Goal: Task Accomplishment & Management: Complete application form

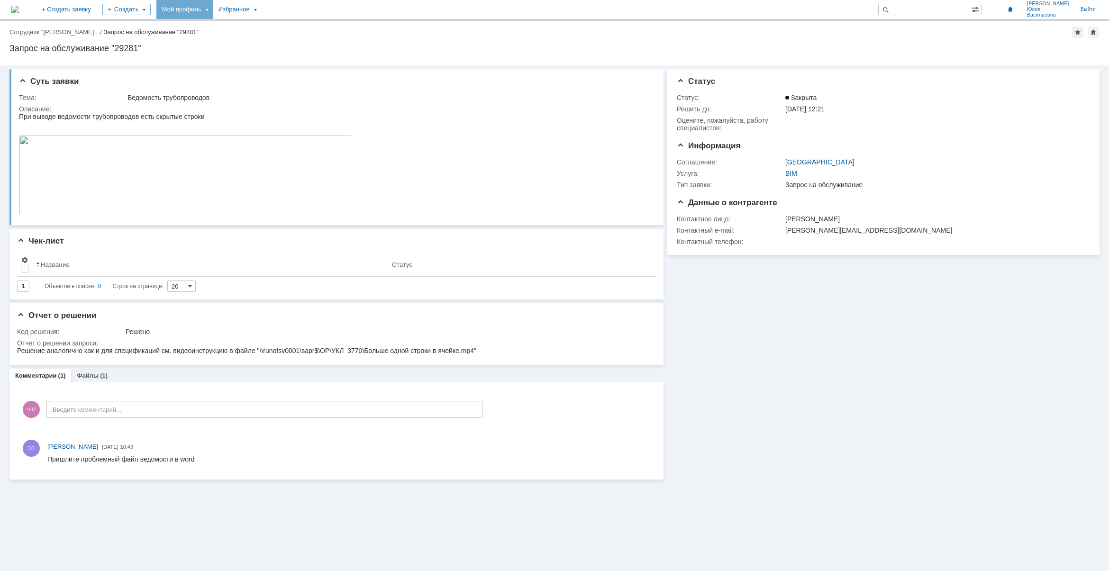
click at [213, 8] on div "Мой профиль" at bounding box center [184, 9] width 56 height 19
click at [207, 39] on div "Заявки" at bounding box center [194, 43] width 72 height 11
click at [213, 8] on div "Мой профиль" at bounding box center [184, 9] width 56 height 19
click at [306, 42] on link "Мои заявки" at bounding box center [270, 43] width 72 height 11
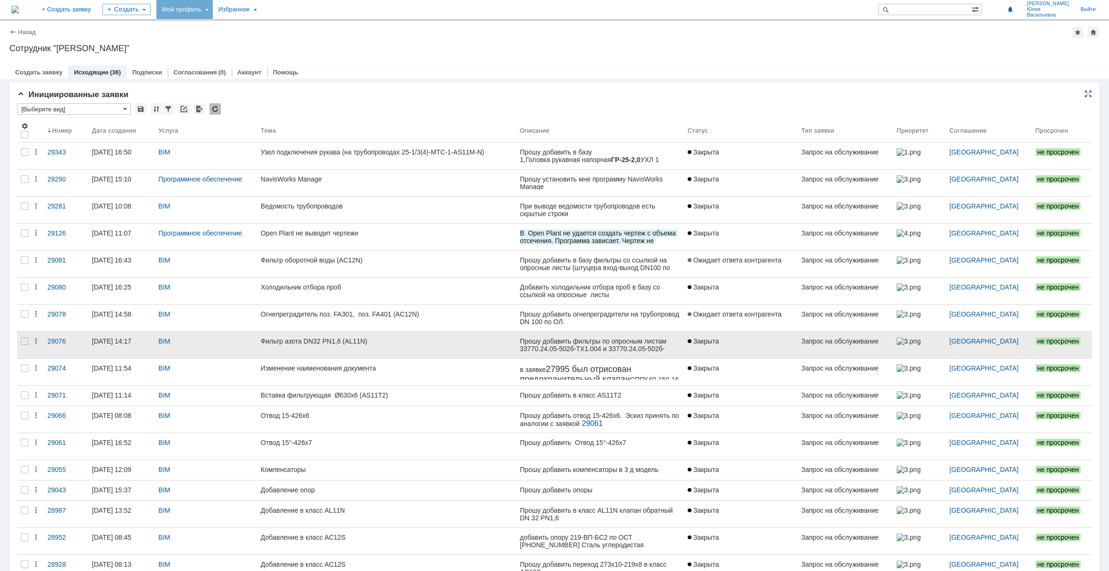
scroll to position [59, 0]
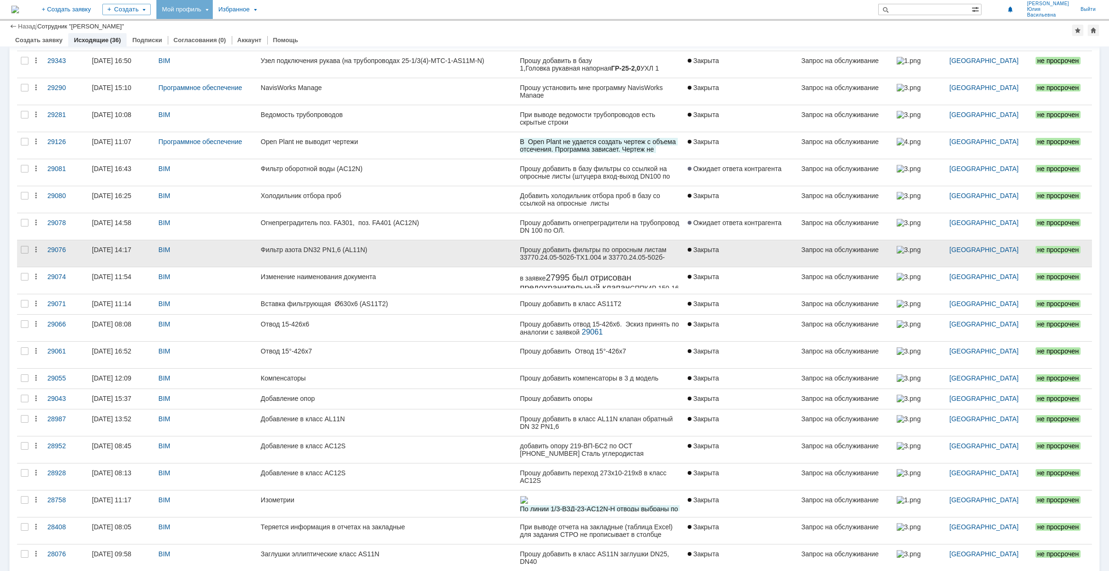
click at [430, 250] on div "Фильтр азота DN32 PN1,6 (AL11N)" at bounding box center [386, 250] width 251 height 8
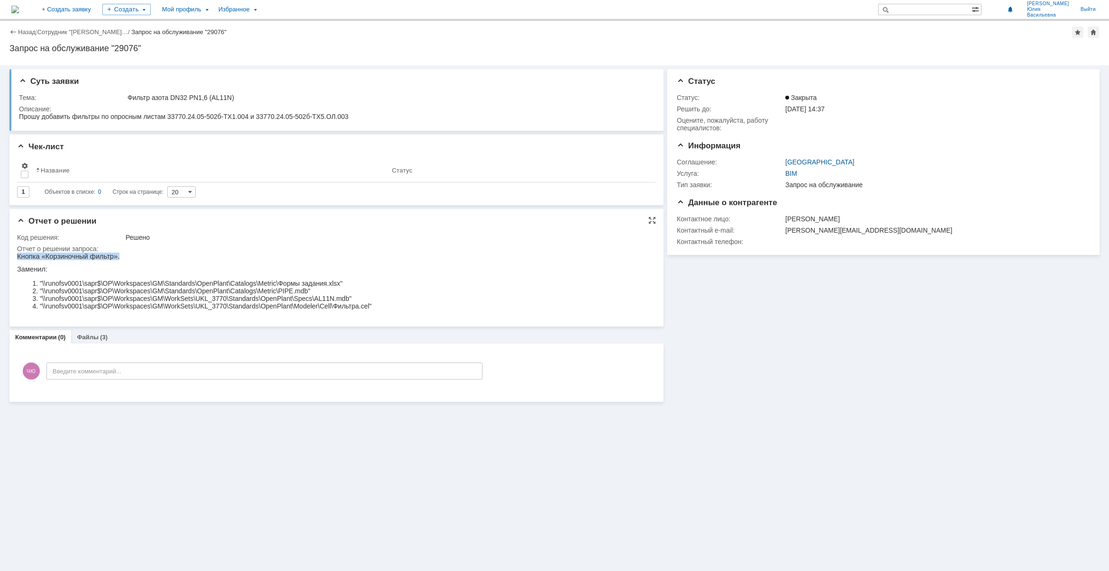
drag, startPoint x: 18, startPoint y: 256, endPoint x: 122, endPoint y: 257, distance: 104.3
click at [122, 257] on p "Кнопка «Корзиночный фильтр»." at bounding box center [194, 257] width 355 height 8
copy p "Кнопка «Корзиночный фильтр»."
click at [88, 13] on link "+ Создать заявку" at bounding box center [66, 9] width 61 height 19
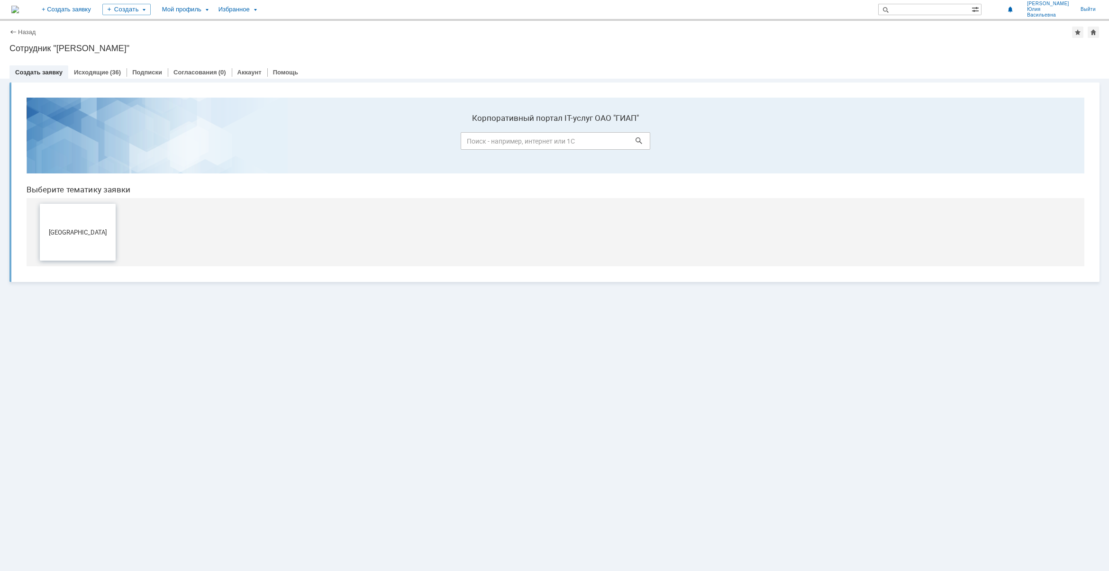
click at [90, 235] on span "[GEOGRAPHIC_DATA]" at bounding box center [78, 231] width 70 height 7
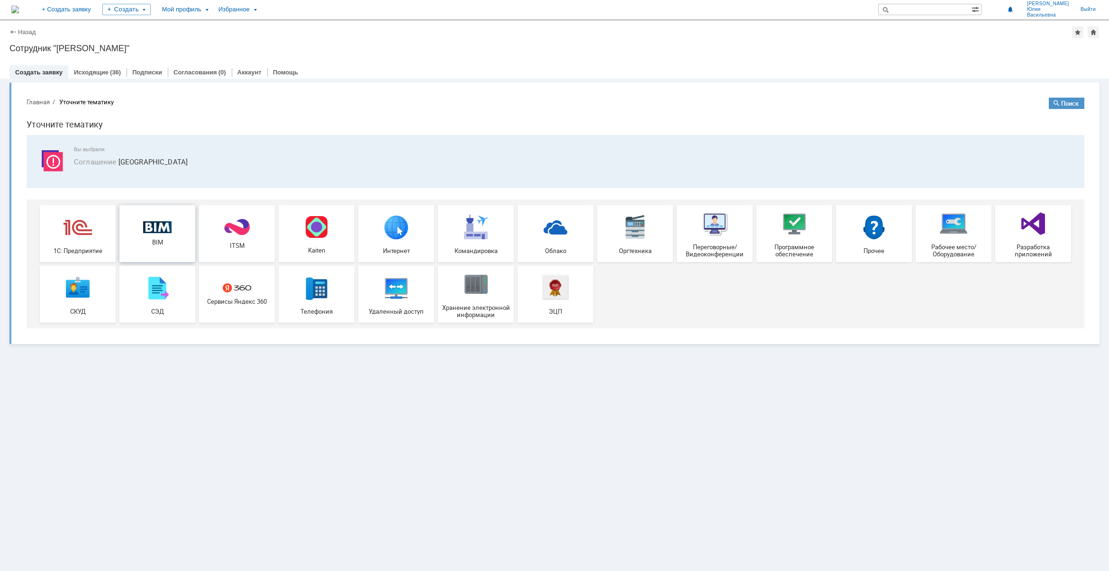
click at [164, 244] on span "BIM" at bounding box center [157, 242] width 70 height 7
click at [213, 8] on div "Мой профиль" at bounding box center [184, 9] width 56 height 19
click at [306, 38] on link "Мои заявки" at bounding box center [270, 43] width 72 height 11
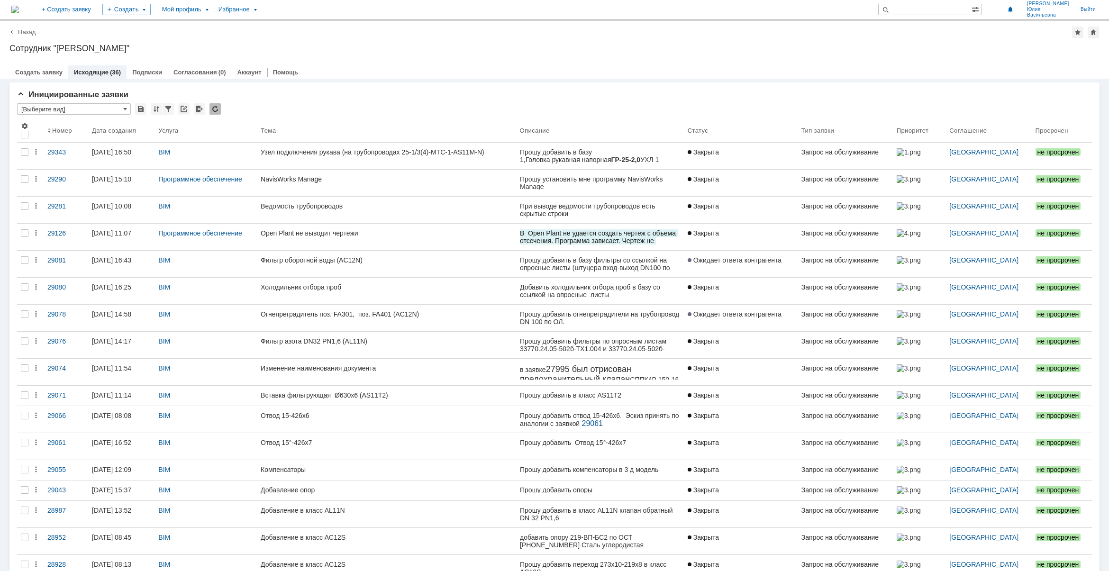
click at [97, 6] on link "+ Создать заявку" at bounding box center [66, 9] width 61 height 19
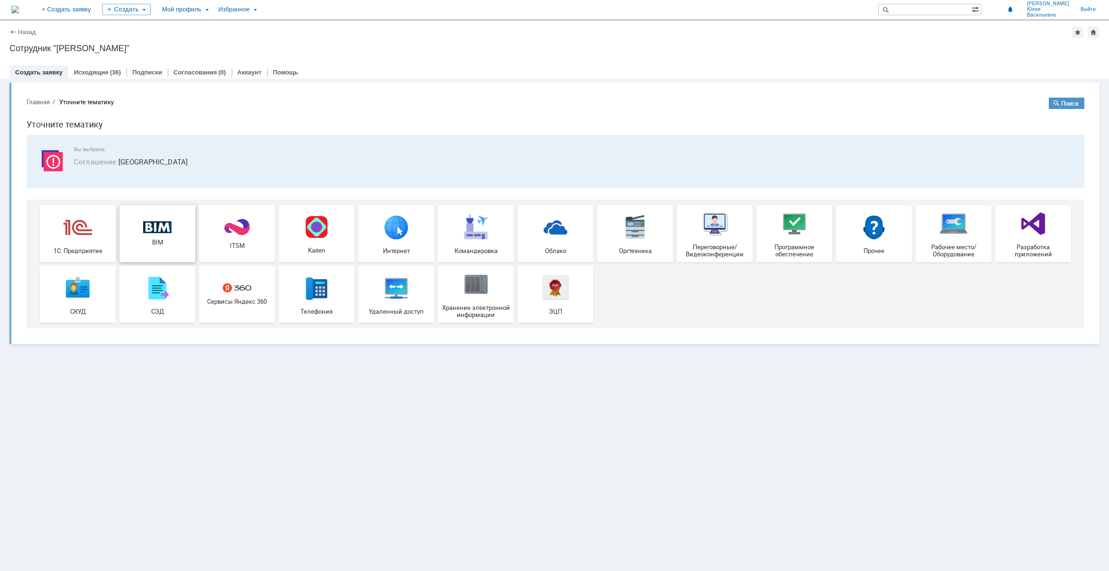
click at [147, 221] on img at bounding box center [157, 227] width 28 height 12
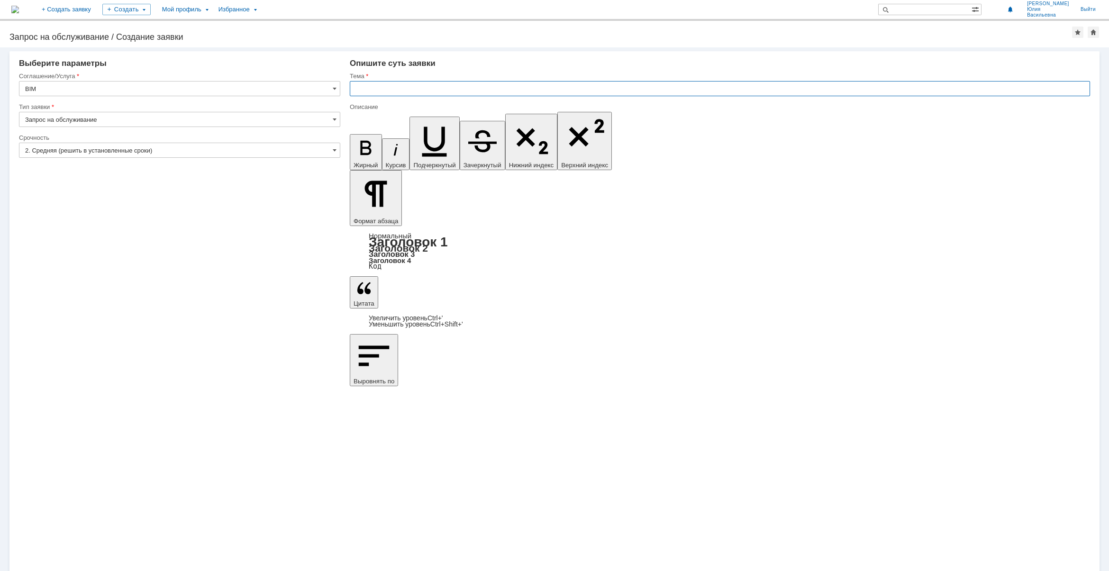
click at [370, 89] on input "text" at bounding box center [720, 88] width 740 height 15
click at [366, 89] on input "text" at bounding box center [720, 88] width 740 height 15
drag, startPoint x: 390, startPoint y: 86, endPoint x: 374, endPoint y: 89, distance: 16.8
click at [389, 85] on input "Переходы" at bounding box center [720, 88] width 740 height 15
paste input "К 57/53"
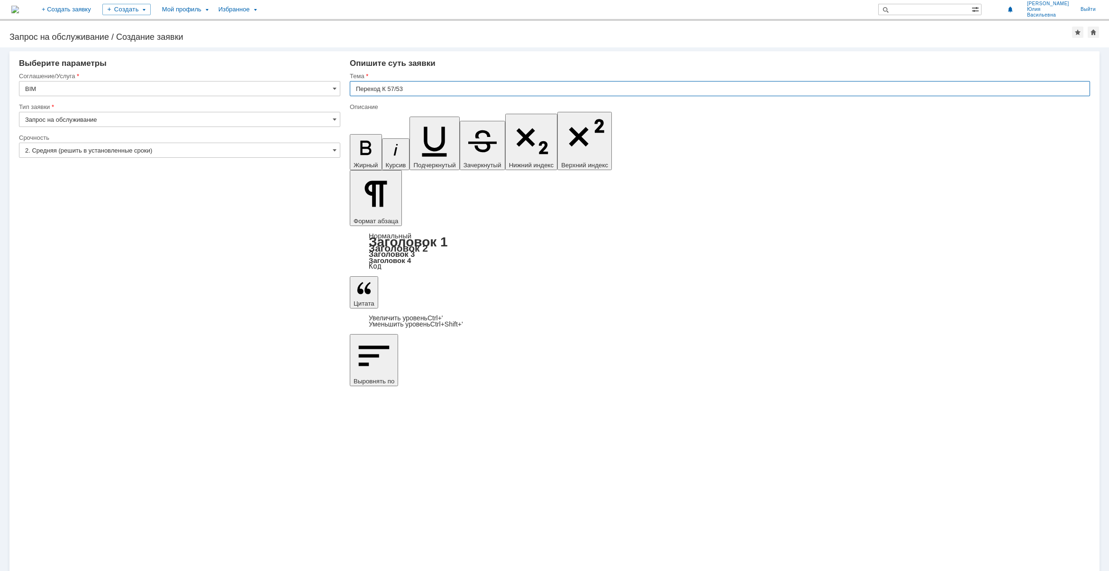
type input "Переход К 57/53"
drag, startPoint x: 798, startPoint y: 3962, endPoint x: 612, endPoint y: 3962, distance: 185.8
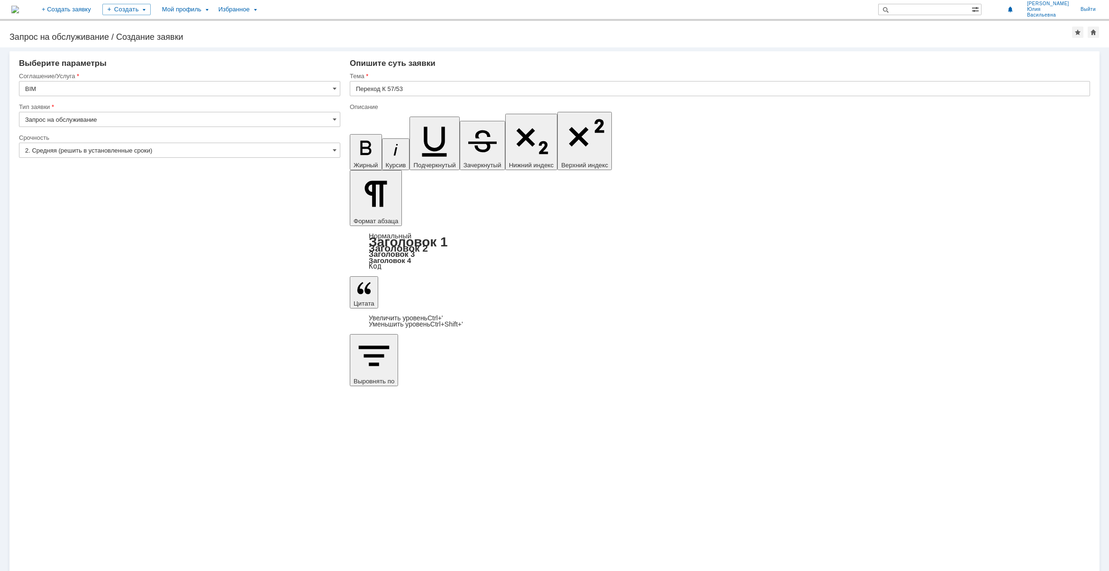
drag, startPoint x: 512, startPoint y: 3943, endPoint x: 494, endPoint y: 3944, distance: 18.0
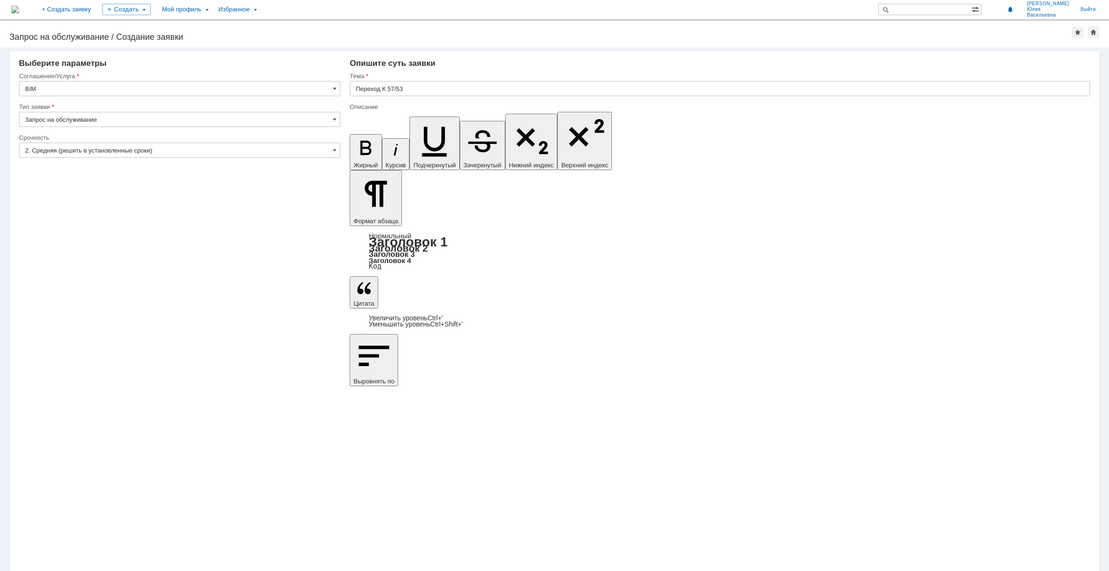
drag, startPoint x: 469, startPoint y: 3942, endPoint x: 520, endPoint y: 3942, distance: 51.2
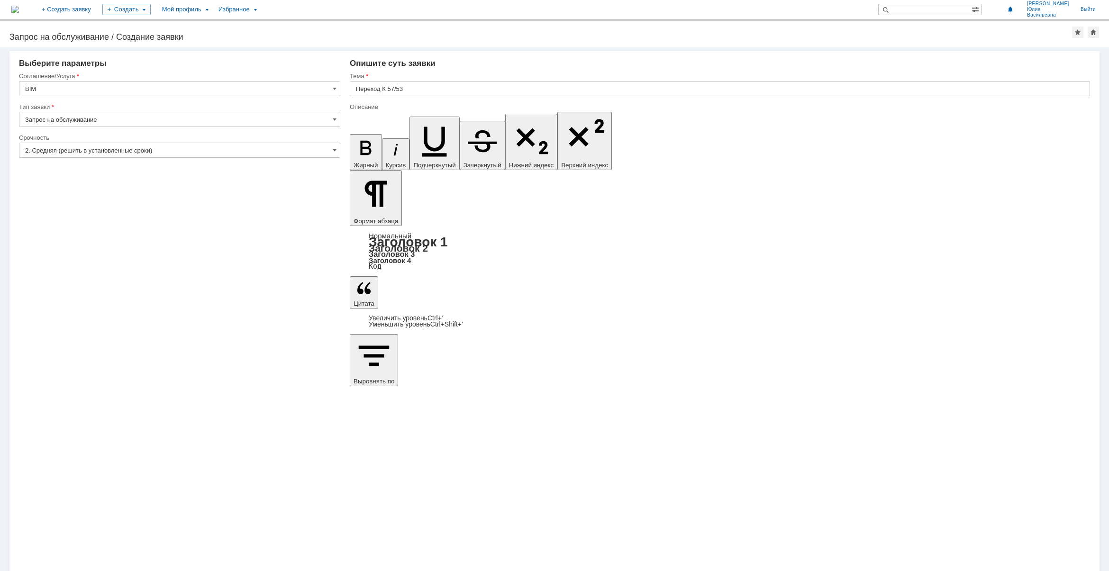
drag, startPoint x: 529, startPoint y: 3948, endPoint x: 575, endPoint y: 3944, distance: 46.6
drag, startPoint x: 563, startPoint y: 3942, endPoint x: 524, endPoint y: 3941, distance: 39.4
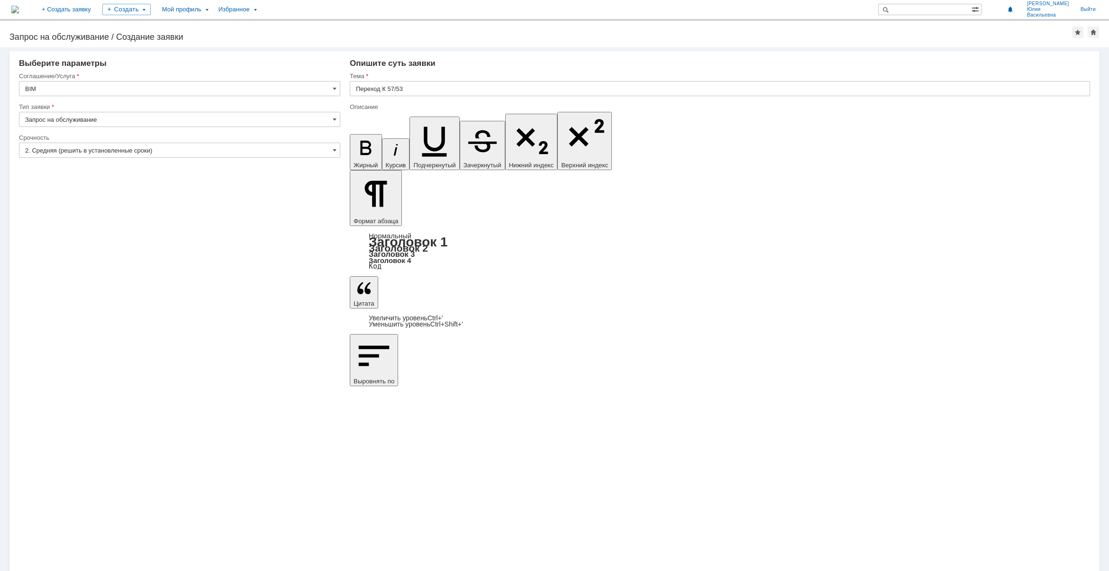
drag, startPoint x: 543, startPoint y: 3942, endPoint x: 552, endPoint y: 3942, distance: 8.5
drag, startPoint x: 983, startPoint y: 3953, endPoint x: 1114, endPoint y: 3952, distance: 131.3
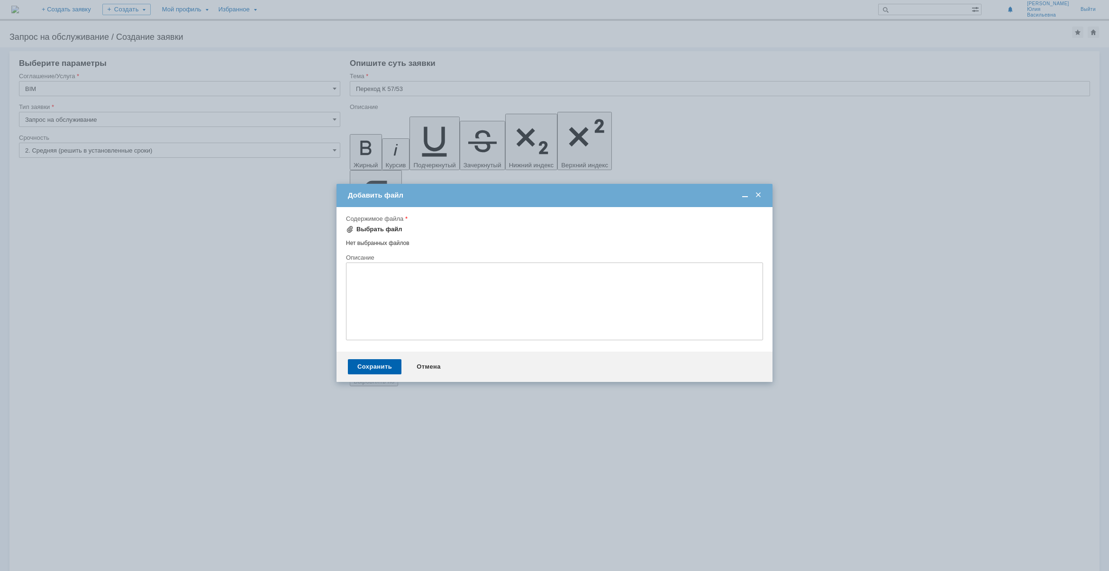
click at [361, 224] on div "Выбрать файл" at bounding box center [374, 229] width 56 height 11
click at [364, 228] on div "Выбрать файл" at bounding box center [379, 228] width 46 height 8
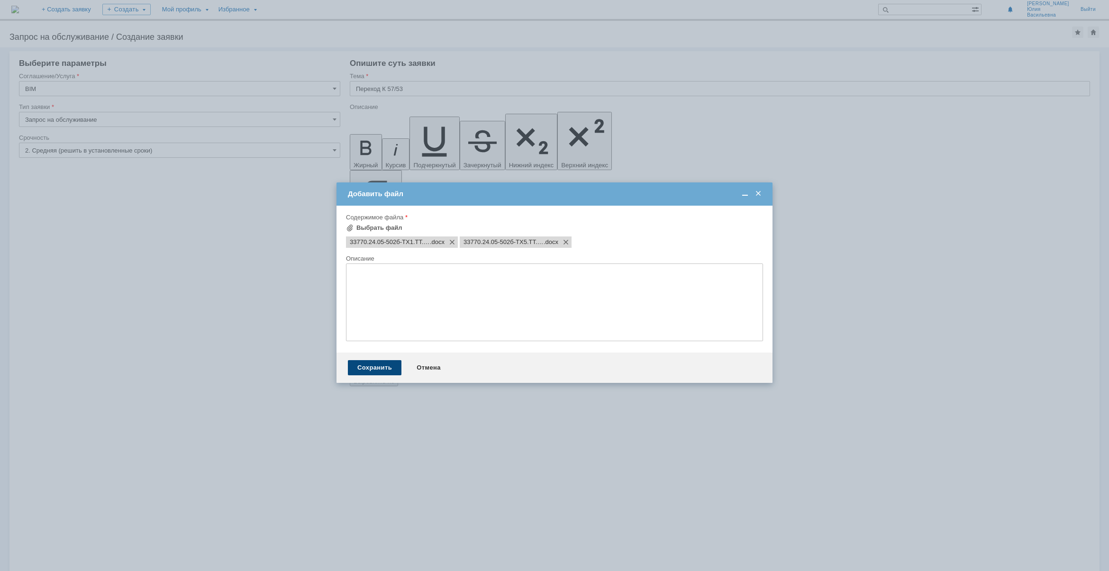
click at [386, 371] on div "Сохранить" at bounding box center [375, 367] width 54 height 15
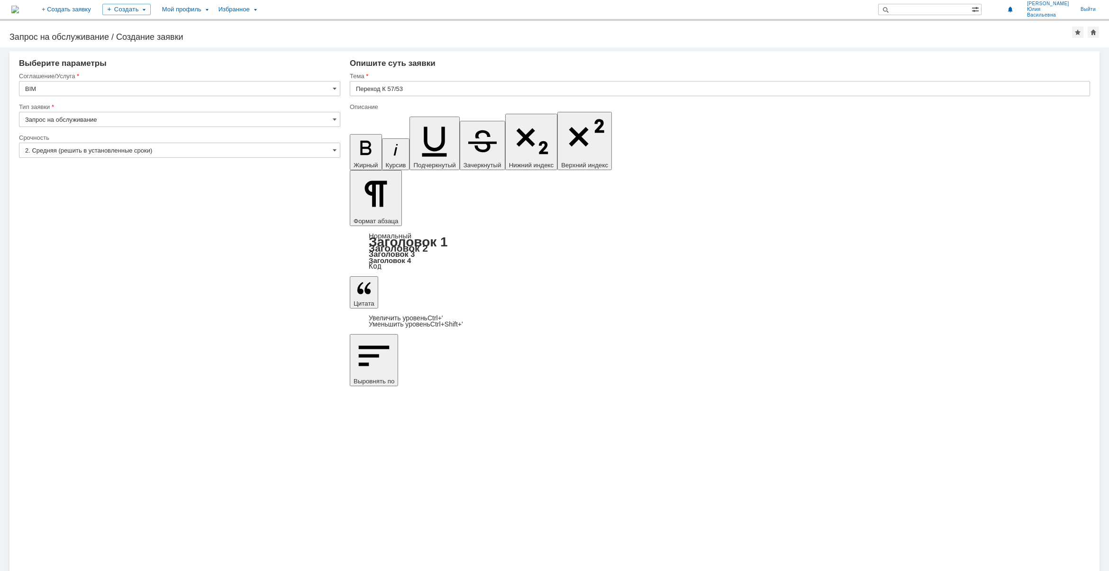
click at [417, 83] on input "Переход К 57/53" at bounding box center [720, 88] width 740 height 15
click at [410, 91] on input "Переход К 57/53" at bounding box center [720, 88] width 740 height 15
click at [441, 86] on input "Переход К 57/53" at bounding box center [720, 88] width 740 height 15
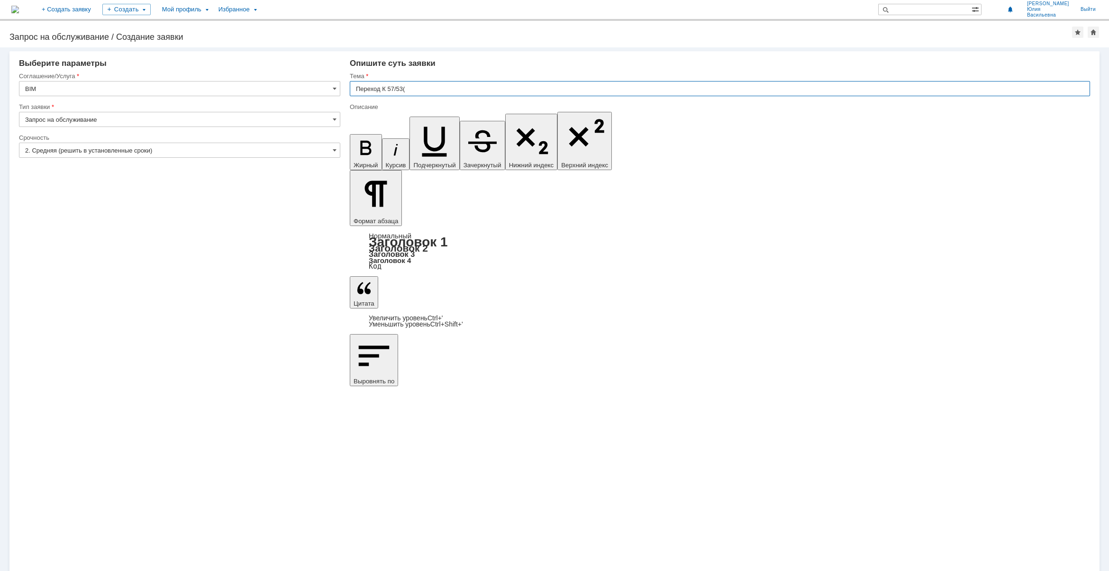
click at [416, 84] on input "Переход К 57/53(" at bounding box center [720, 88] width 740 height 15
click at [423, 87] on input "Переход К 57/53(" at bounding box center [720, 88] width 740 height 15
paste input "12Х18Н10Т"
type input "Переход К 57/53(12Х18Н10Т)"
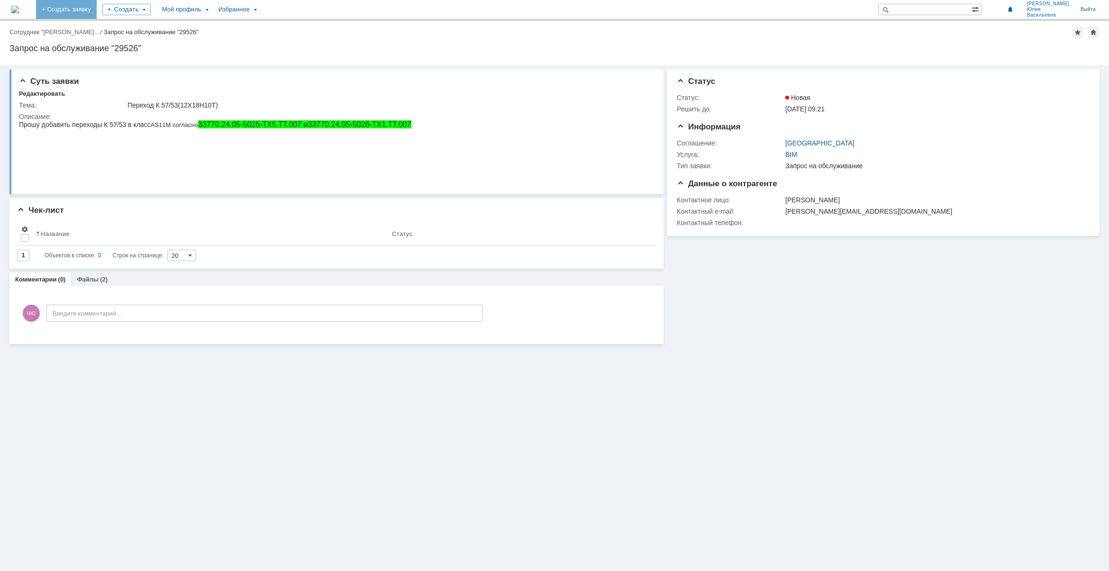
click at [97, 6] on link "+ Создать заявку" at bounding box center [66, 9] width 61 height 19
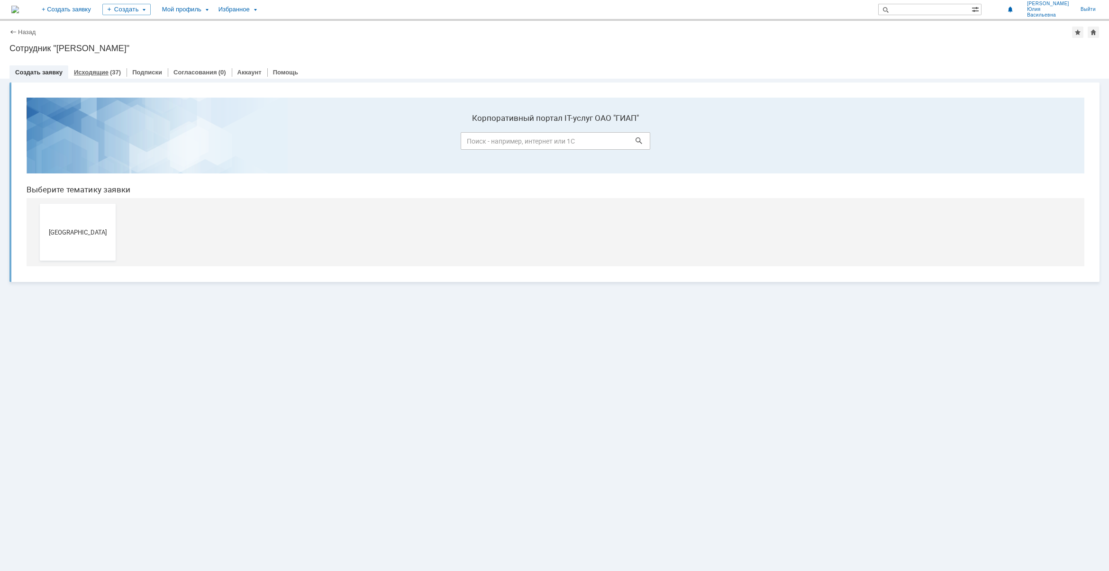
click at [98, 73] on link "Исходящие" at bounding box center [91, 72] width 35 height 7
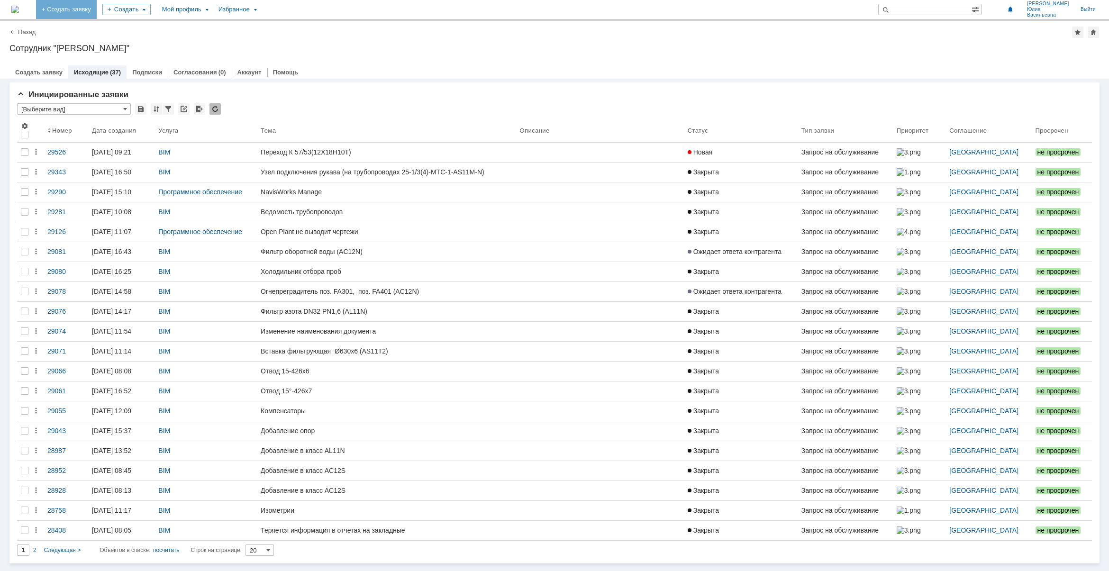
click at [96, 10] on link "+ Создать заявку" at bounding box center [66, 9] width 61 height 19
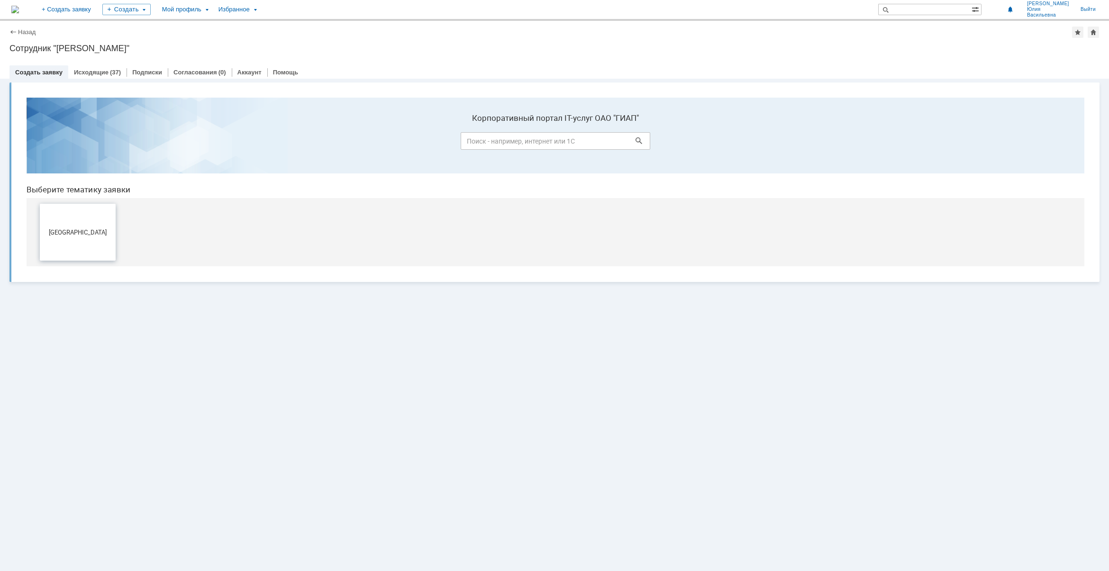
click at [81, 237] on button "Новомосковск" at bounding box center [78, 232] width 76 height 57
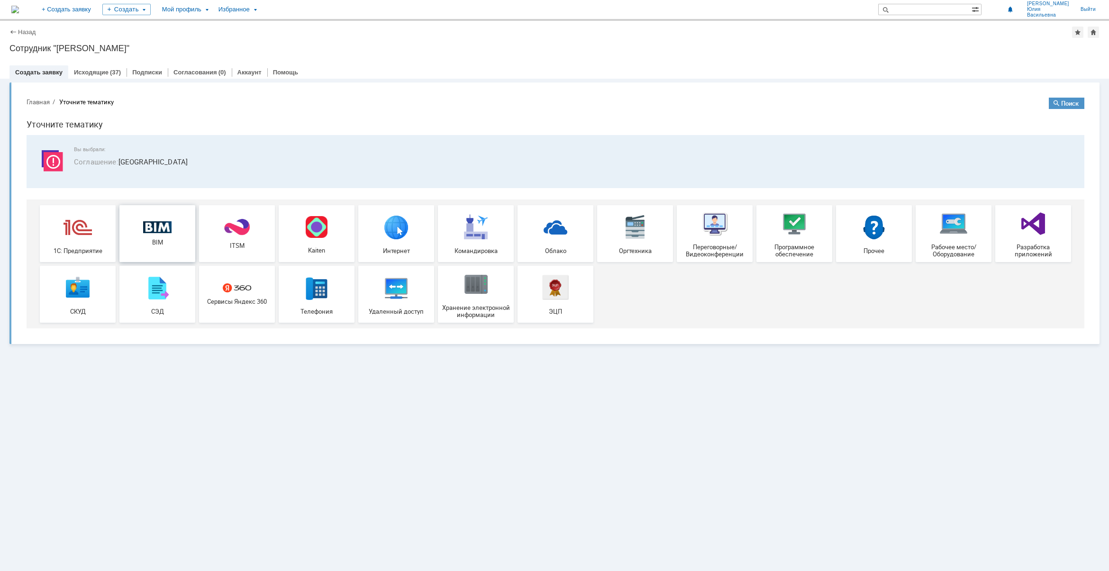
click at [161, 237] on div "BIM" at bounding box center [157, 233] width 70 height 25
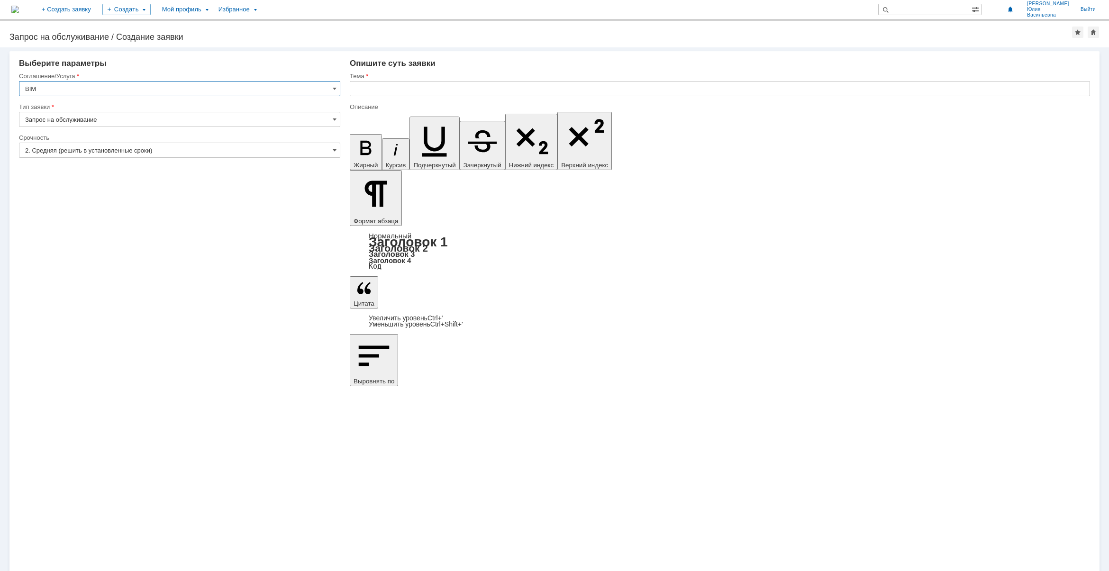
click at [394, 93] on input "text" at bounding box center [720, 88] width 740 height 15
click at [370, 84] on input "text" at bounding box center [720, 88] width 740 height 15
paste input "Переход К 57/53"
click at [430, 89] on input "Переход К 57/53(" at bounding box center [720, 88] width 740 height 15
paste input "Сталь 20"
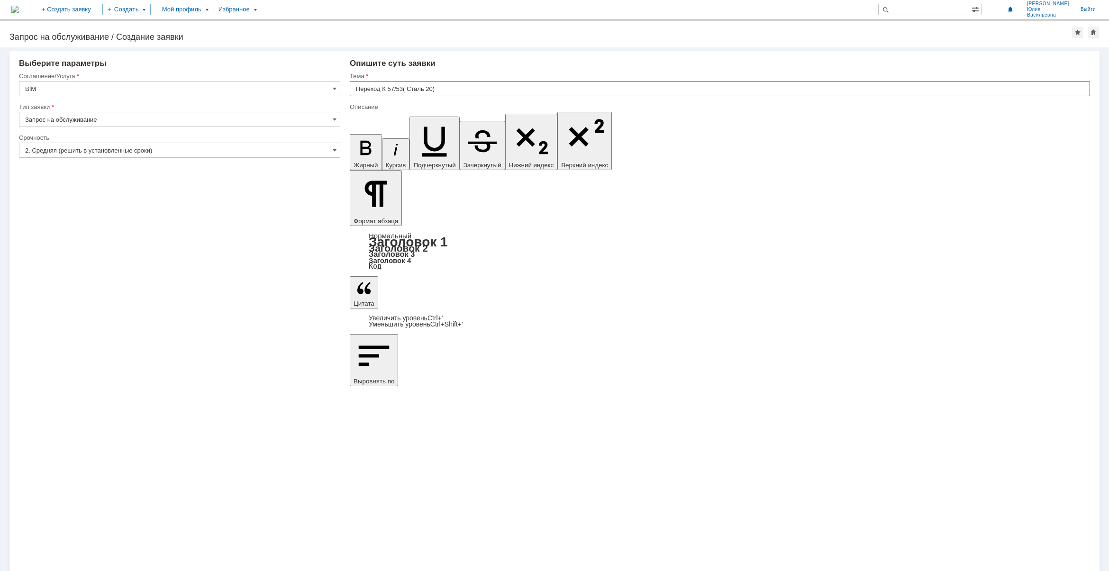
type input "Переход К 57/53( Сталь 20)"
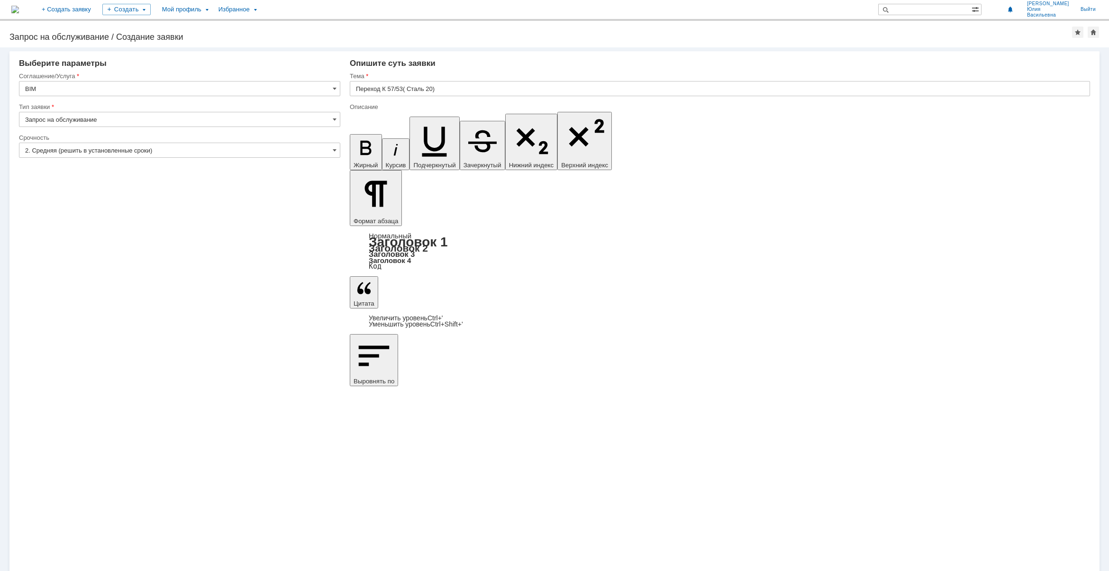
drag, startPoint x: 409, startPoint y: 202, endPoint x: 406, endPoint y: 212, distance: 9.8
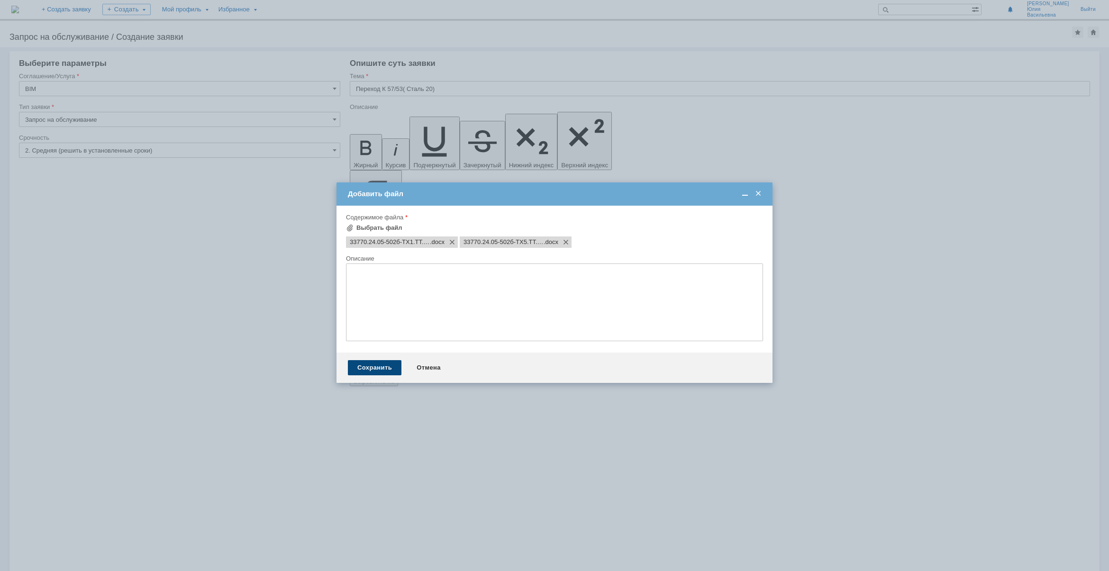
click at [358, 369] on div "Сохранить" at bounding box center [375, 367] width 54 height 15
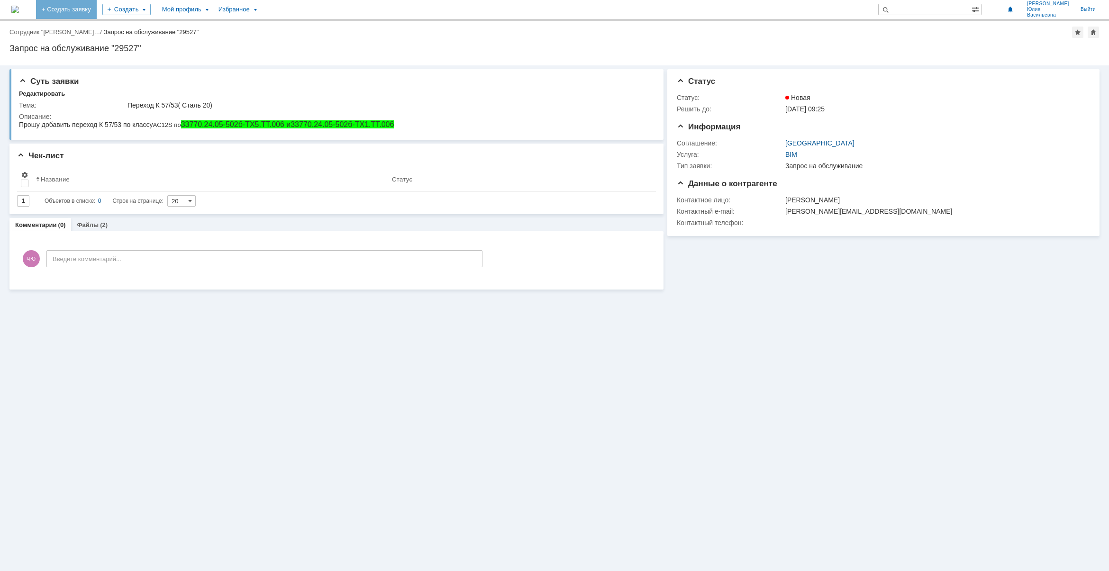
click at [97, 6] on link "+ Создать заявку" at bounding box center [66, 9] width 61 height 19
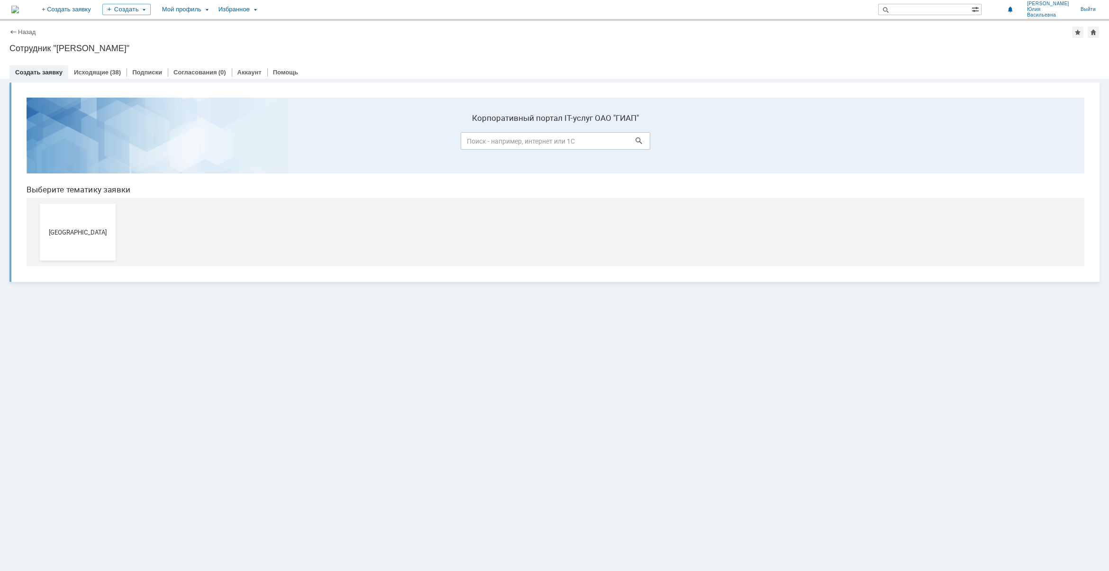
click at [97, 9] on link "+ Создать заявку" at bounding box center [66, 9] width 61 height 19
click at [100, 219] on button "[GEOGRAPHIC_DATA]" at bounding box center [78, 232] width 76 height 57
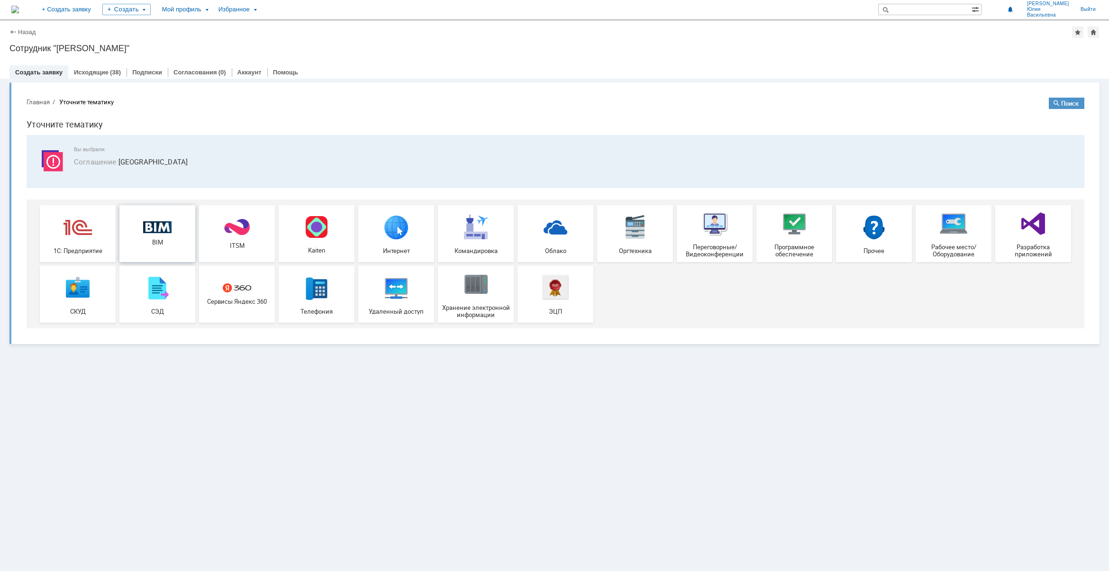
click at [184, 240] on span "BIM" at bounding box center [157, 242] width 70 height 7
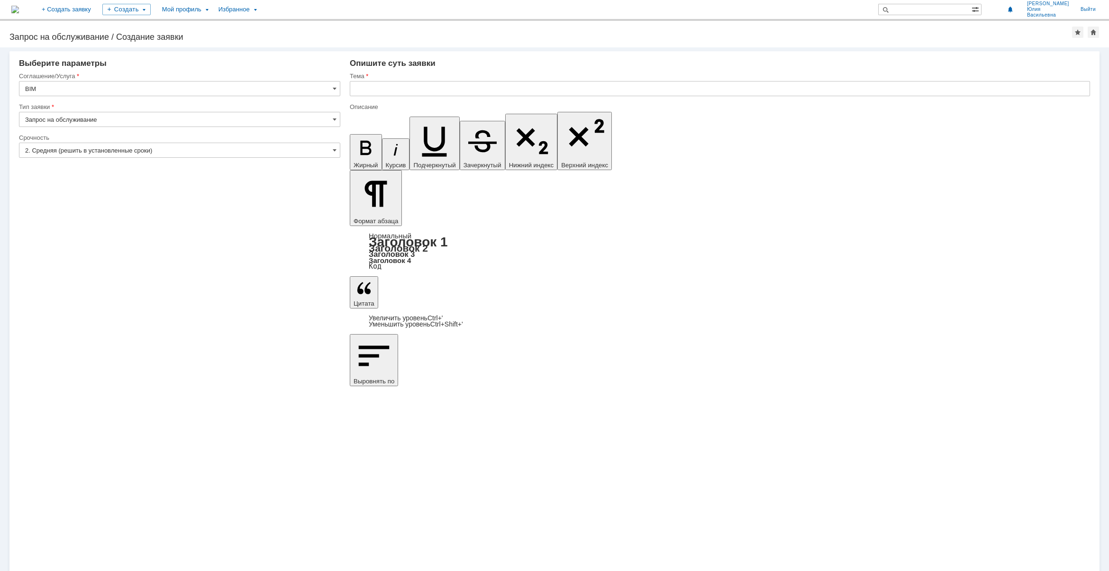
click at [398, 88] on input "text" at bounding box center [720, 88] width 740 height 15
paste input "Переход К 76/75"
click at [431, 90] on input "Переход К 76/75 (" at bounding box center [720, 88] width 740 height 15
paste input "12Х18Н10Т"
type input "Переход К 76/75 (12Х18Н10Т)"
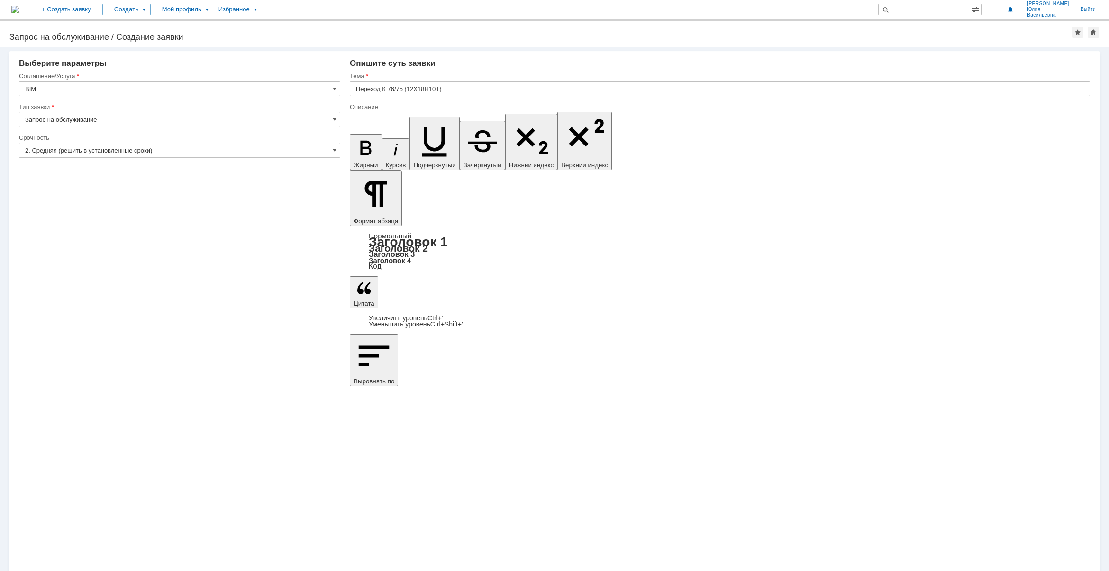
drag, startPoint x: 483, startPoint y: 3952, endPoint x: 679, endPoint y: 4079, distance: 233.4
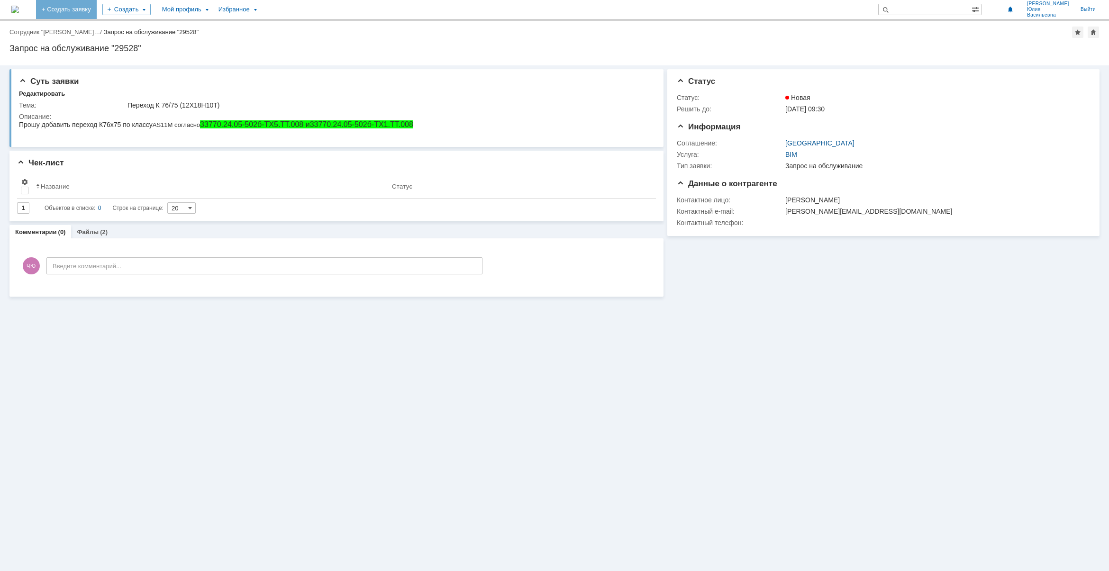
click at [97, 11] on link "+ Создать заявку" at bounding box center [66, 9] width 61 height 19
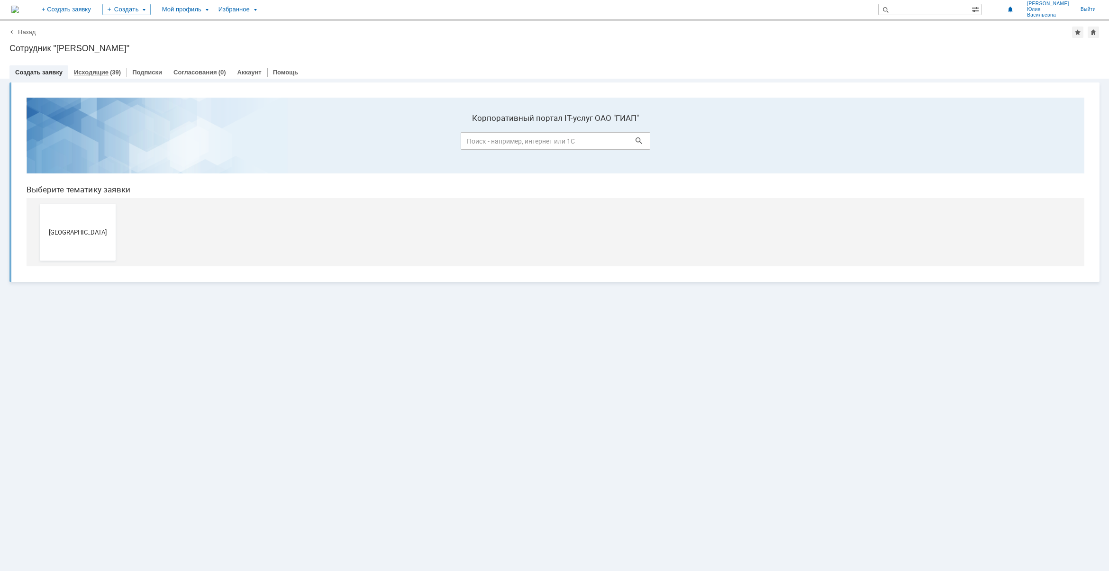
click at [93, 69] on link "Исходящие" at bounding box center [91, 72] width 35 height 7
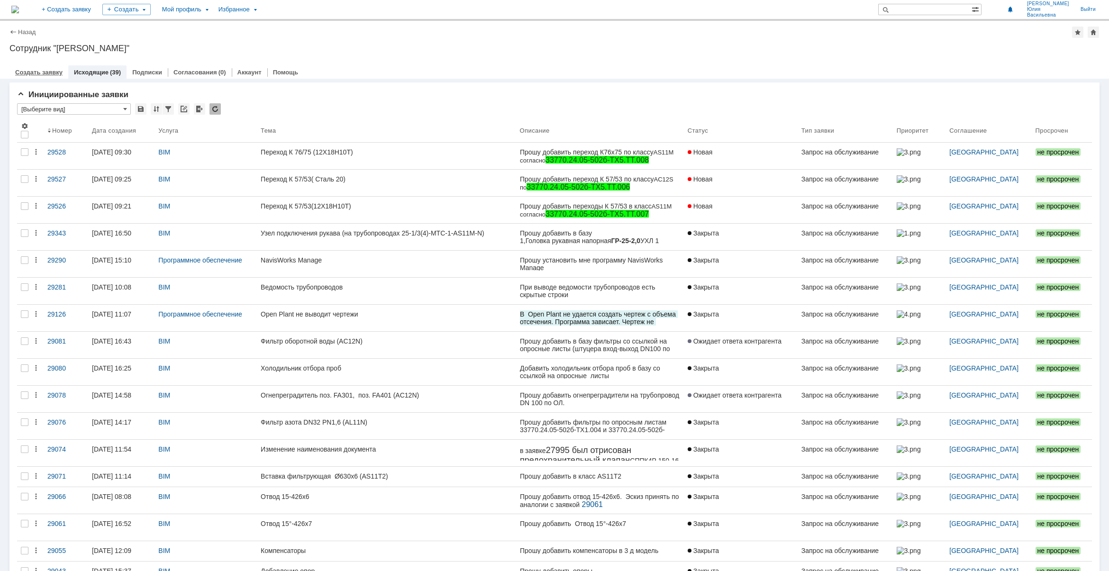
click at [38, 75] on link "Создать заявку" at bounding box center [38, 72] width 47 height 7
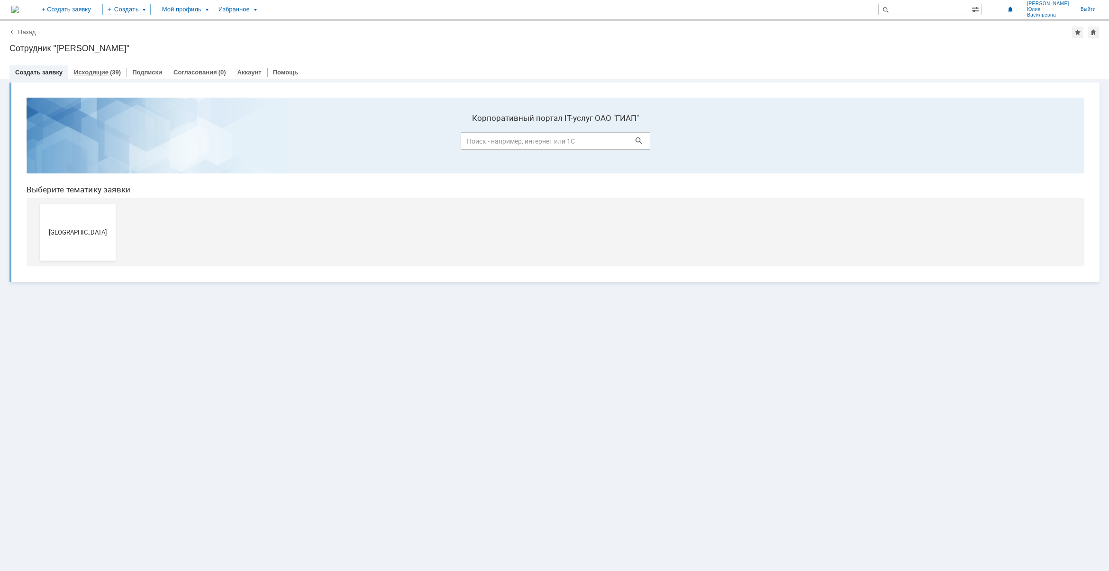
click at [94, 69] on link "Исходящие" at bounding box center [91, 72] width 35 height 7
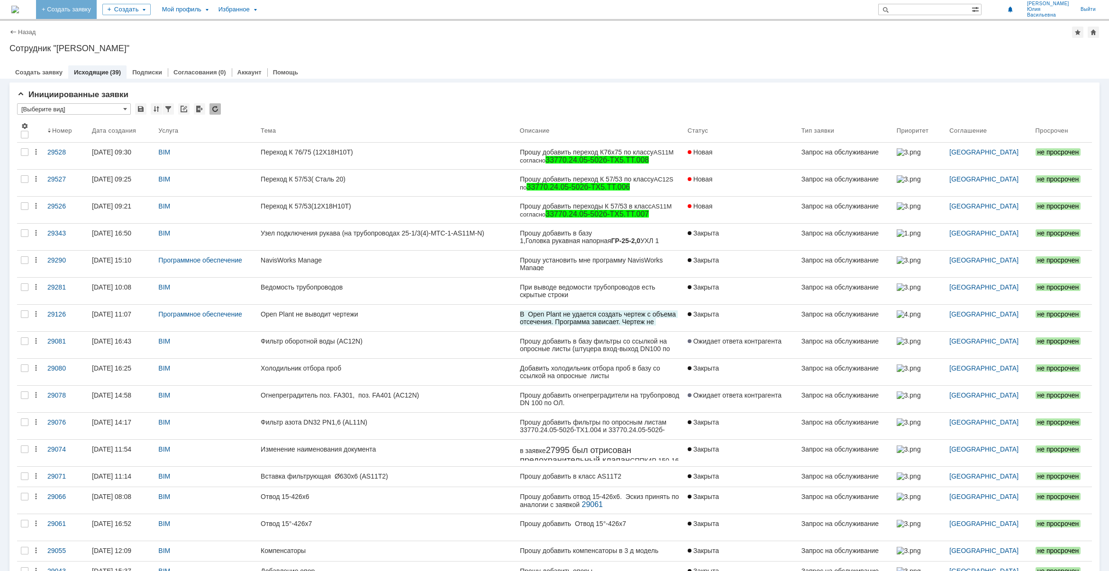
click at [97, 7] on link "+ Создать заявку" at bounding box center [66, 9] width 61 height 19
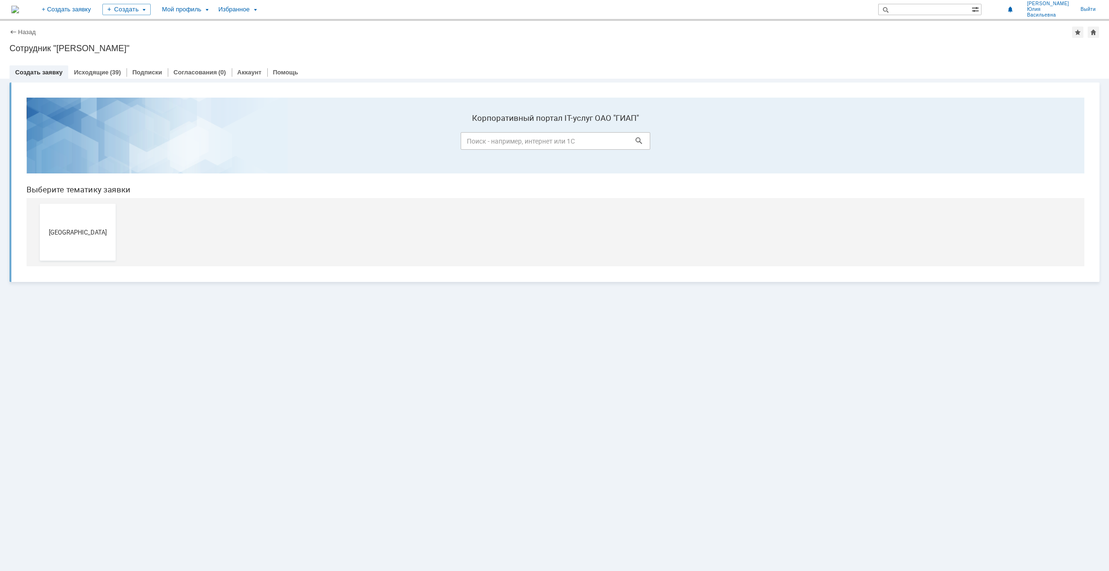
click at [30, 76] on div "Создать заявку" at bounding box center [38, 72] width 59 height 14
click at [85, 241] on button "[GEOGRAPHIC_DATA]" at bounding box center [78, 232] width 76 height 57
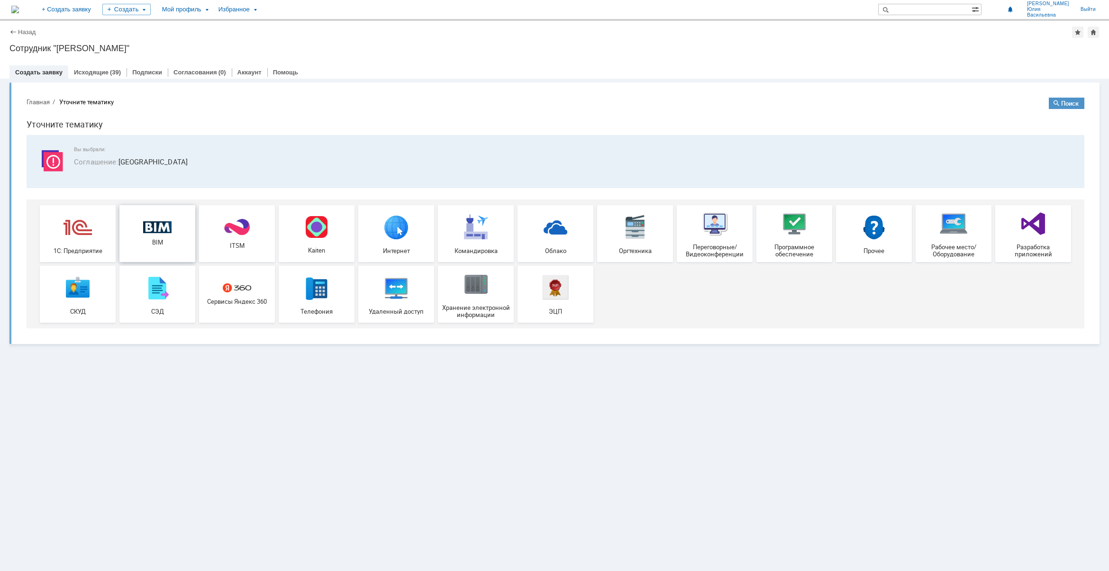
click at [155, 225] on img at bounding box center [157, 227] width 28 height 12
click at [166, 241] on span "BIM" at bounding box center [157, 242] width 70 height 7
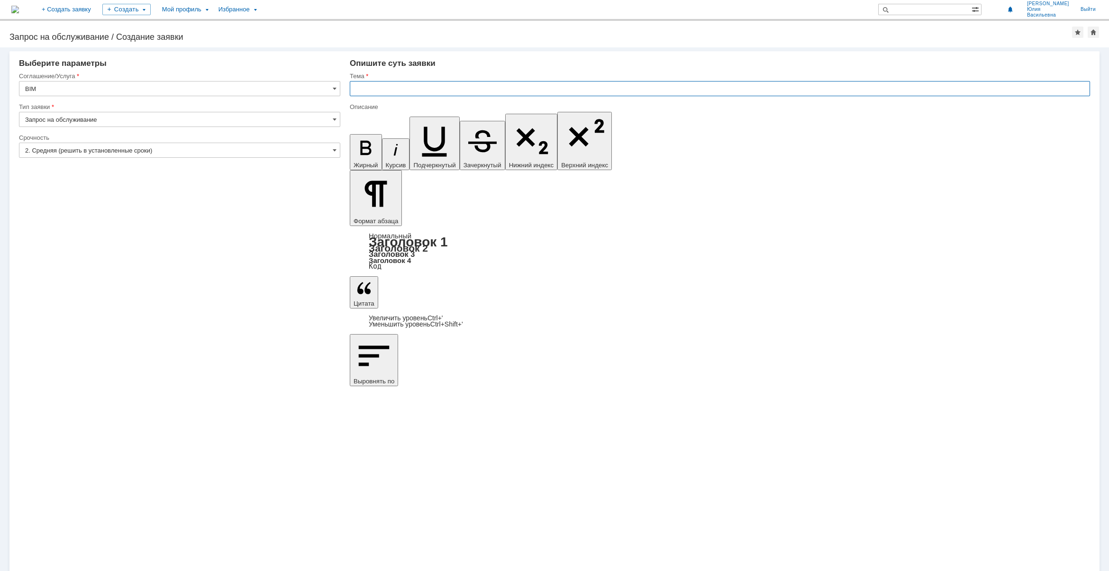
click at [361, 91] on input "text" at bounding box center [720, 88] width 740 height 15
click at [410, 88] on input "text" at bounding box center [720, 88] width 740 height 15
paste input "Переход К 76/75"
type input "Переход К 76/75 (Сталь 20)"
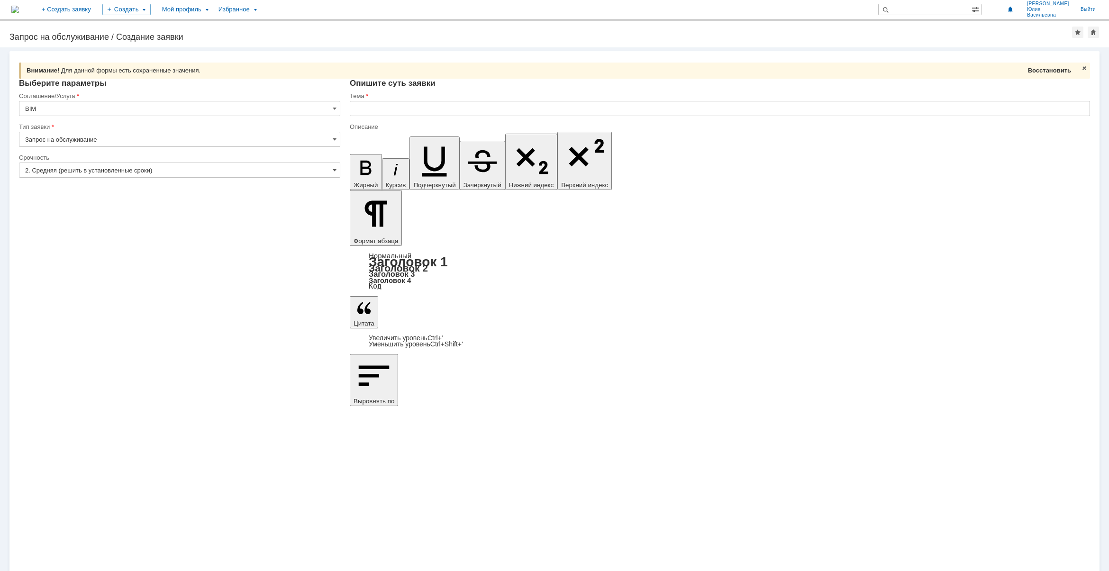
click at [1037, 70] on span "Восстановить" at bounding box center [1049, 70] width 43 height 7
type input "Переход К 76/75 (Сталь 20)"
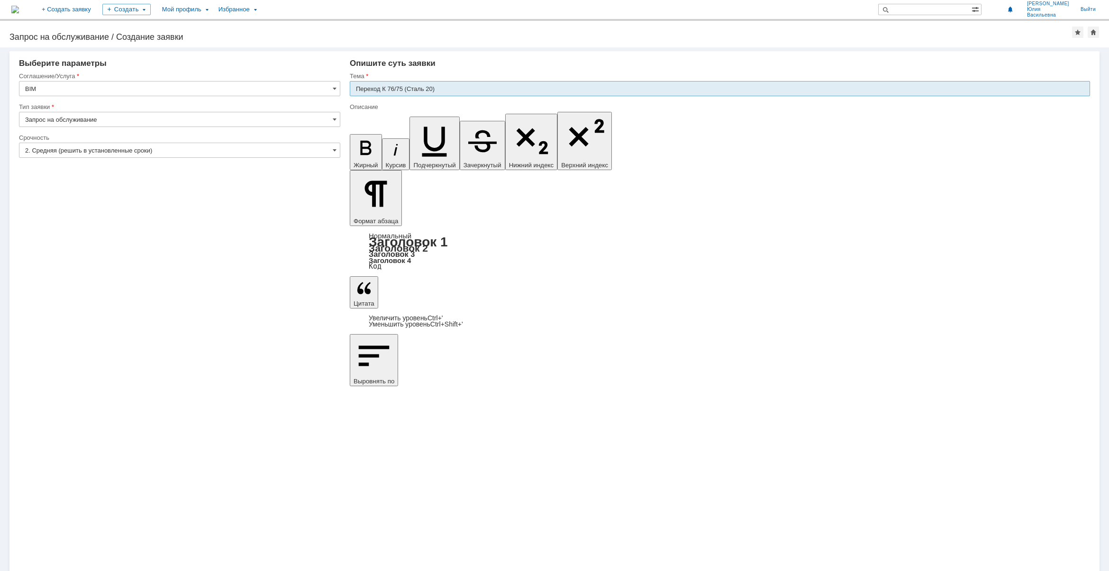
drag, startPoint x: 717, startPoint y: 3958, endPoint x: 368, endPoint y: 3971, distance: 349.6
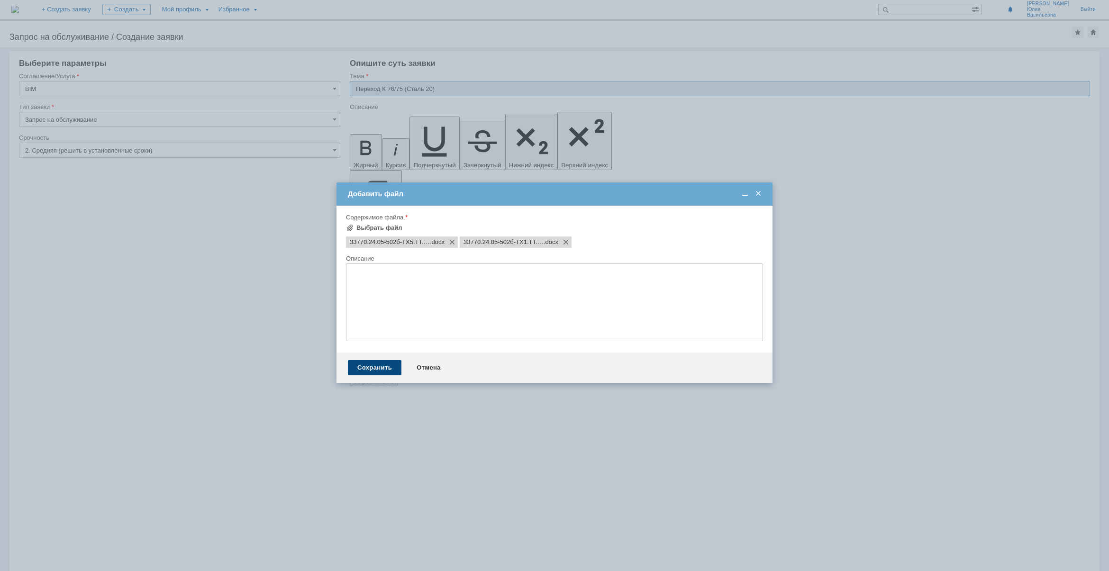
click at [363, 375] on div "Сохранить" at bounding box center [375, 367] width 54 height 15
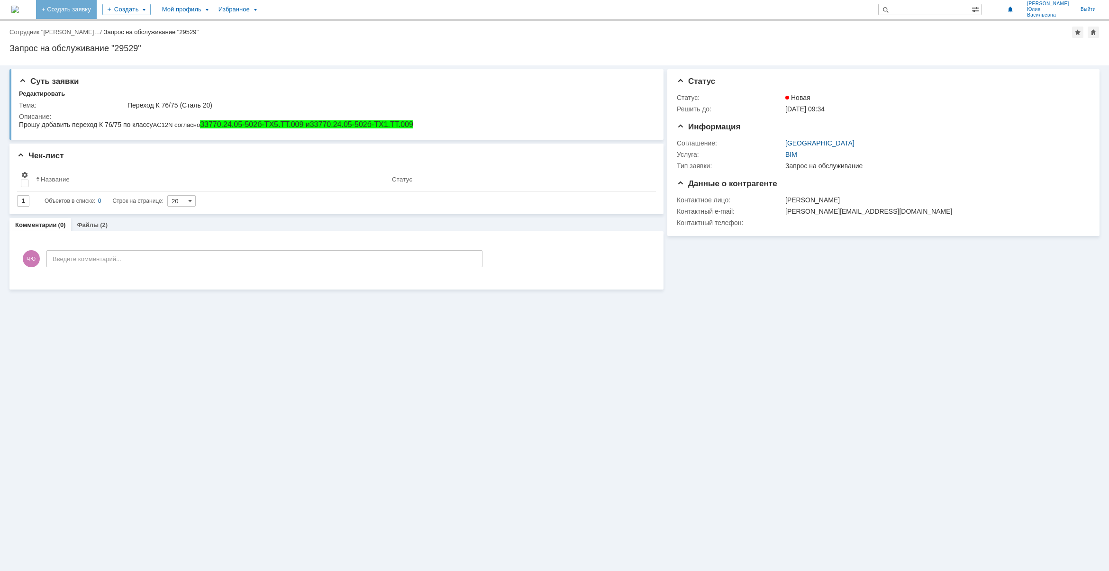
click at [97, 5] on link "+ Создать заявку" at bounding box center [66, 9] width 61 height 19
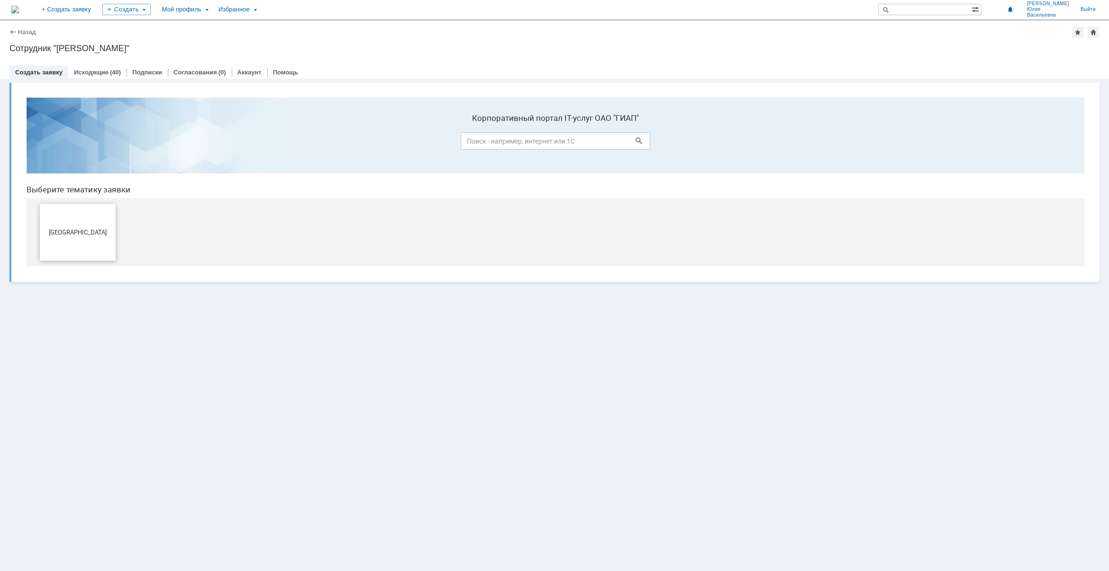
click at [67, 251] on button "[GEOGRAPHIC_DATA]" at bounding box center [78, 232] width 76 height 57
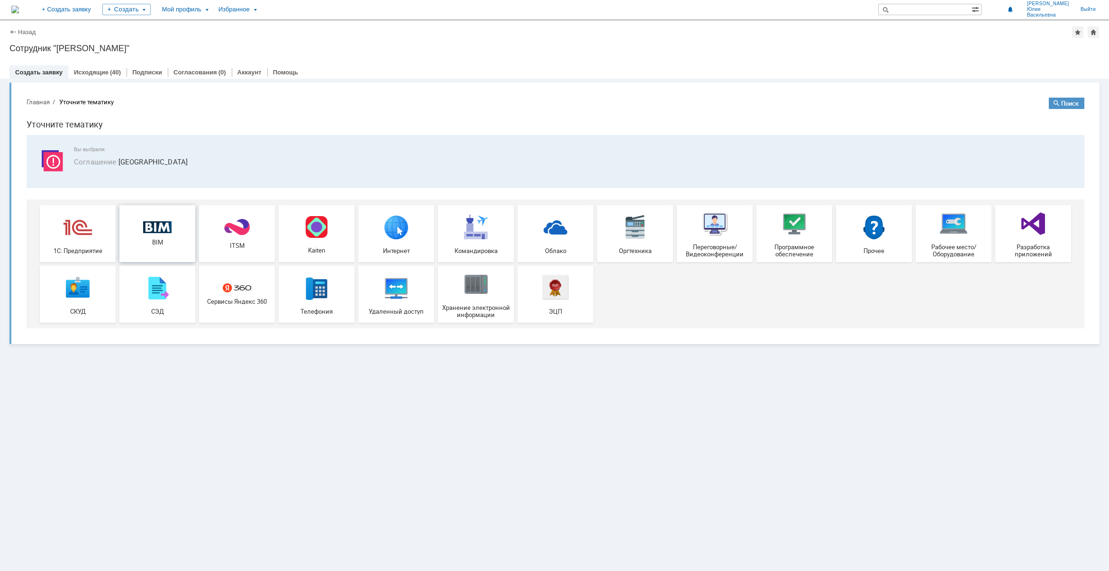
click at [148, 228] on img at bounding box center [157, 227] width 28 height 12
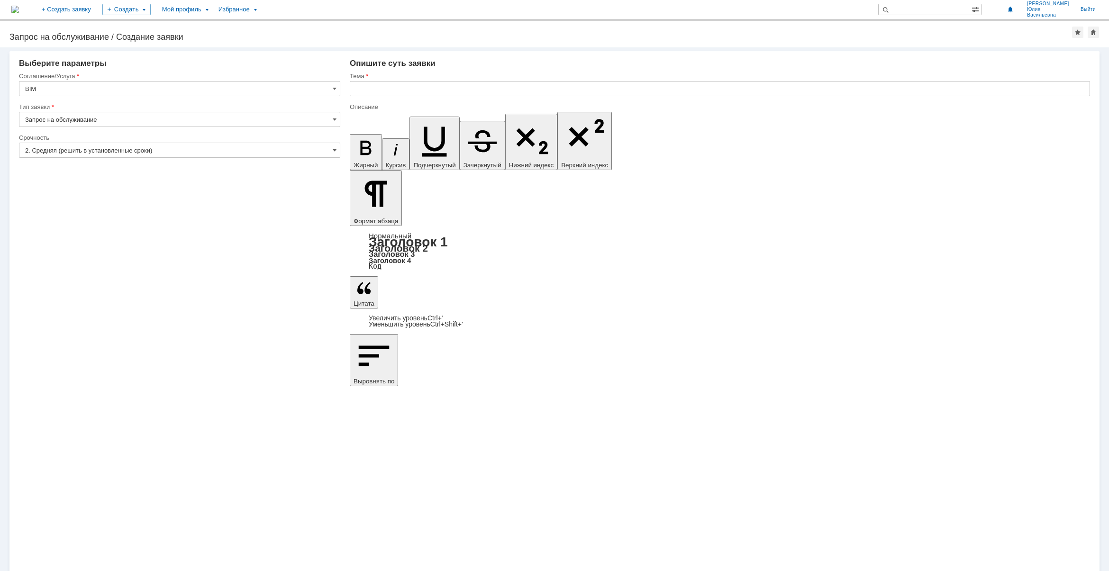
click at [418, 88] on input "text" at bounding box center [720, 88] width 740 height 15
paste input "Переход К 26/25"
click at [438, 84] on input "Переход К 26/25 (" at bounding box center [720, 88] width 740 height 15
paste input "09Г2С"
type input "Переход К 26/25 (09Г2С)"
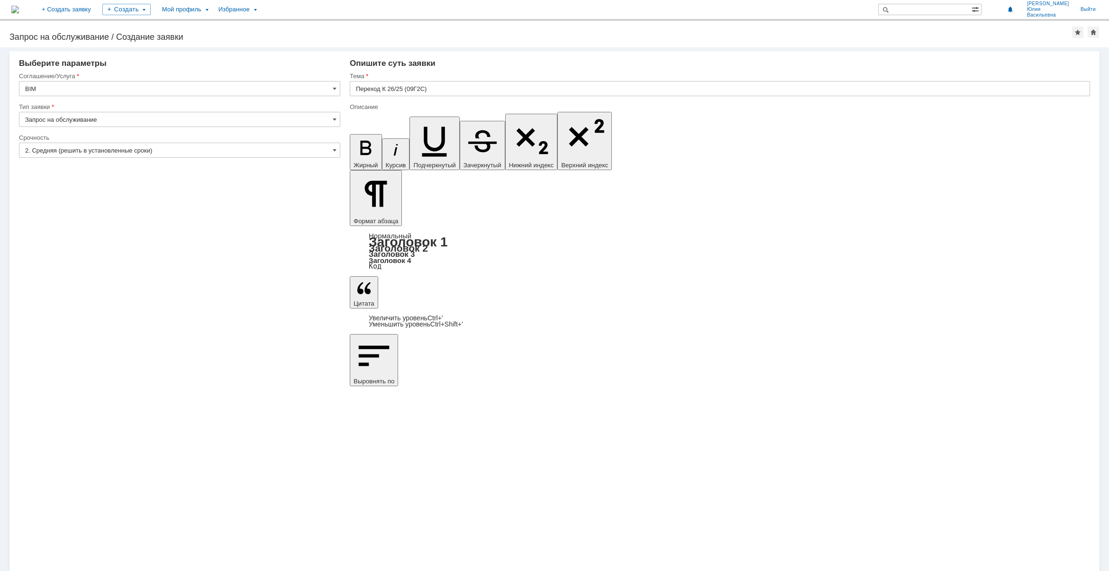
drag, startPoint x: 509, startPoint y: 3949, endPoint x: 517, endPoint y: 3941, distance: 11.7
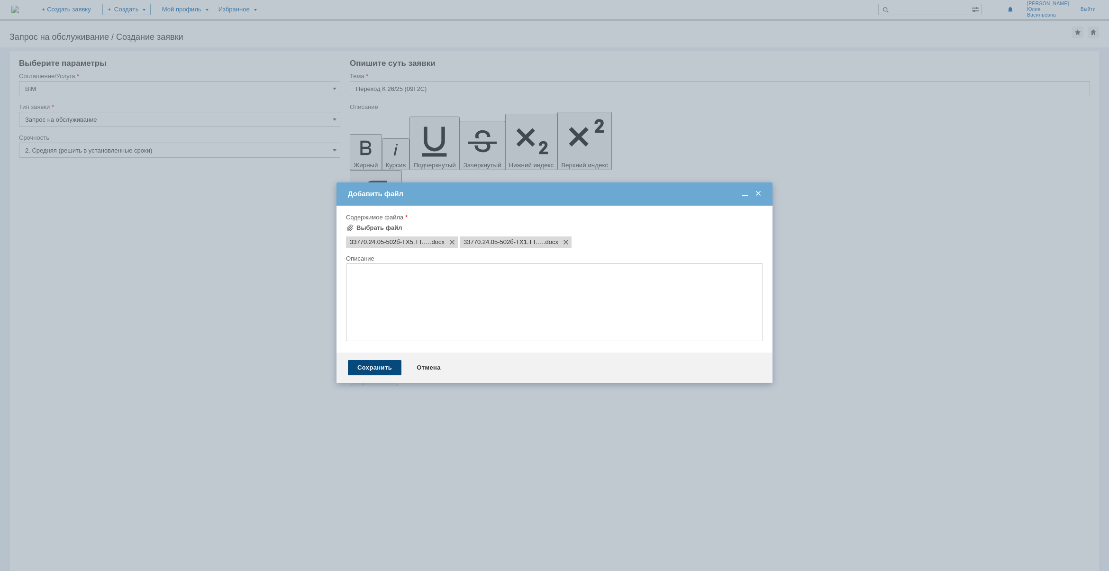
click at [368, 371] on div "Сохранить" at bounding box center [375, 367] width 54 height 15
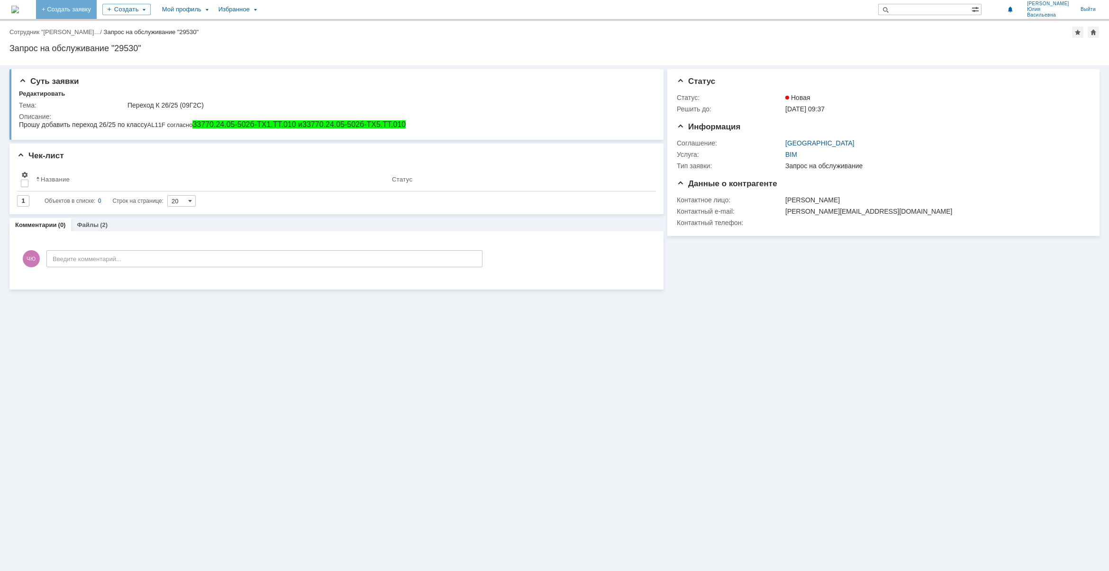
click at [97, 9] on link "+ Создать заявку" at bounding box center [66, 9] width 61 height 19
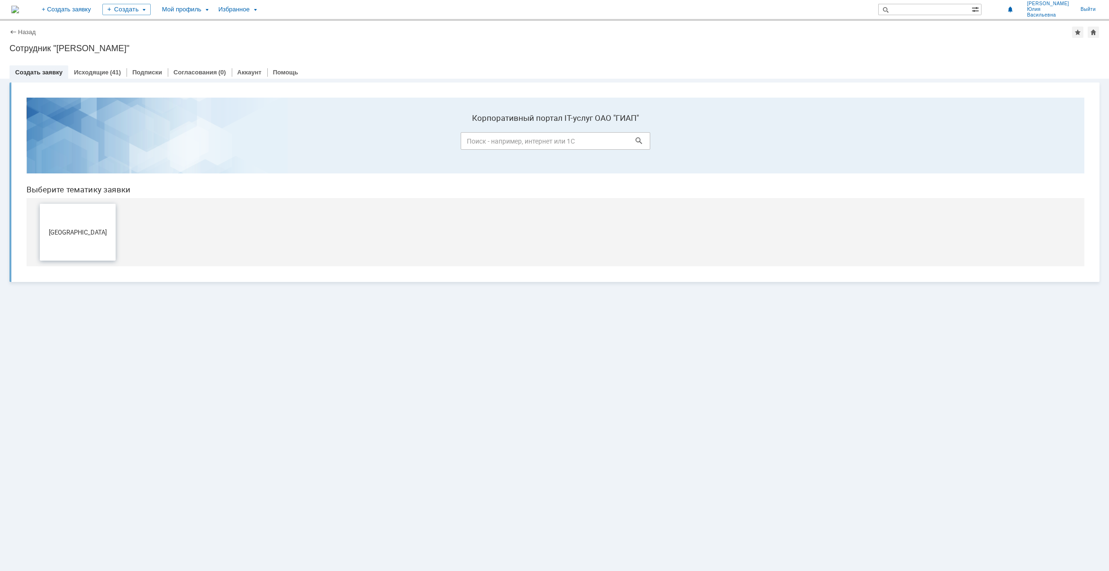
click at [92, 242] on button "[GEOGRAPHIC_DATA]" at bounding box center [78, 232] width 76 height 57
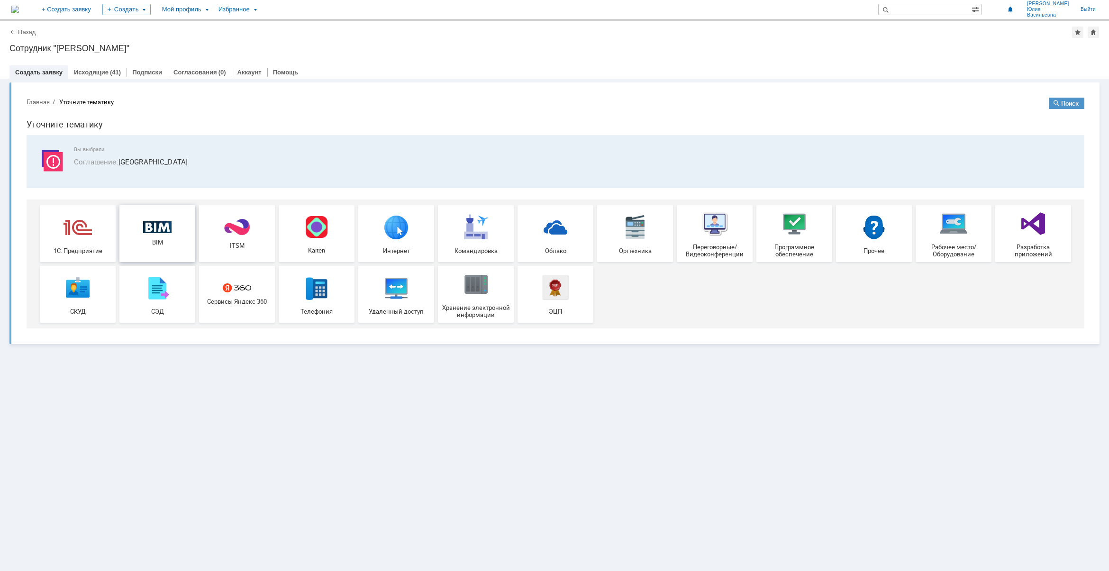
click at [147, 243] on span "BIM" at bounding box center [157, 242] width 70 height 7
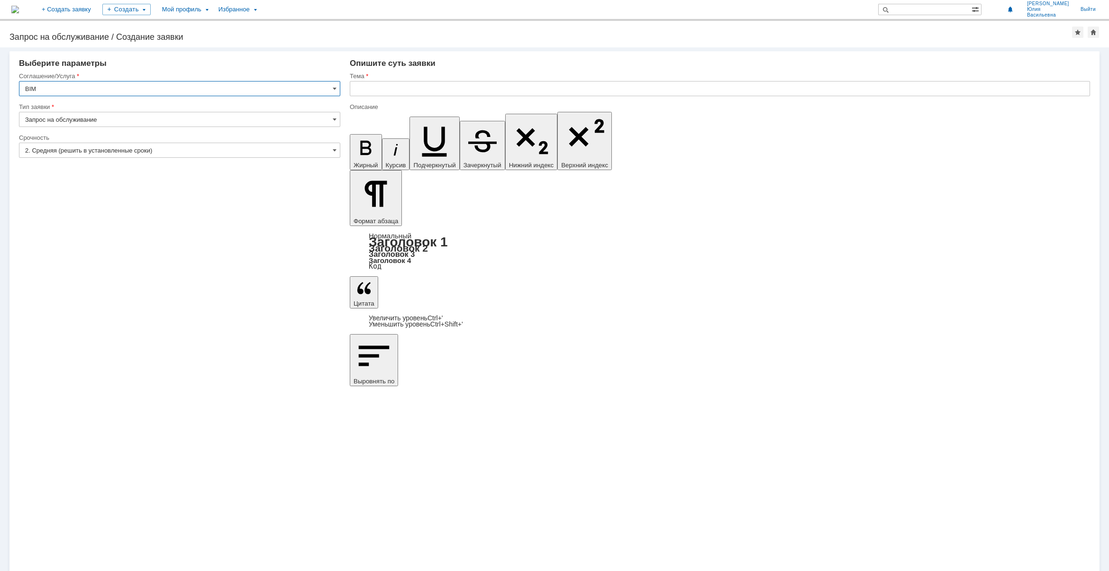
click at [382, 81] on input "text" at bounding box center [720, 88] width 740 height 15
type input "Переход К 26/25("
click at [213, 10] on div "Мой профиль" at bounding box center [184, 9] width 56 height 19
click at [306, 40] on link "Мои заявки" at bounding box center [270, 43] width 72 height 11
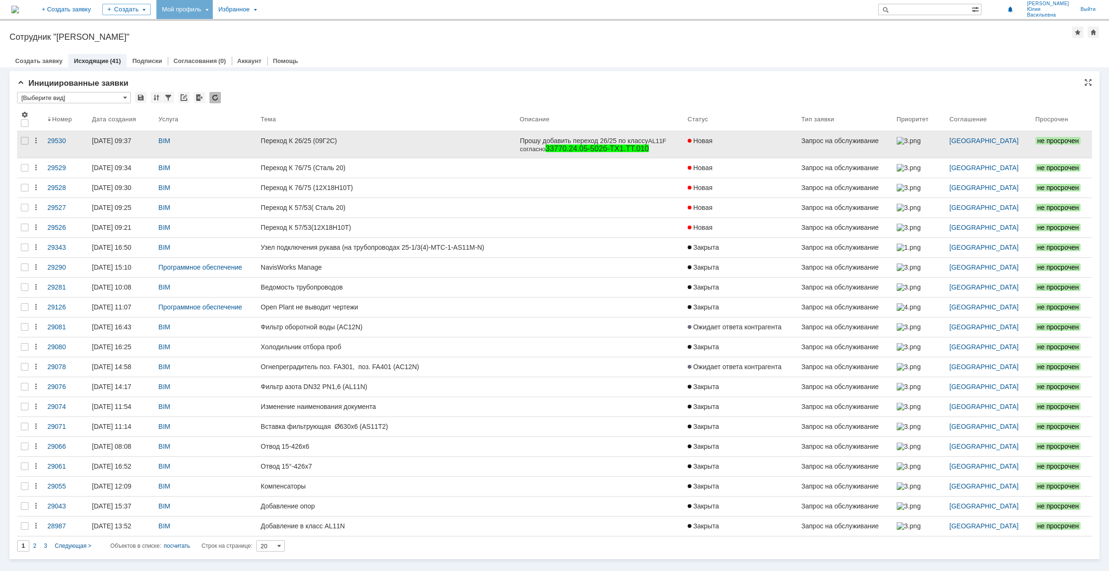
click at [343, 142] on div "Переход К 26/25 (09Г2С)" at bounding box center [386, 141] width 251 height 8
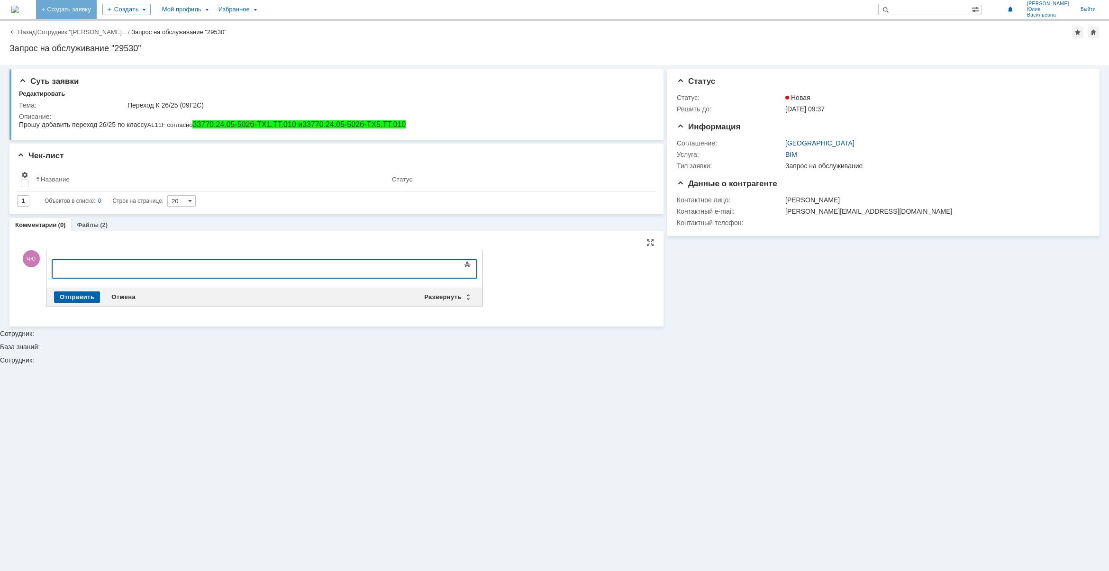
click at [97, 11] on link "+ Создать заявку" at bounding box center [66, 9] width 61 height 19
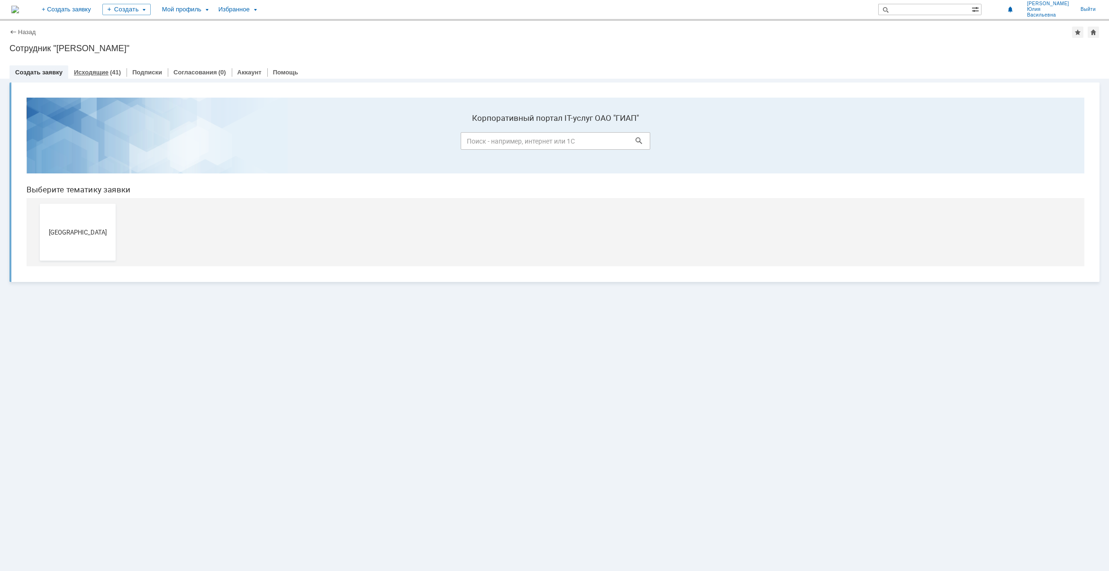
click at [92, 67] on div "Исходящие (41)" at bounding box center [97, 72] width 58 height 14
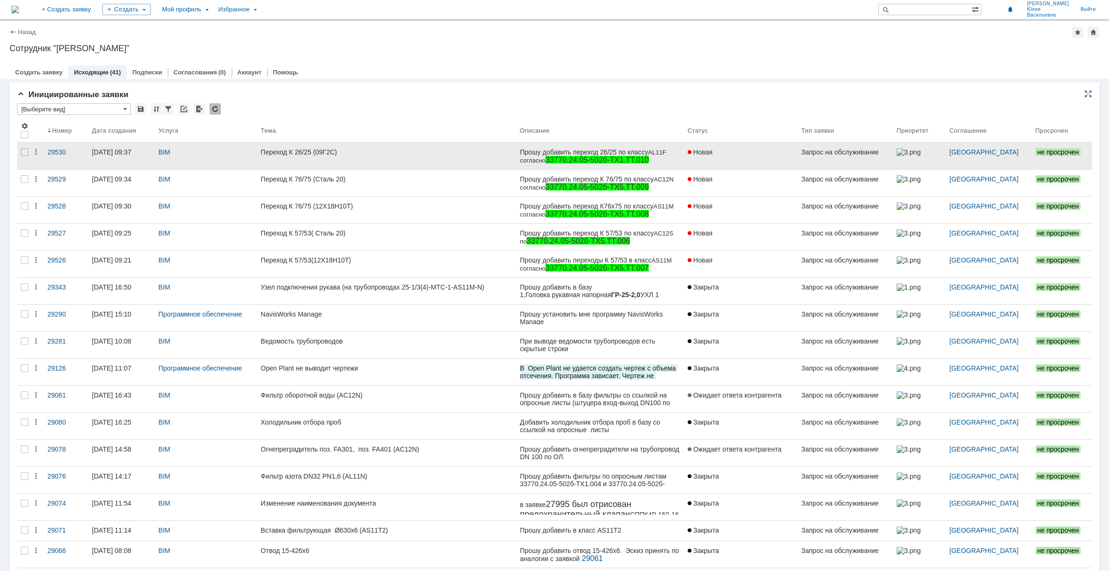
click at [668, 159] on div "Прошу добавить переход 26/25 по классу A L 1 1F согласно 33770.24.05-502б-ТХ1.Т…" at bounding box center [600, 160] width 160 height 25
click at [67, 150] on div "29530" at bounding box center [65, 152] width 37 height 8
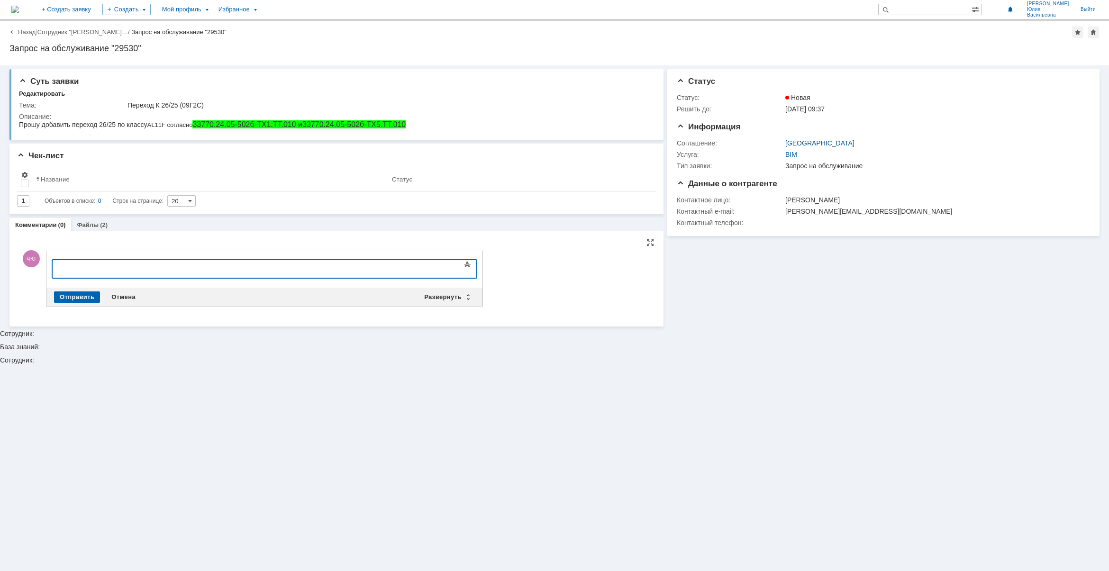
click at [110, 272] on body at bounding box center [129, 268] width 142 height 16
click at [94, 267] on div "Добавить на переход К 26/25" at bounding box center [129, 268] width 135 height 8
click at [130, 267] on div "Добавить ткаой же на переход К 26/25" at bounding box center [129, 268] width 135 height 8
click at [185, 267] on div "Добавить ткаой же переход К 26/25" at bounding box center [129, 268] width 135 height 8
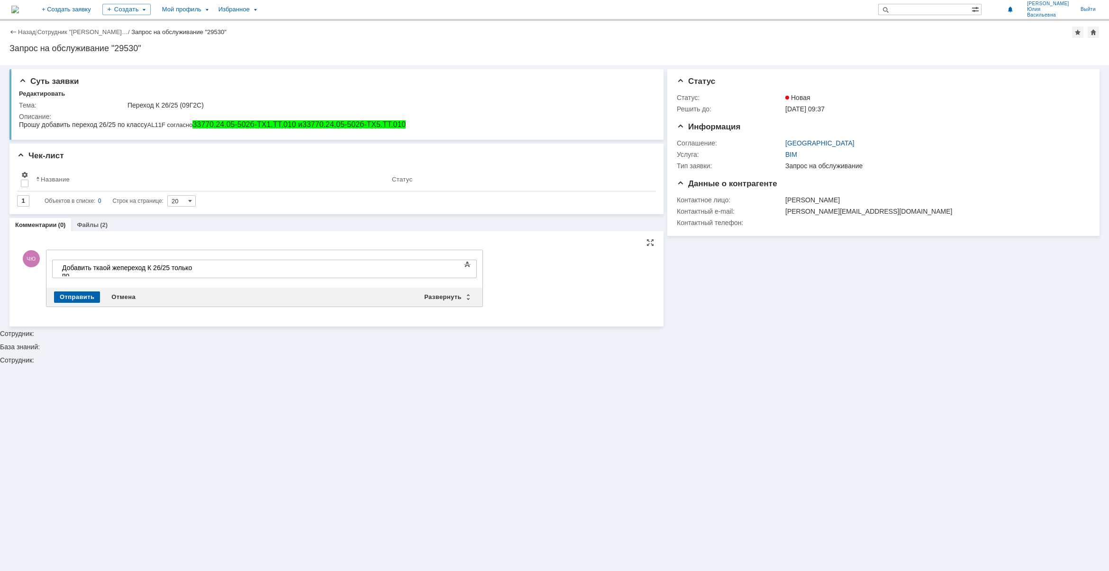
click at [197, 265] on div "Добавить ткаой же переход К 26/25 только по" at bounding box center [129, 271] width 135 height 15
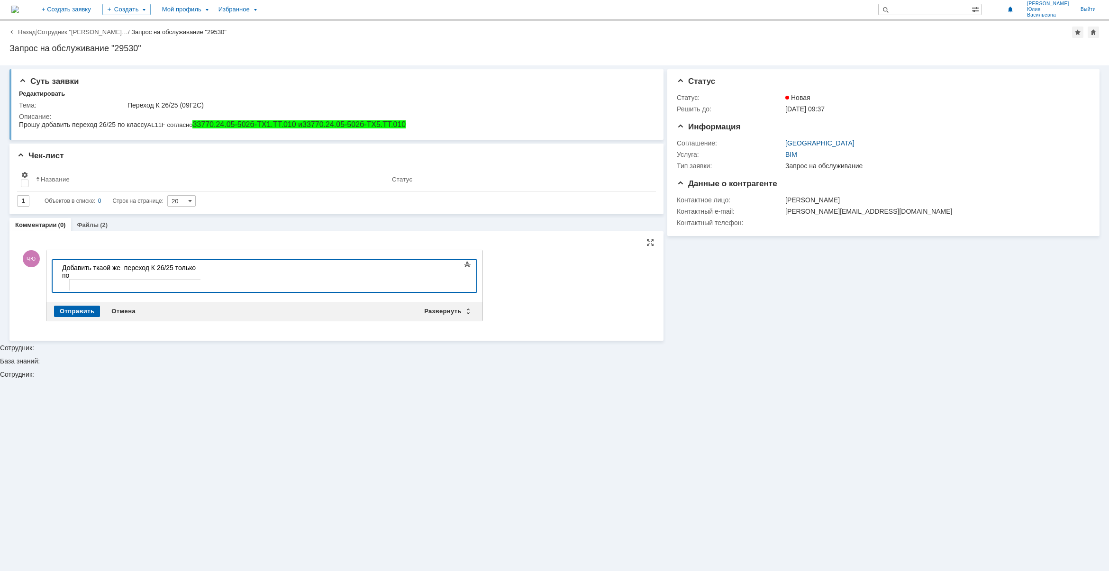
click at [197, 282] on div at bounding box center [129, 286] width 135 height 15
click at [197, 279] on div at bounding box center [129, 286] width 135 height 15
click at [123, 309] on div "Отмена" at bounding box center [124, 311] width 36 height 11
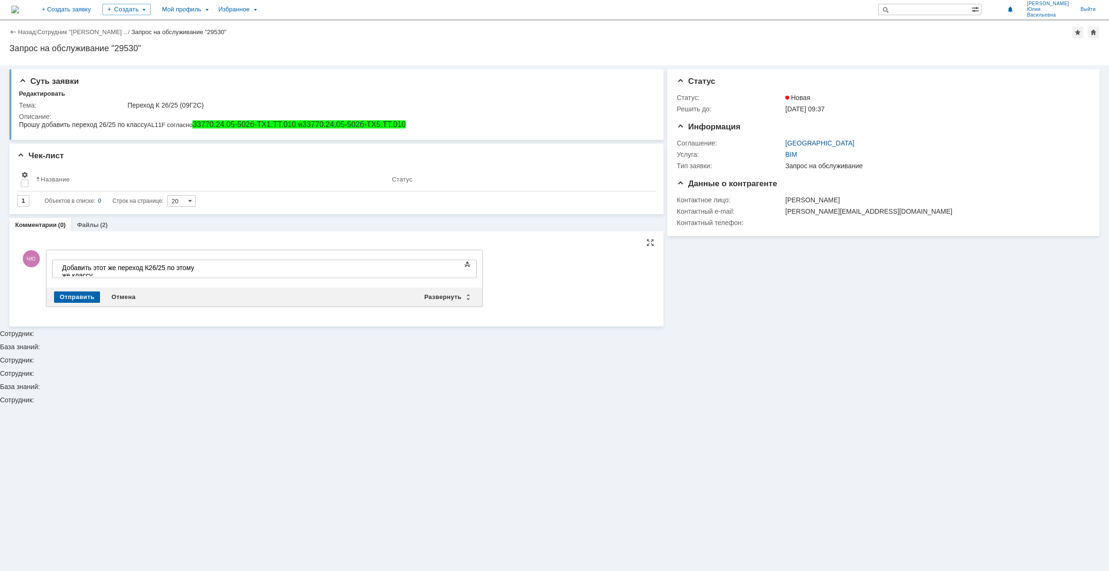
click at [197, 267] on div "​Добавить этот же переход К26/25 по этому же классу" at bounding box center [129, 271] width 135 height 15
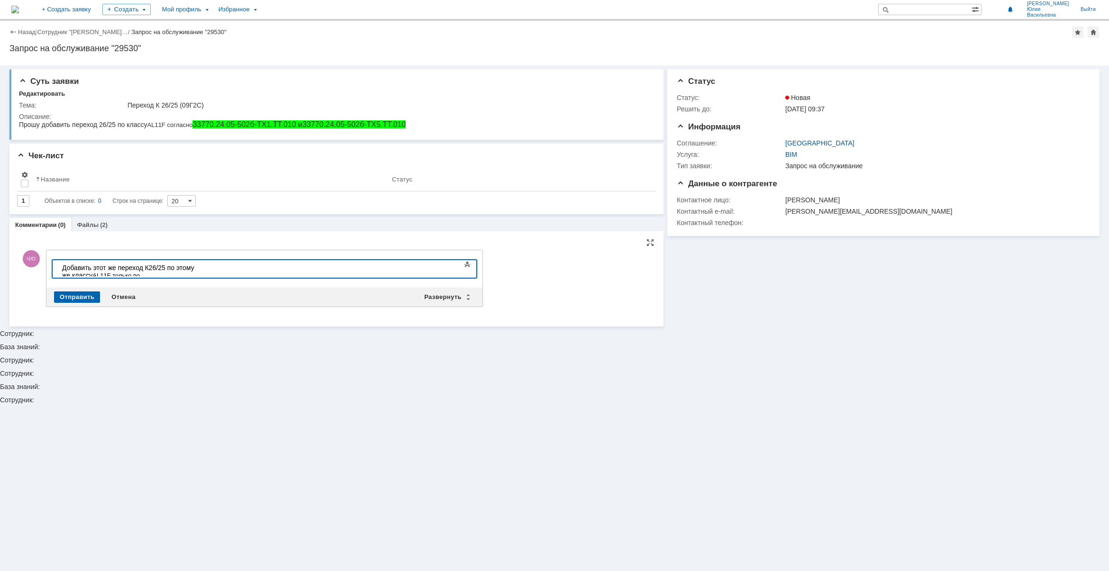
click at [197, 268] on div "​Добавить этот же переход К26/25 по этому же классу AL11F только по" at bounding box center [129, 271] width 135 height 15
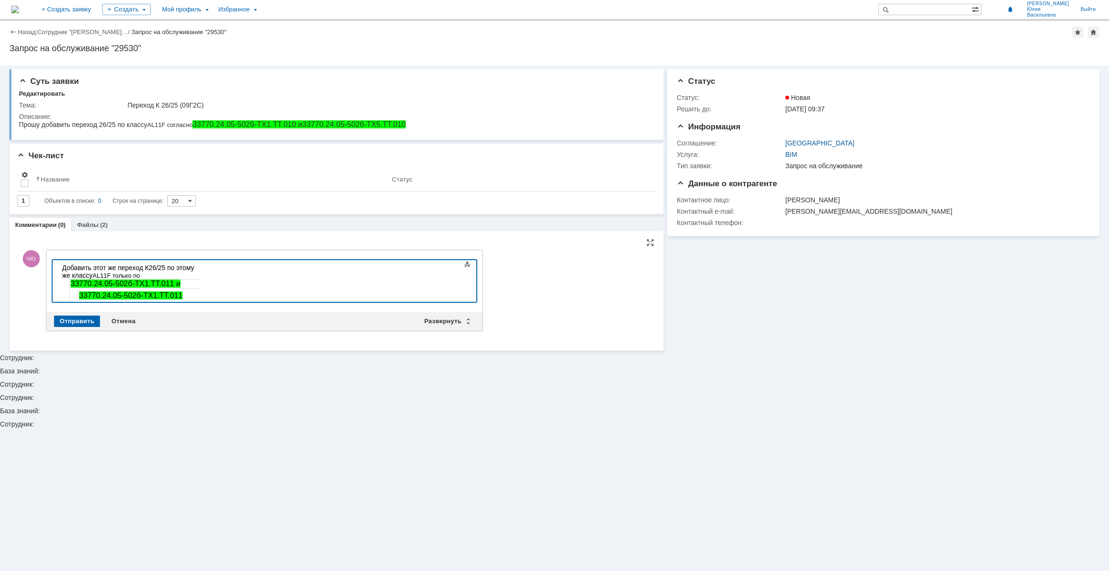
click at [156, 292] on span "33770.24.05-502б-ТХ1.ТТ.011" at bounding box center [130, 296] width 103 height 8
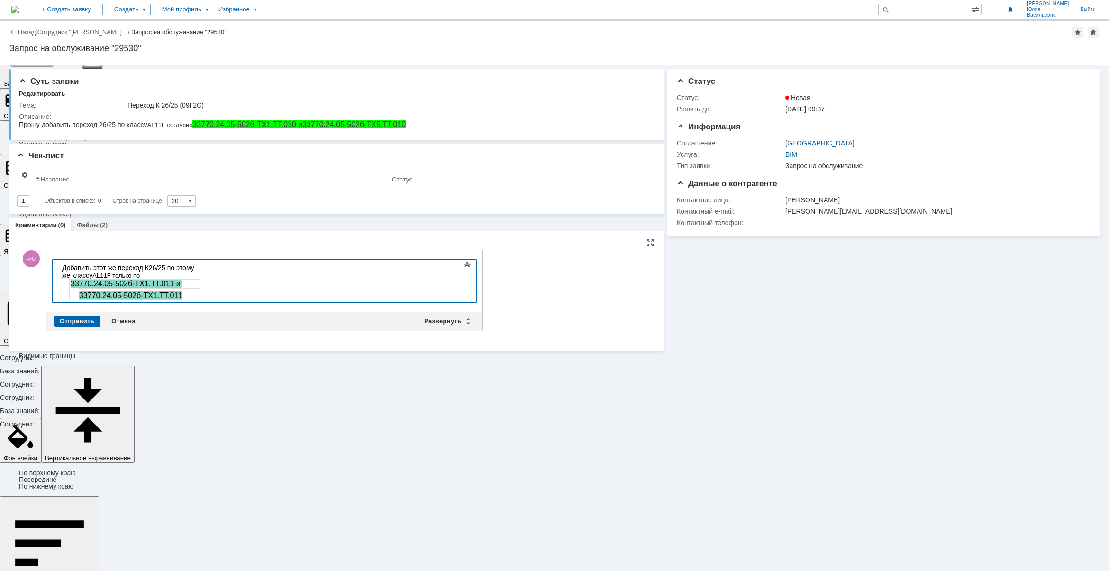
drag, startPoint x: 208, startPoint y: 288, endPoint x: 49, endPoint y: 277, distance: 159.2
click at [58, 277] on html "​Добавить этот же переход К26/25 по этому же классу AL11F только по 33770.24.05…" at bounding box center [129, 283] width 142 height 47
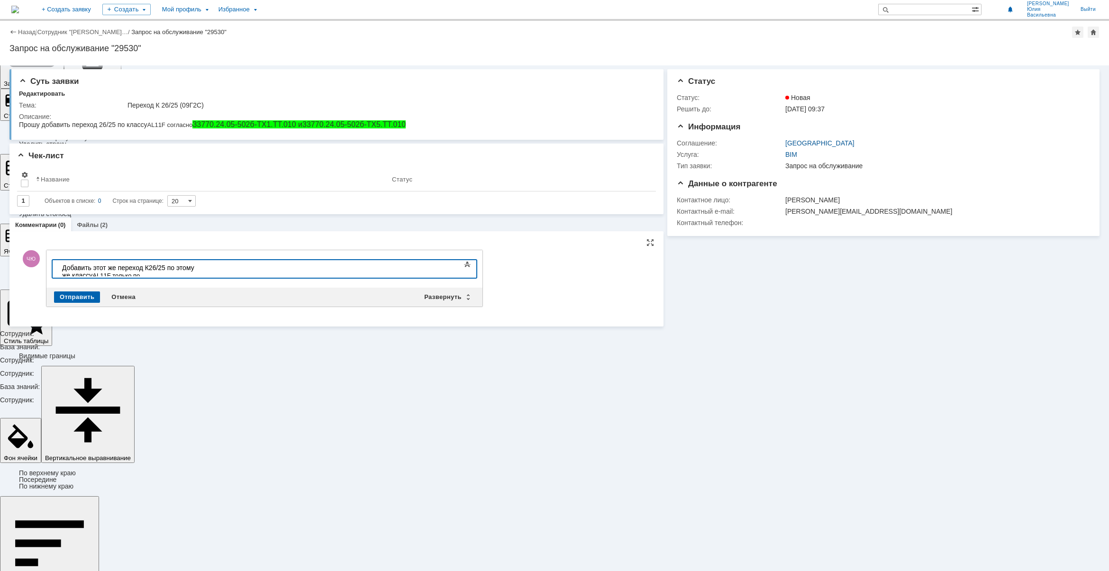
click at [197, 269] on div "​Добавить этот же переход К26/25 по этому же классу AL11F только по" at bounding box center [129, 271] width 135 height 15
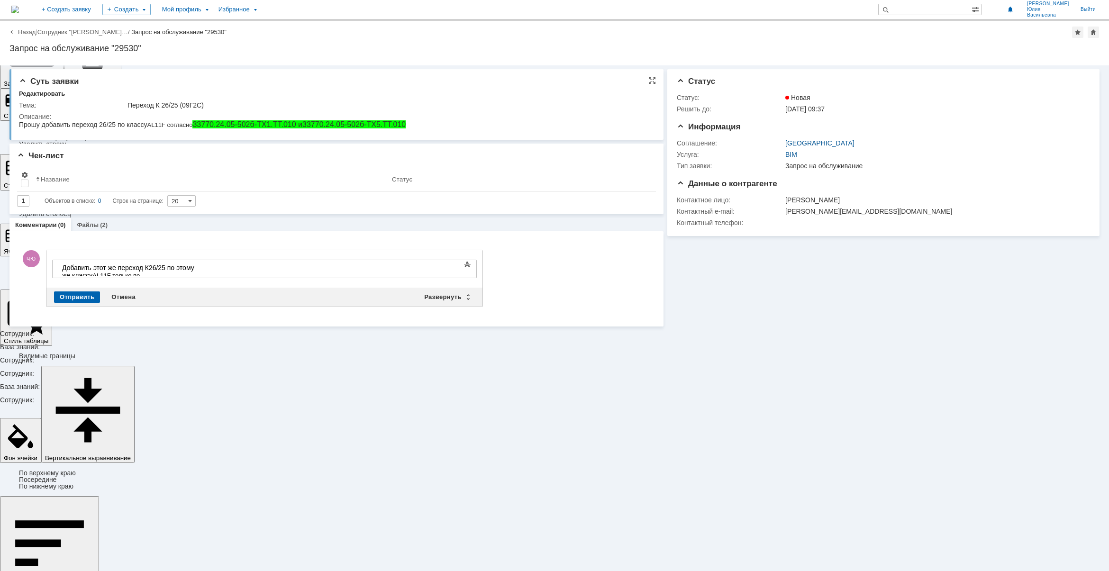
click at [261, 122] on span "33770.24.05-502б-ТХ1.ТТ.010 и 33770.24.05-502б-ТХ5.ТТ.010" at bounding box center [298, 124] width 213 height 8
drag, startPoint x: 193, startPoint y: 124, endPoint x: 413, endPoint y: 123, distance: 219.9
click at [413, 123] on html "Прошу добавить переход 26/25 по классу A L 1 1F согласно 33770.24.05-502б-ТХ1.Т…" at bounding box center [334, 124] width 630 height 9
copy span "33770.24.05-502б-ТХ1.ТТ.010 и 33770.24.05-502б-ТХ5.ТТ.010"
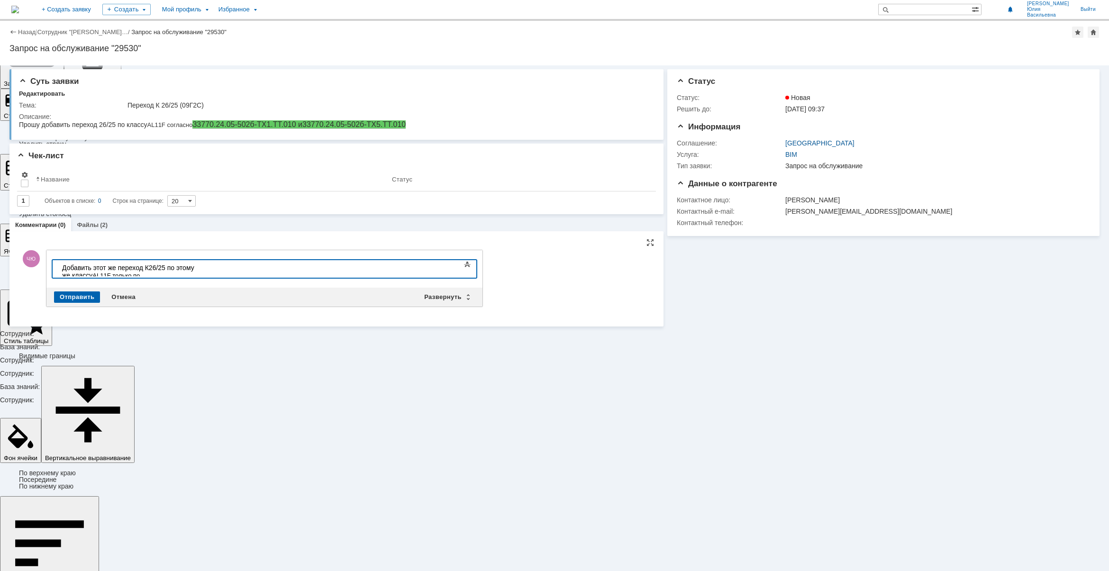
click at [201, 263] on body "​Добавить этот же переход К26/25 по этому же классу AL11F только по" at bounding box center [129, 271] width 142 height 23
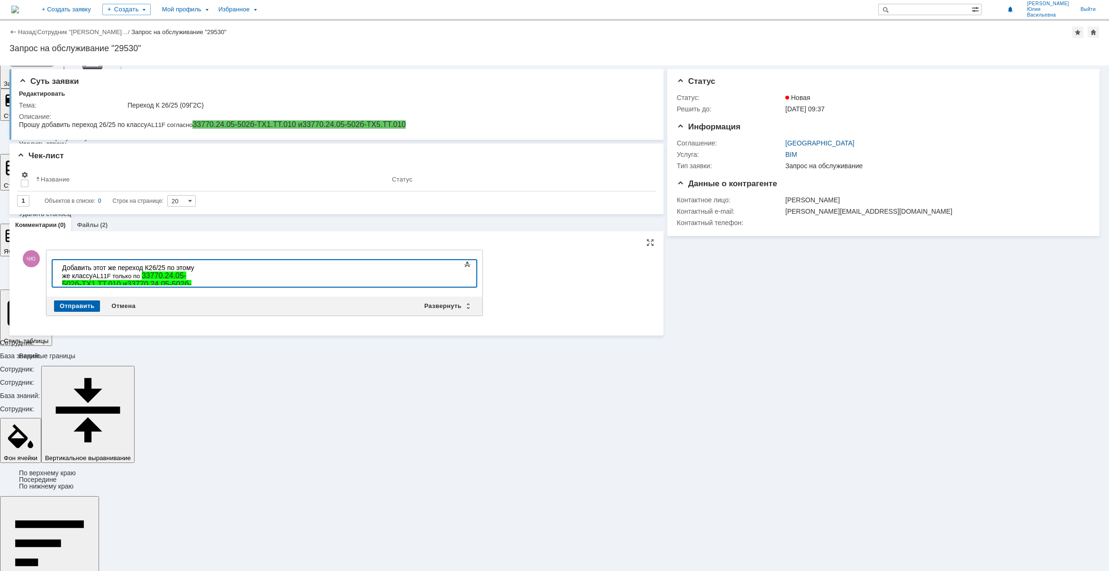
drag, startPoint x: 382, startPoint y: 264, endPoint x: 488, endPoint y: 548, distance: 303.3
click at [192, 272] on span "33770.24.05-502б-ТХ1.ТТ.010 и 33770.24.05-502б-ТХ5.ТТ.010" at bounding box center [126, 284] width 129 height 25
click at [108, 276] on div "​Добавить этот же переход К26/25 по этому же классу AL11F только по 33770.24.05…" at bounding box center [129, 280] width 135 height 33
click at [142, 273] on span at bounding box center [141, 276] width 2 height 7
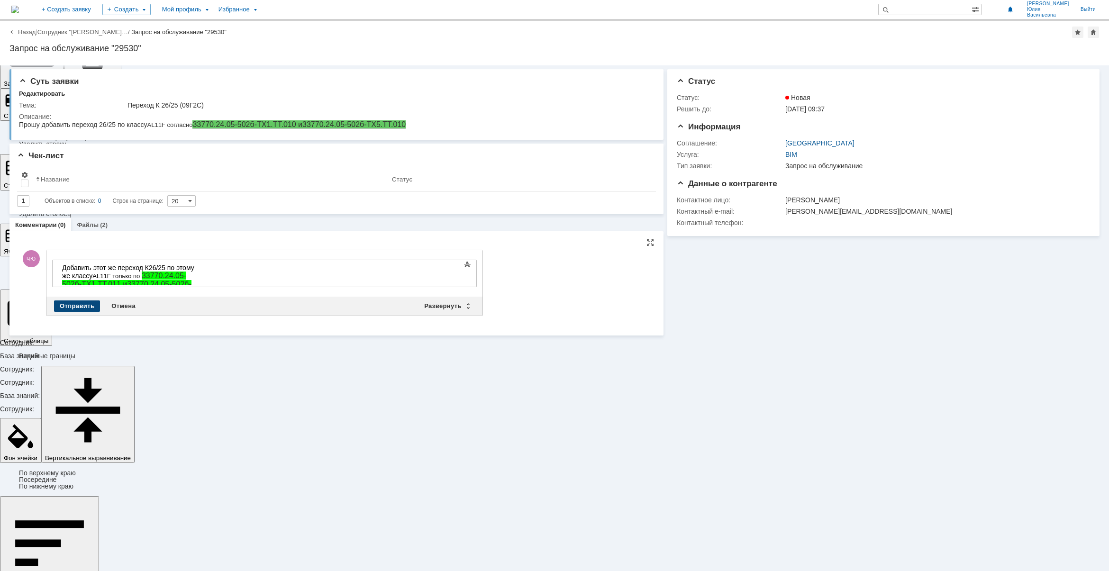
click at [74, 307] on div "Отправить" at bounding box center [77, 306] width 46 height 11
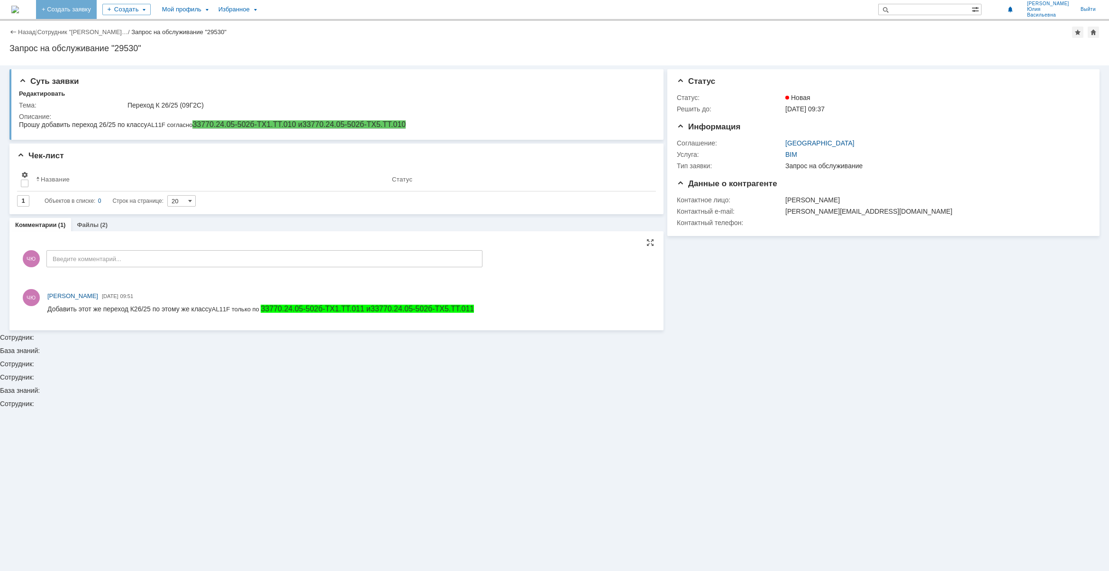
click at [97, 9] on link "+ Создать заявку" at bounding box center [66, 9] width 61 height 19
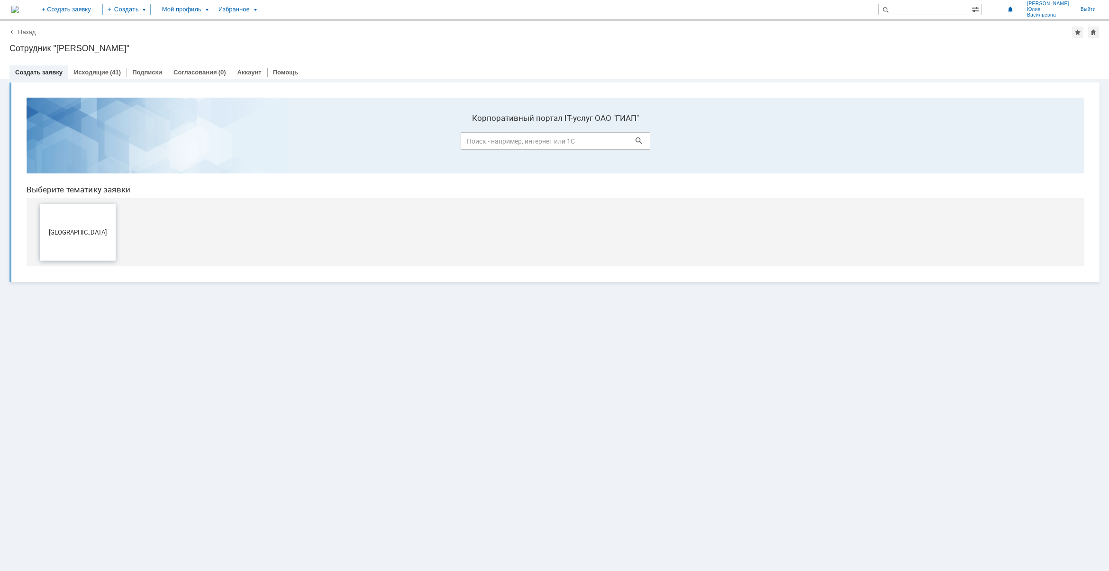
click at [82, 220] on button "[GEOGRAPHIC_DATA]" at bounding box center [78, 232] width 76 height 57
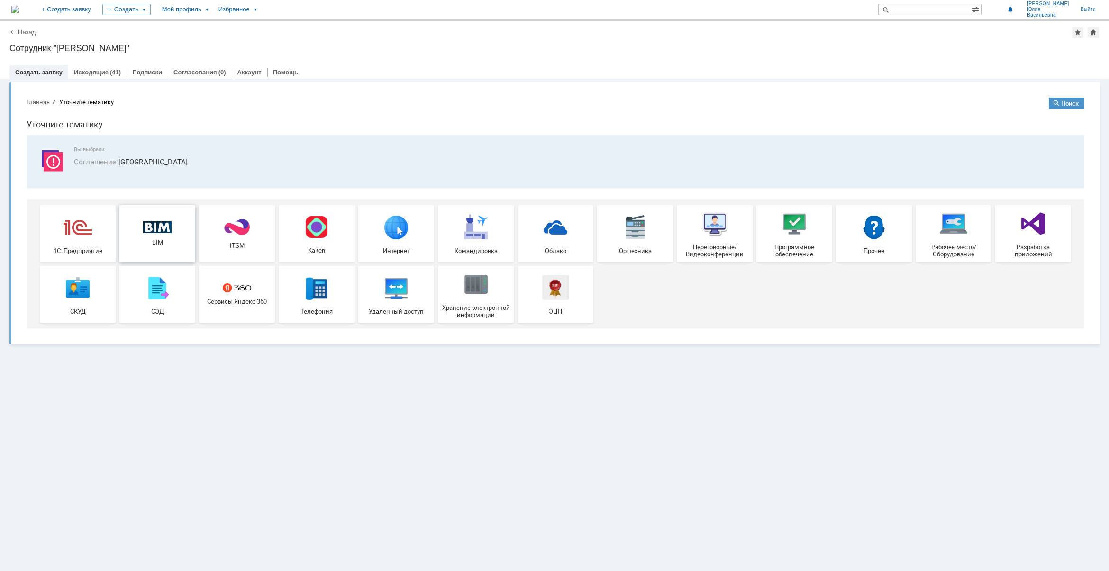
click at [149, 237] on div "BIM" at bounding box center [157, 233] width 70 height 25
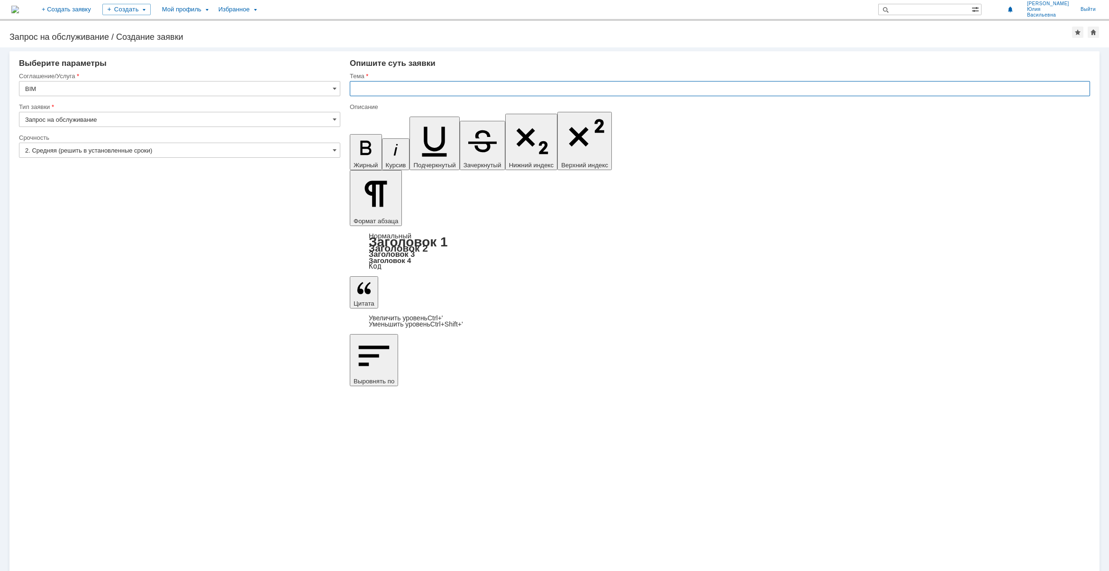
click at [404, 88] on input "text" at bounding box center [720, 88] width 740 height 15
click at [420, 91] on input "text" at bounding box center [720, 88] width 740 height 15
type input "Переход К 14/14"
click at [415, 83] on input "Переход К 14/14" at bounding box center [720, 88] width 740 height 15
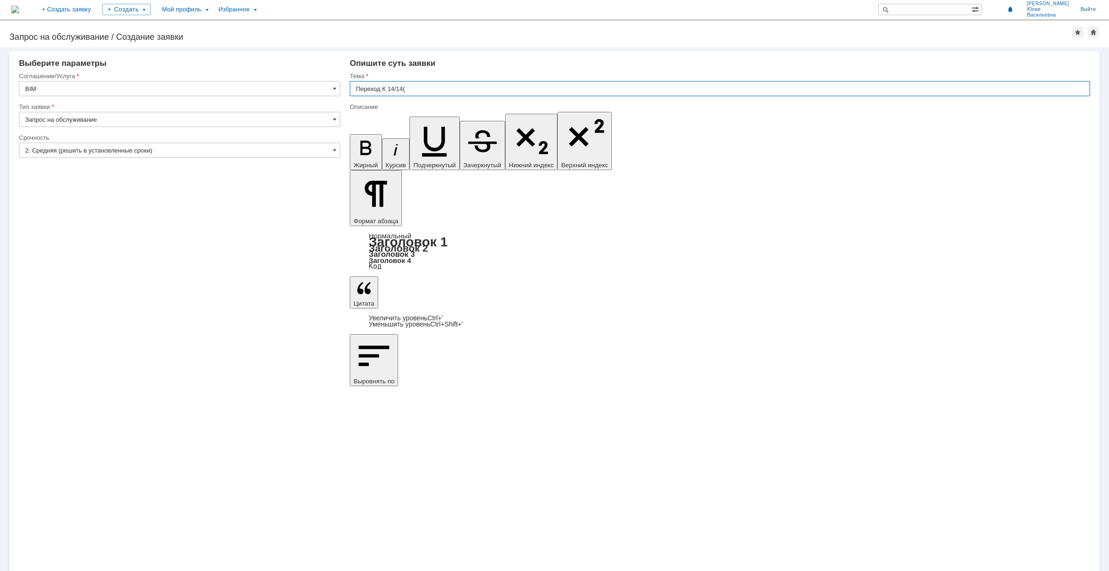
click at [418, 89] on input "Переход К 14/14(" at bounding box center [720, 88] width 740 height 15
paste input "12Х18Н10Т"
type input "Переход К 14/14(12Х18Н10Т)"
drag, startPoint x: 871, startPoint y: 4063, endPoint x: 518, endPoint y: 3938, distance: 374.2
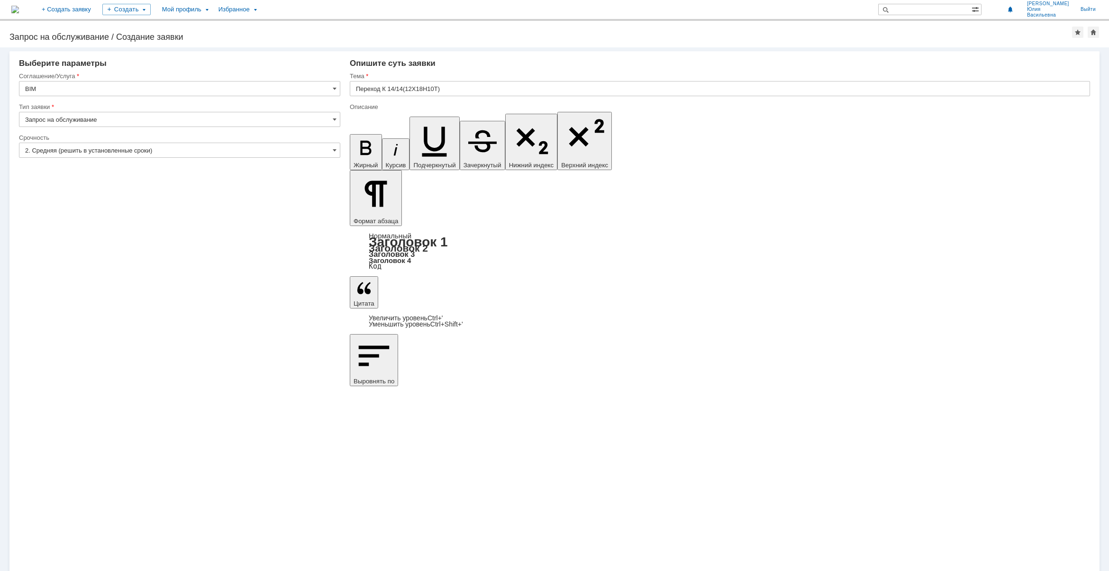
drag, startPoint x: 618, startPoint y: 3942, endPoint x: 1039, endPoint y: 4150, distance: 469.6
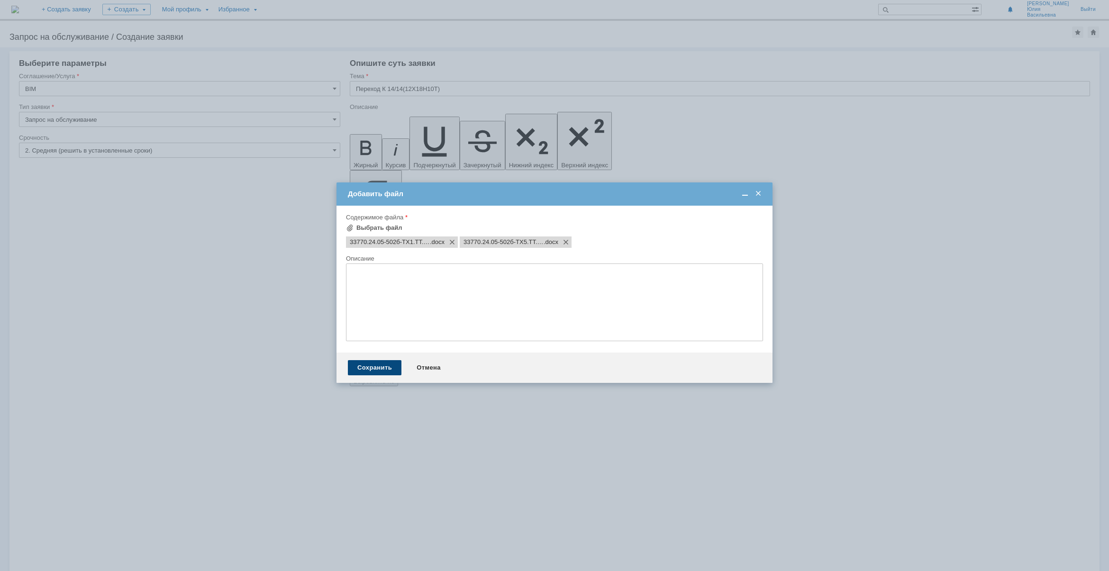
click at [367, 366] on div "Сохранить" at bounding box center [375, 367] width 54 height 15
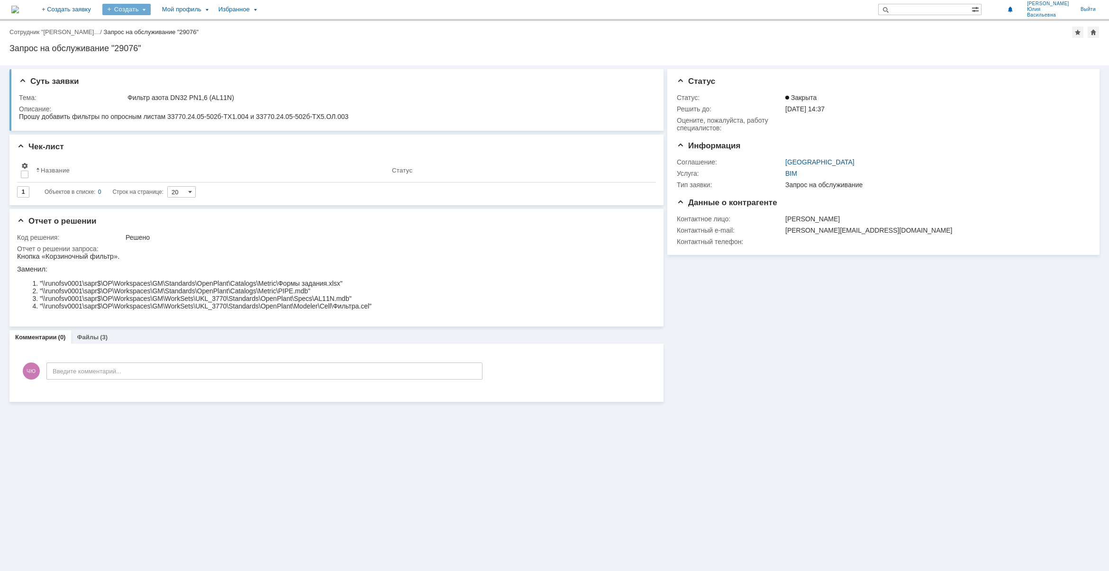
click at [151, 5] on div "Создать" at bounding box center [126, 9] width 48 height 11
click at [97, 3] on link "+ Создать заявку" at bounding box center [66, 9] width 61 height 19
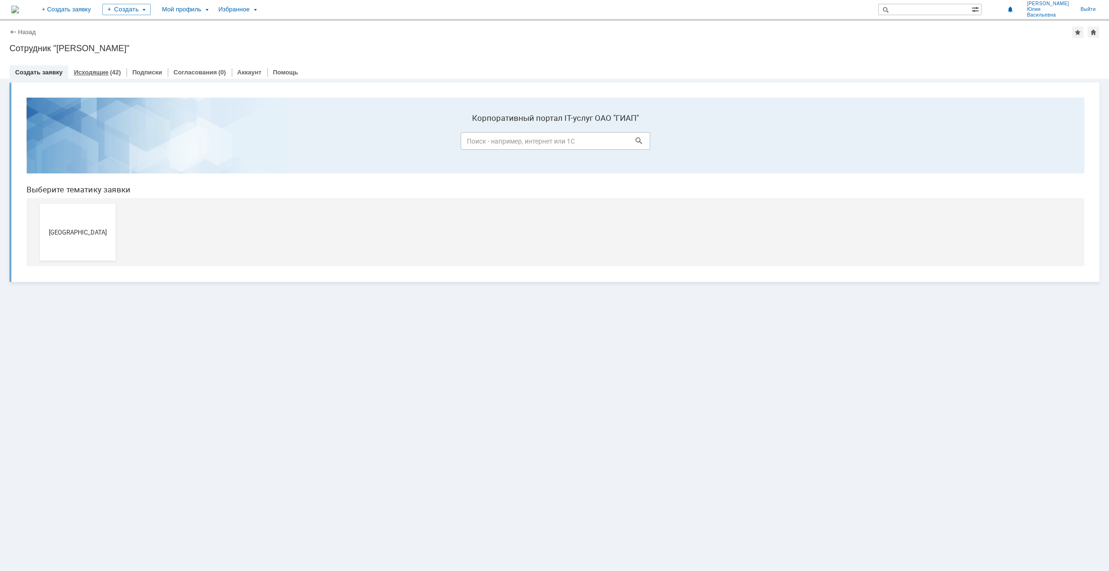
click at [86, 65] on div "Исходящие (42)" at bounding box center [97, 72] width 58 height 14
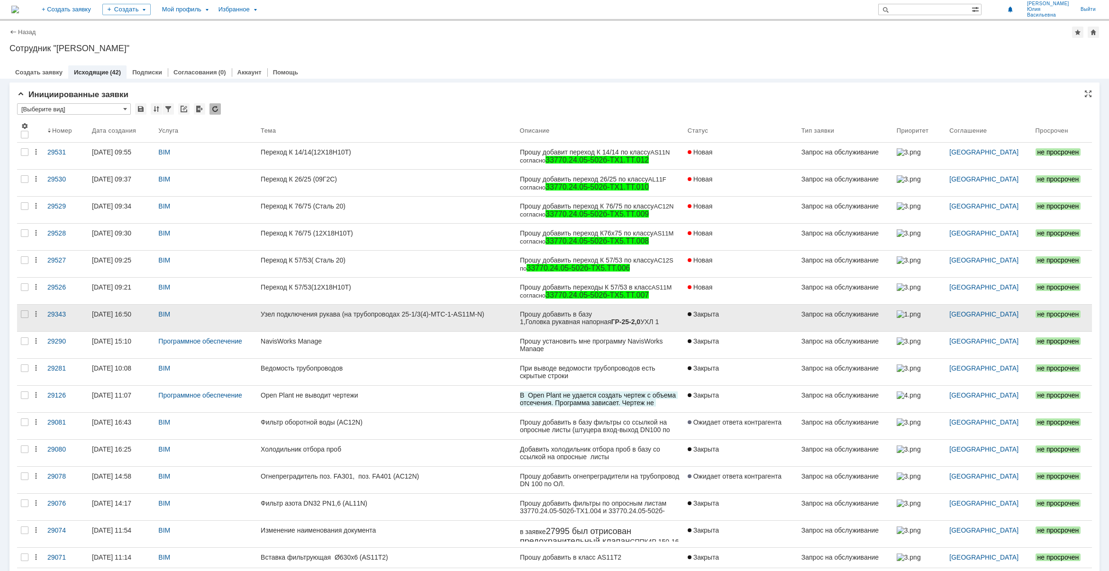
click at [327, 312] on div "Узел подключения рукава (на трубопроводах 25-1/3(4)-МТС-1-AS11M-N)" at bounding box center [386, 314] width 251 height 8
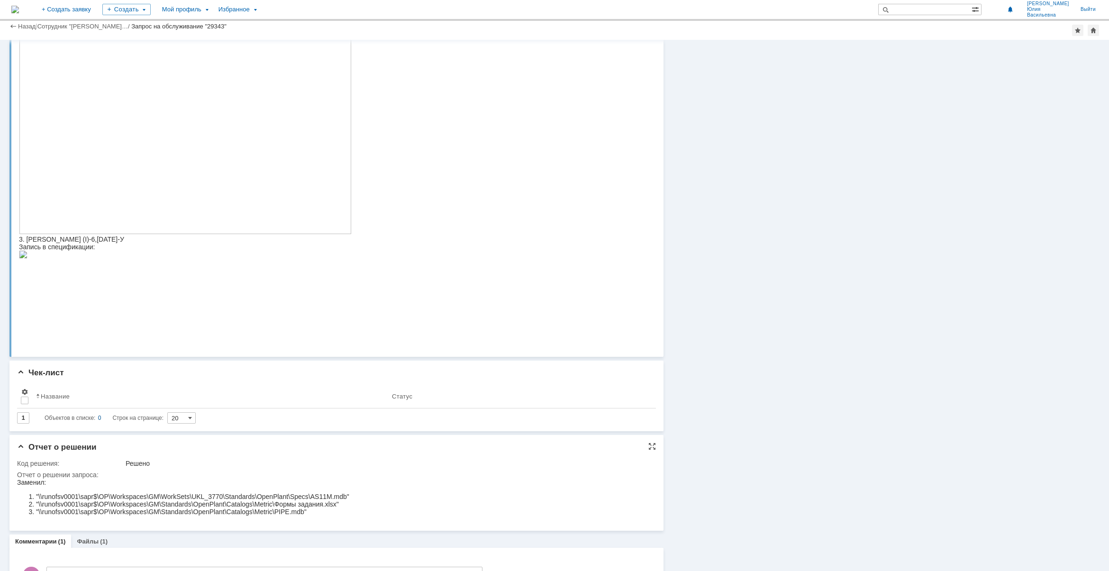
scroll to position [434, 0]
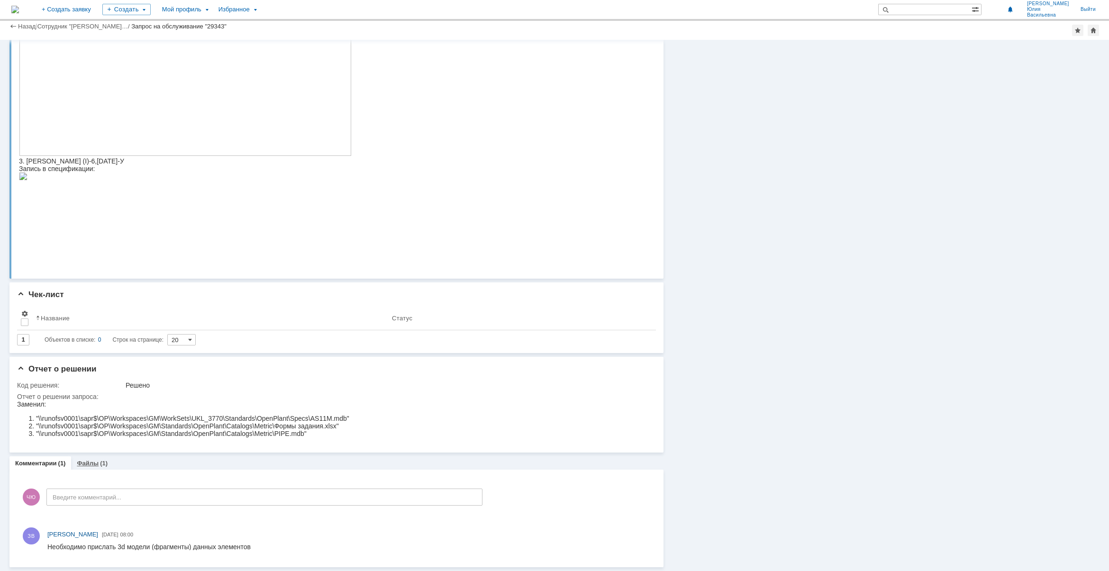
click at [93, 461] on link "Файлы" at bounding box center [88, 463] width 22 height 7
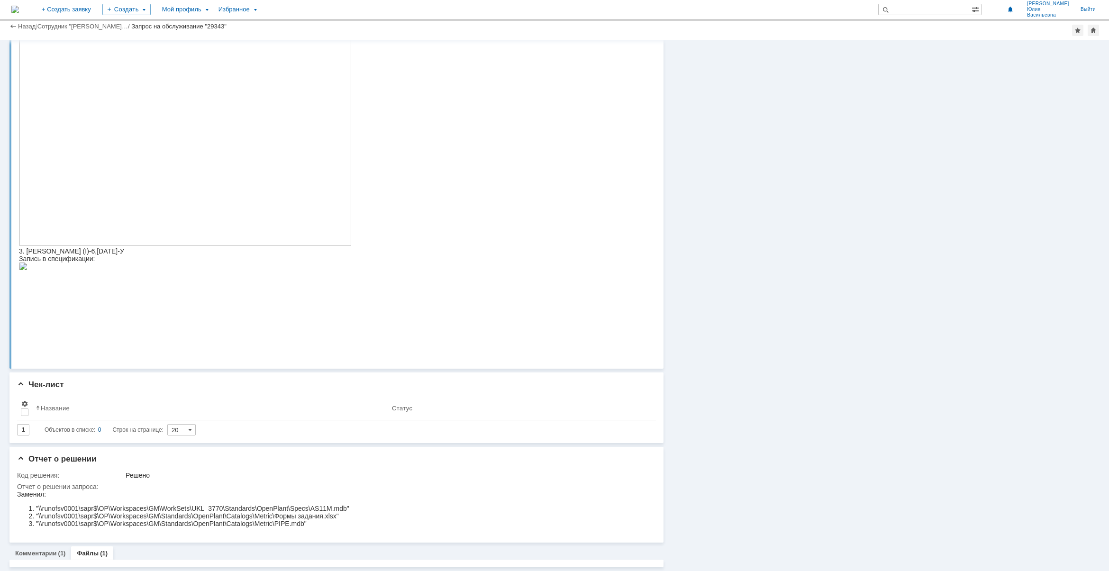
scroll to position [417, 0]
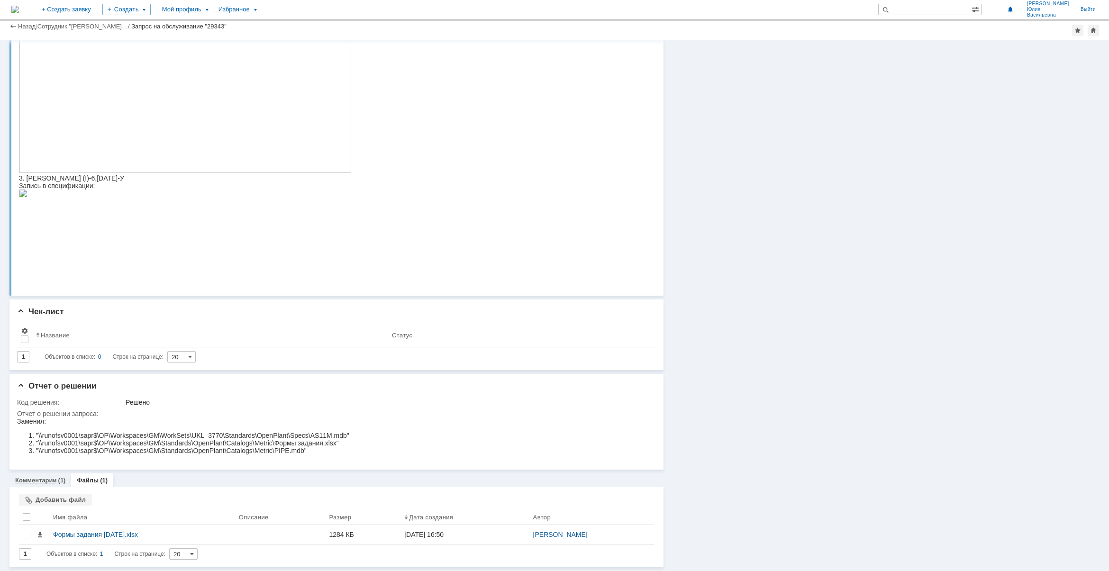
click at [37, 480] on link "Комментарии" at bounding box center [36, 480] width 42 height 7
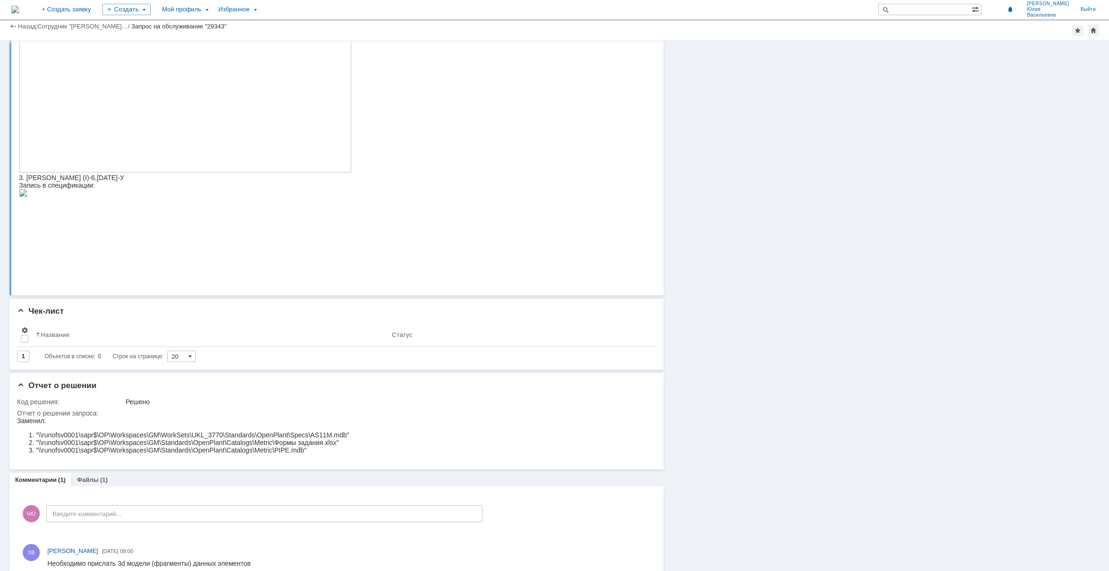
click at [27, 197] on img at bounding box center [23, 193] width 9 height 8
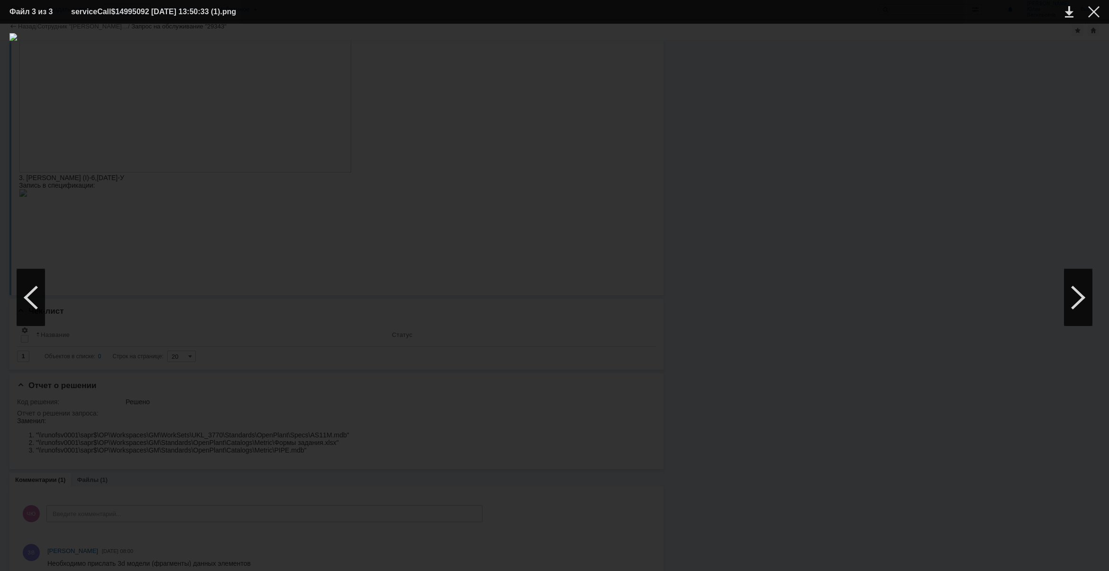
click at [506, 300] on img at bounding box center [554, 297] width 1090 height 529
click at [217, 340] on div at bounding box center [554, 297] width 1090 height 529
click at [1093, 12] on div at bounding box center [1093, 11] width 11 height 11
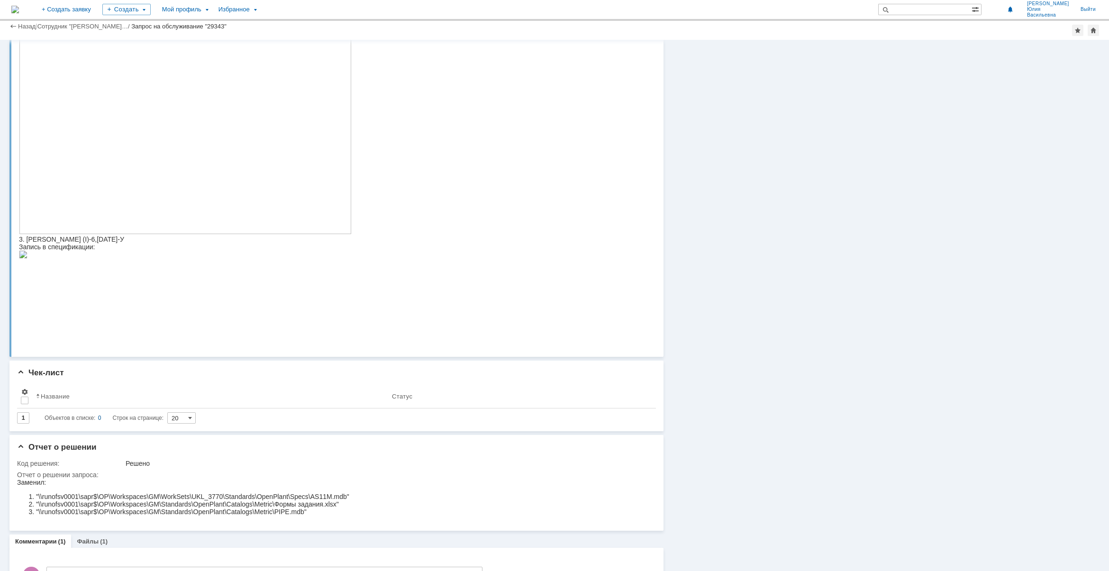
scroll to position [434, 0]
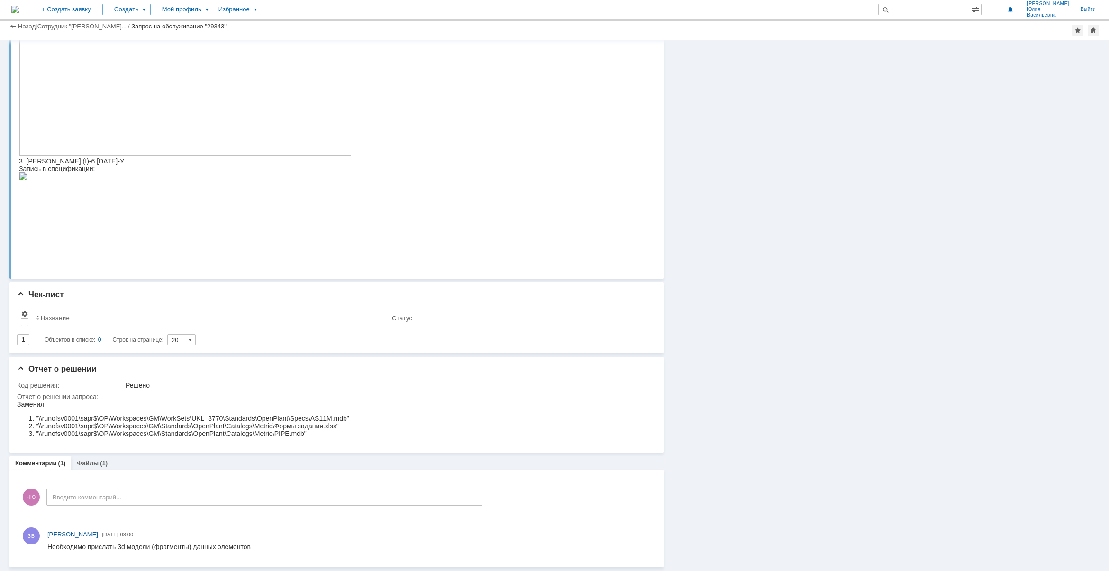
click at [101, 460] on div "(1)" at bounding box center [104, 463] width 8 height 7
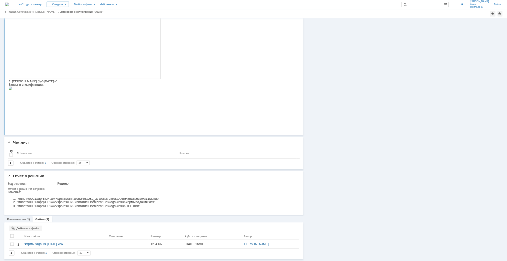
scroll to position [417, 0]
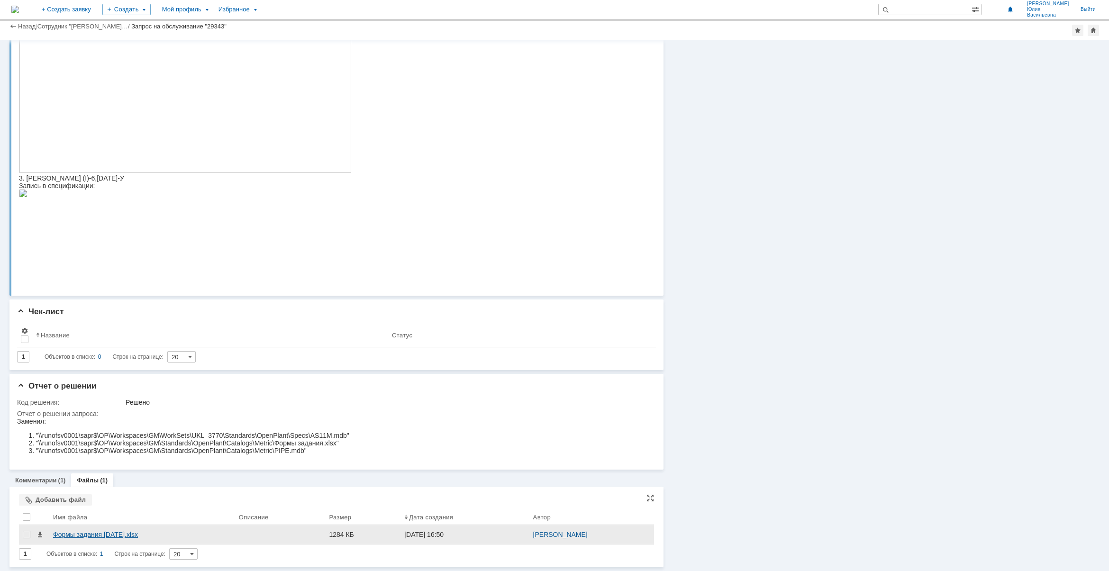
click at [96, 535] on div "Формы задания 05.09.25.xlsx" at bounding box center [142, 535] width 178 height 8
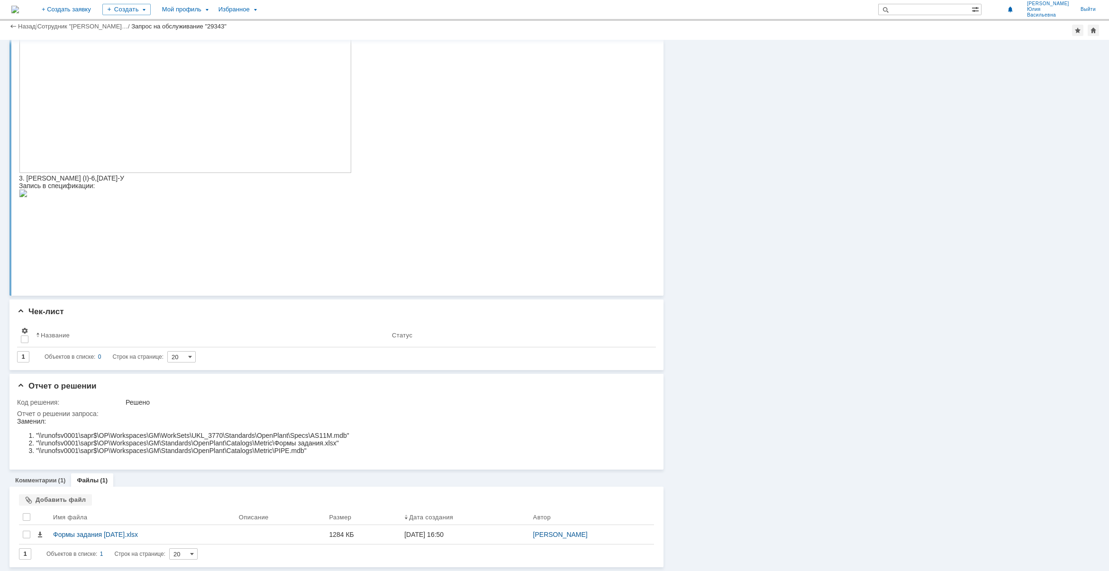
click at [674, 475] on div "Информация Статус Статус: Закрыта Решить до: 18.09.2025 13:50 Oцените, пожалуйс…" at bounding box center [882, 95] width 436 height 944
click at [27, 197] on img at bounding box center [23, 194] width 9 height 8
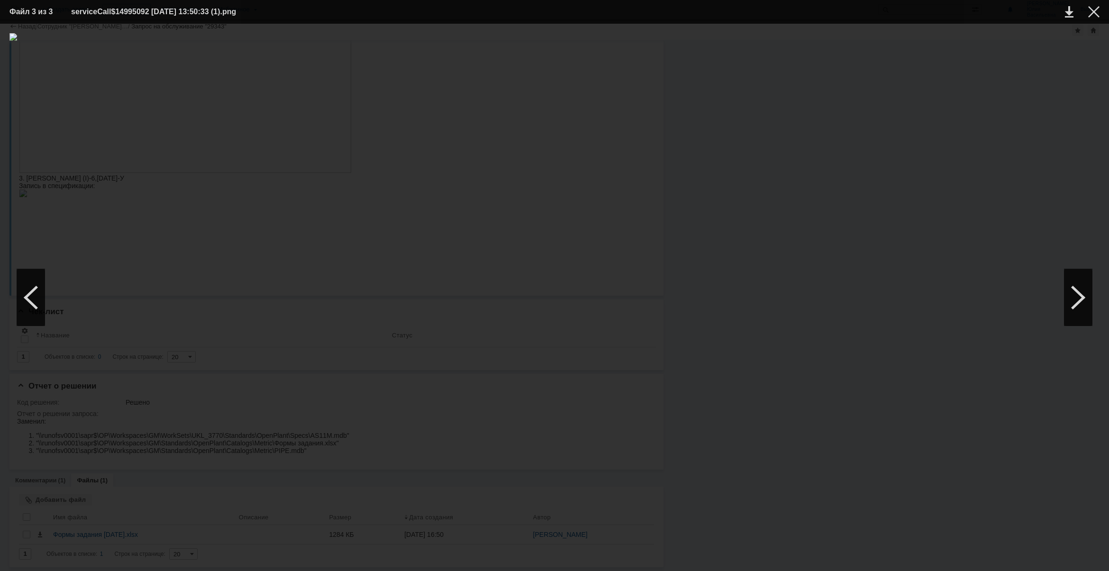
click at [446, 306] on img at bounding box center [554, 297] width 1090 height 529
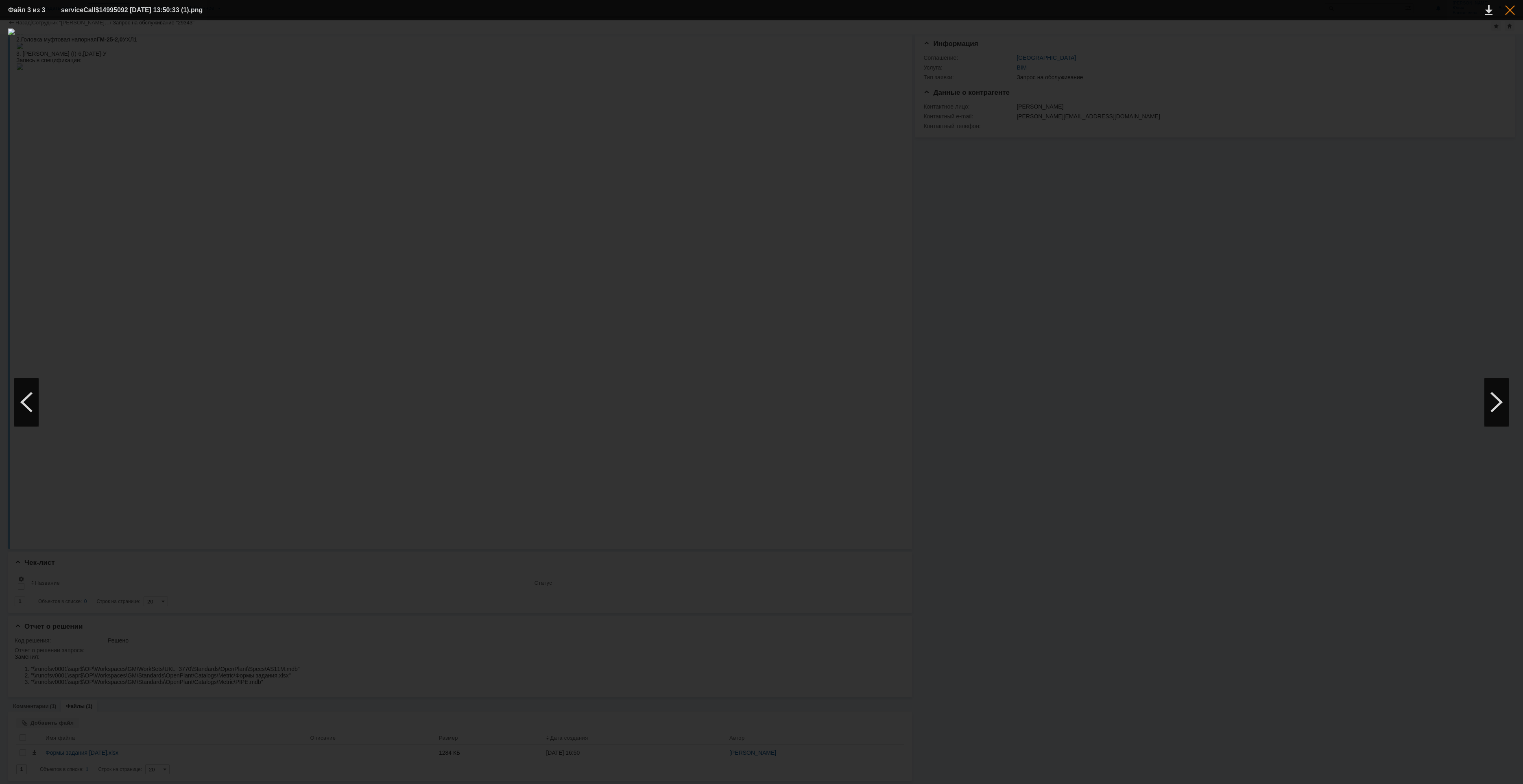
click at [952, 7] on div at bounding box center [1509, 9] width 9 height 9
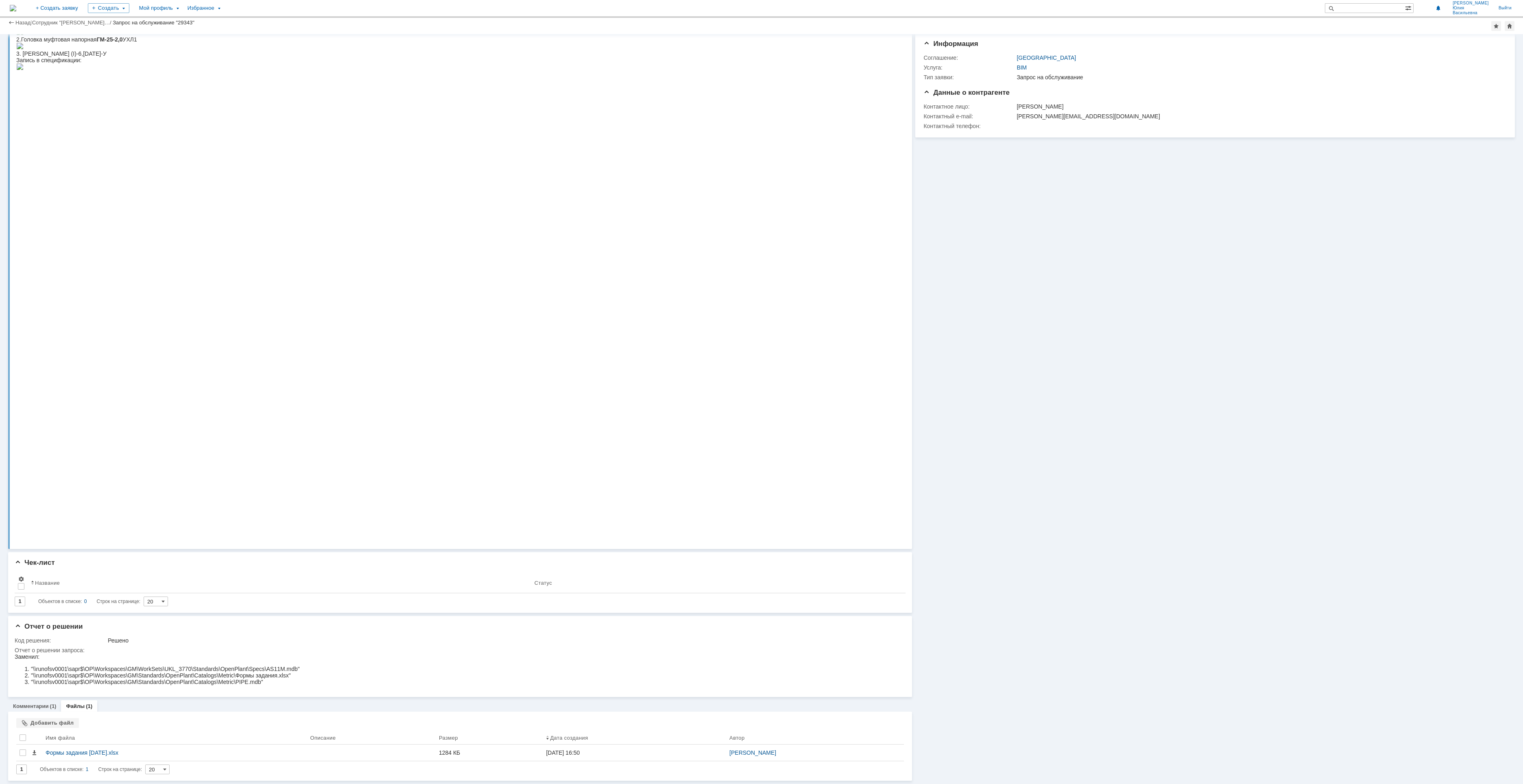
scroll to position [0, 0]
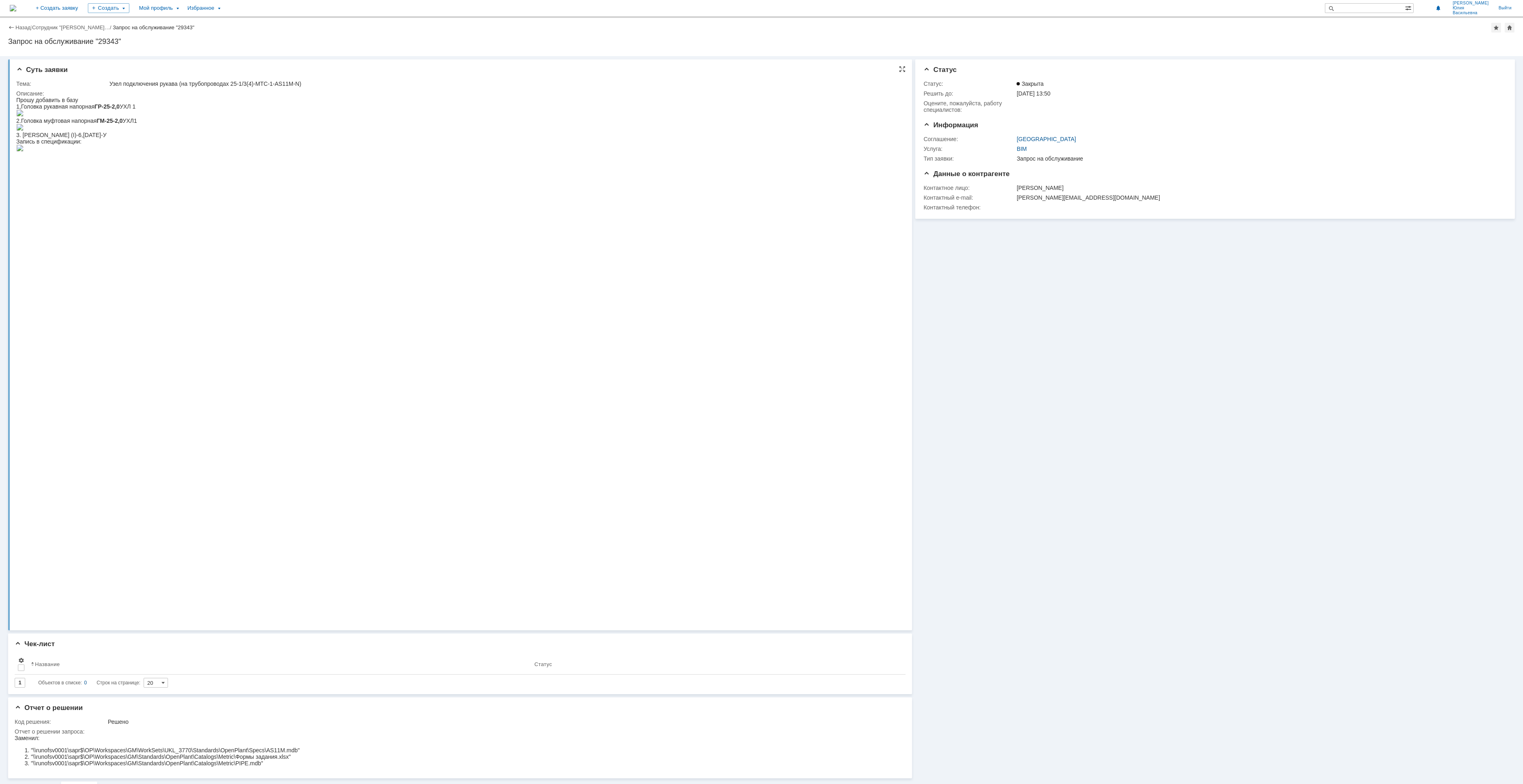
click at [23, 130] on img at bounding box center [20, 128] width 8 height 7
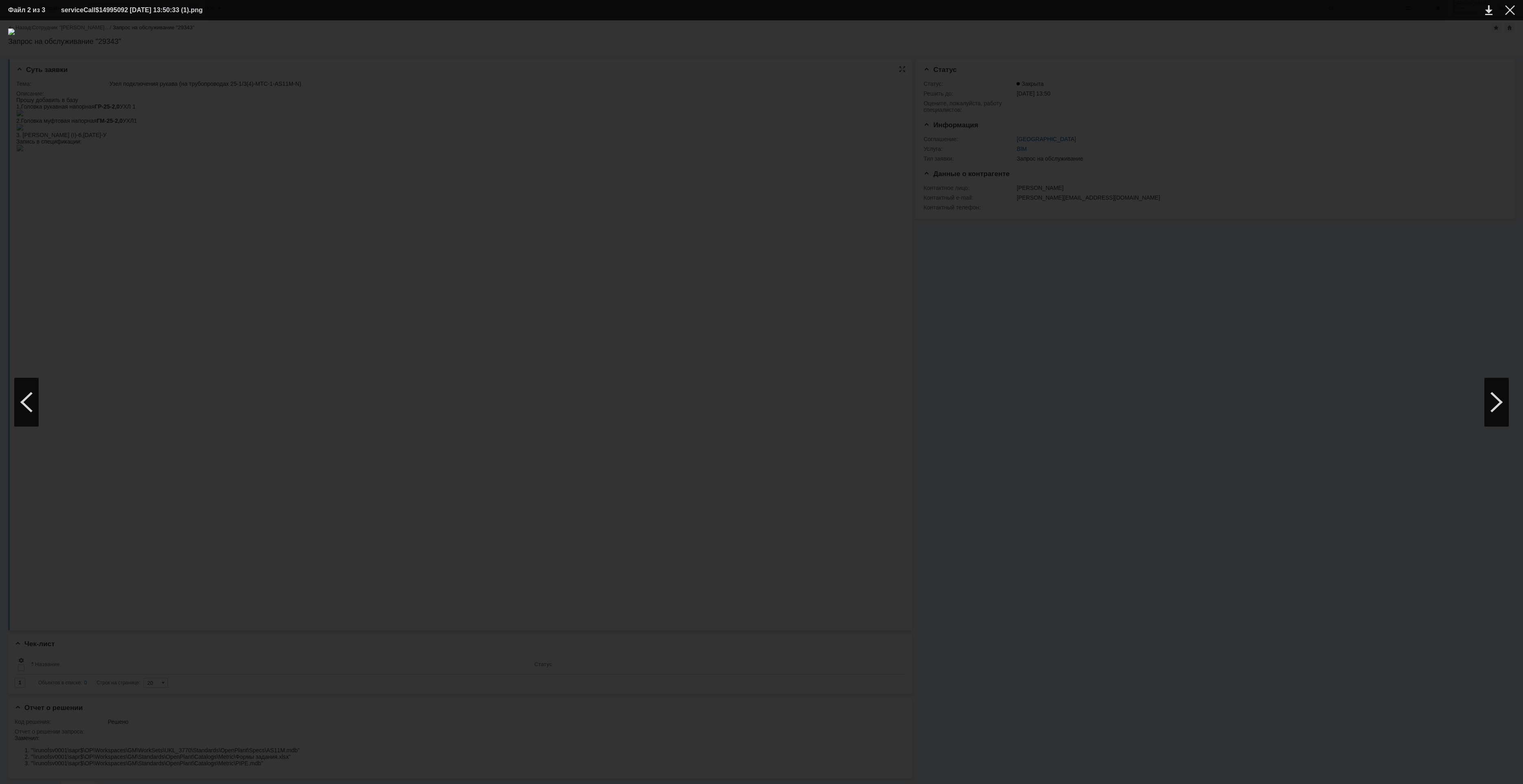
click at [142, 419] on div at bounding box center [761, 401] width 1507 height 747
click at [734, 490] on div at bounding box center [761, 401] width 1507 height 747
click at [952, 389] on div at bounding box center [1496, 401] width 24 height 49
click at [952, 401] on div at bounding box center [1496, 401] width 24 height 49
click at [813, 433] on img at bounding box center [761, 401] width 1507 height 747
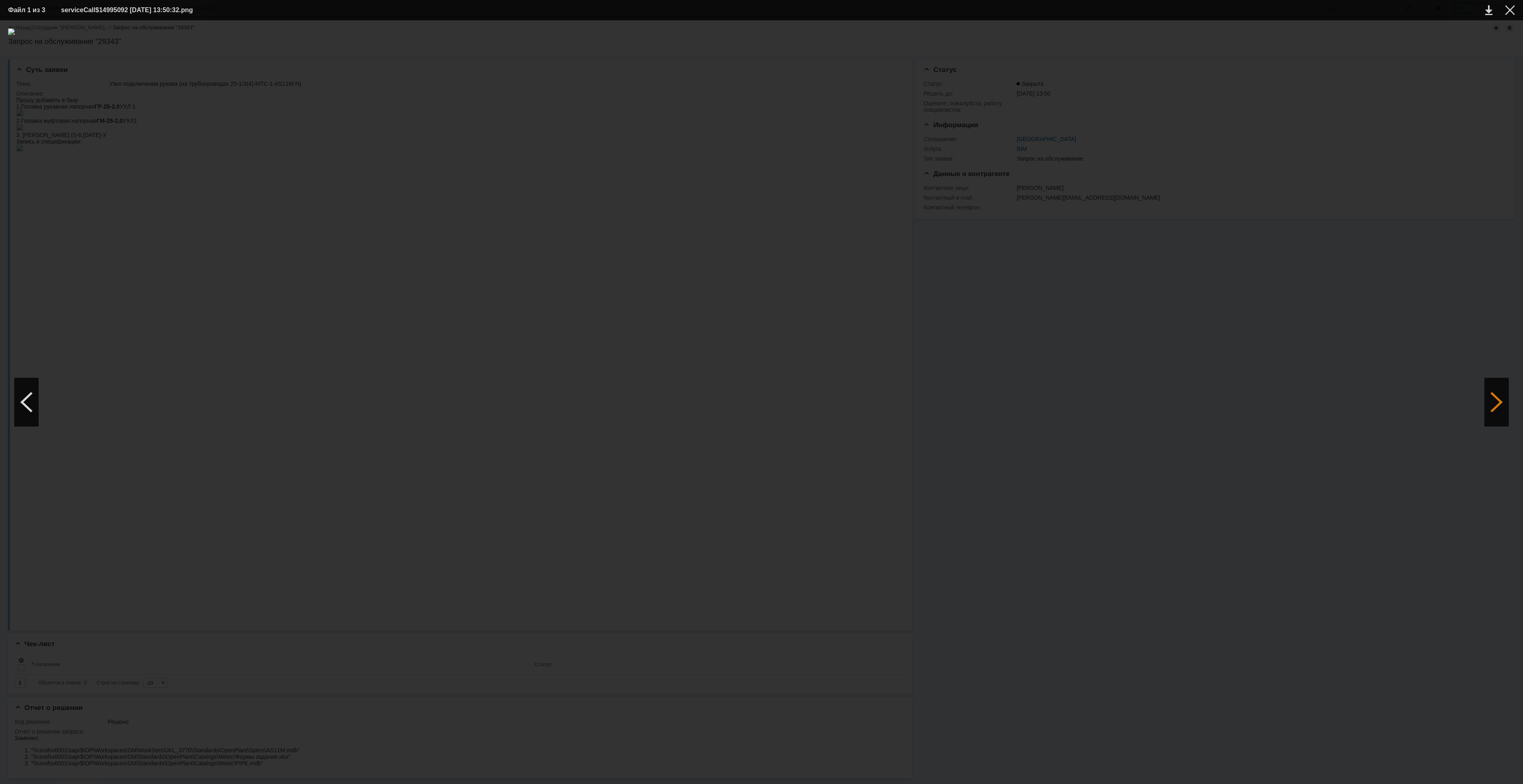
click at [952, 383] on div at bounding box center [1496, 401] width 24 height 49
click at [795, 412] on img at bounding box center [761, 401] width 1507 height 747
click at [952, 14] on div at bounding box center [1509, 9] width 9 height 9
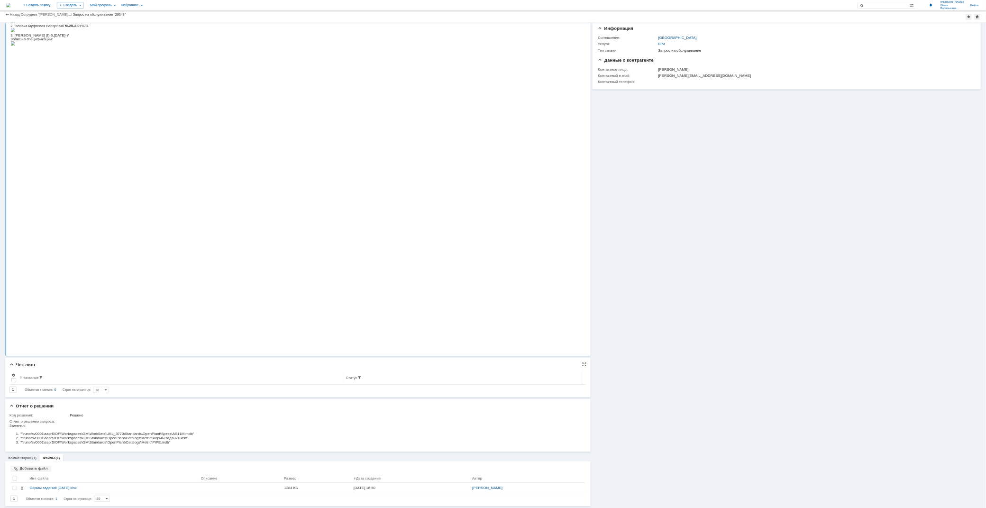
scroll to position [72, 0]
click at [27, 82] on img at bounding box center [23, 78] width 9 height 8
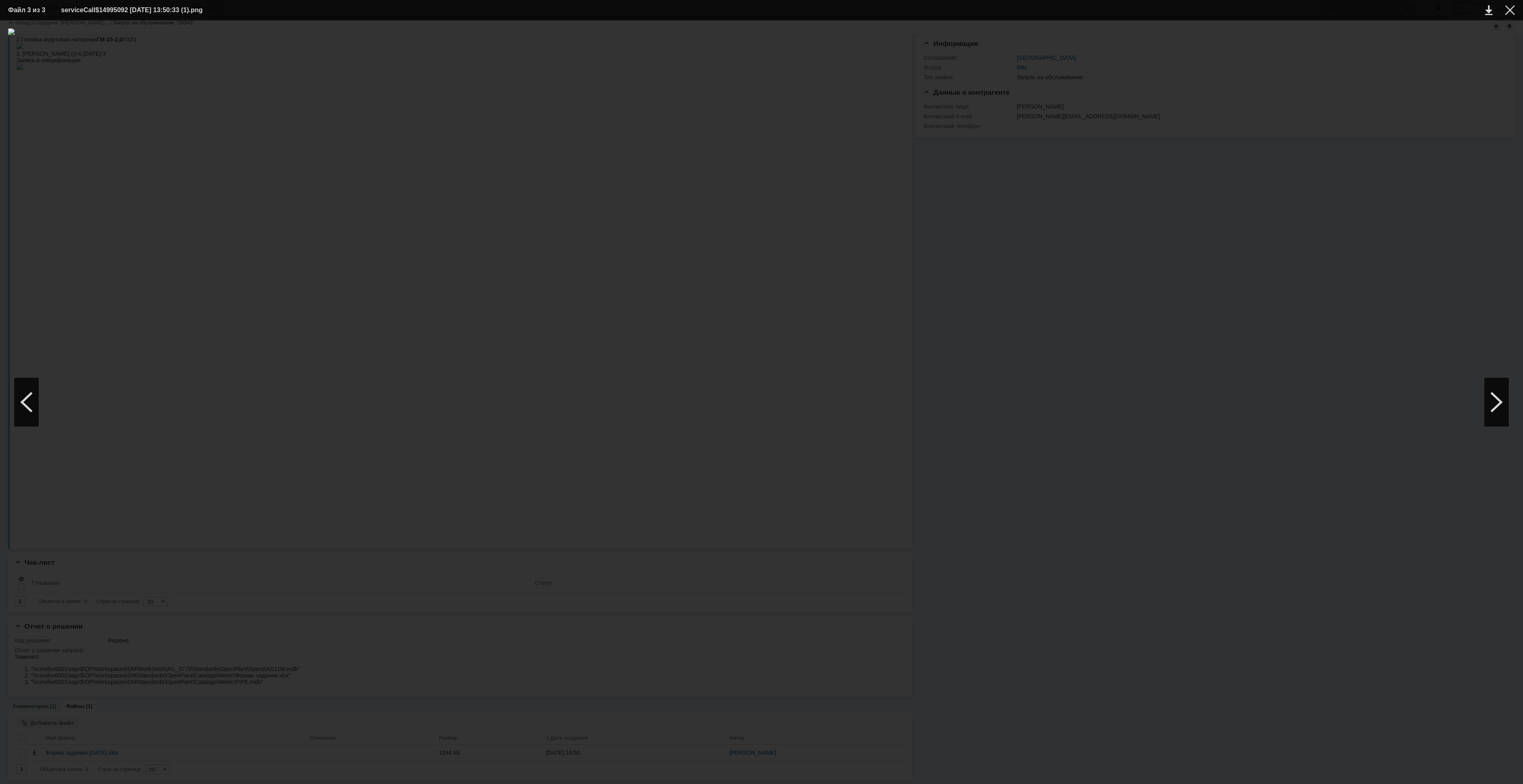
click at [731, 413] on img at bounding box center [761, 401] width 1507 height 747
click at [952, 458] on div at bounding box center [761, 401] width 1507 height 747
click at [952, 9] on div at bounding box center [1509, 9] width 9 height 9
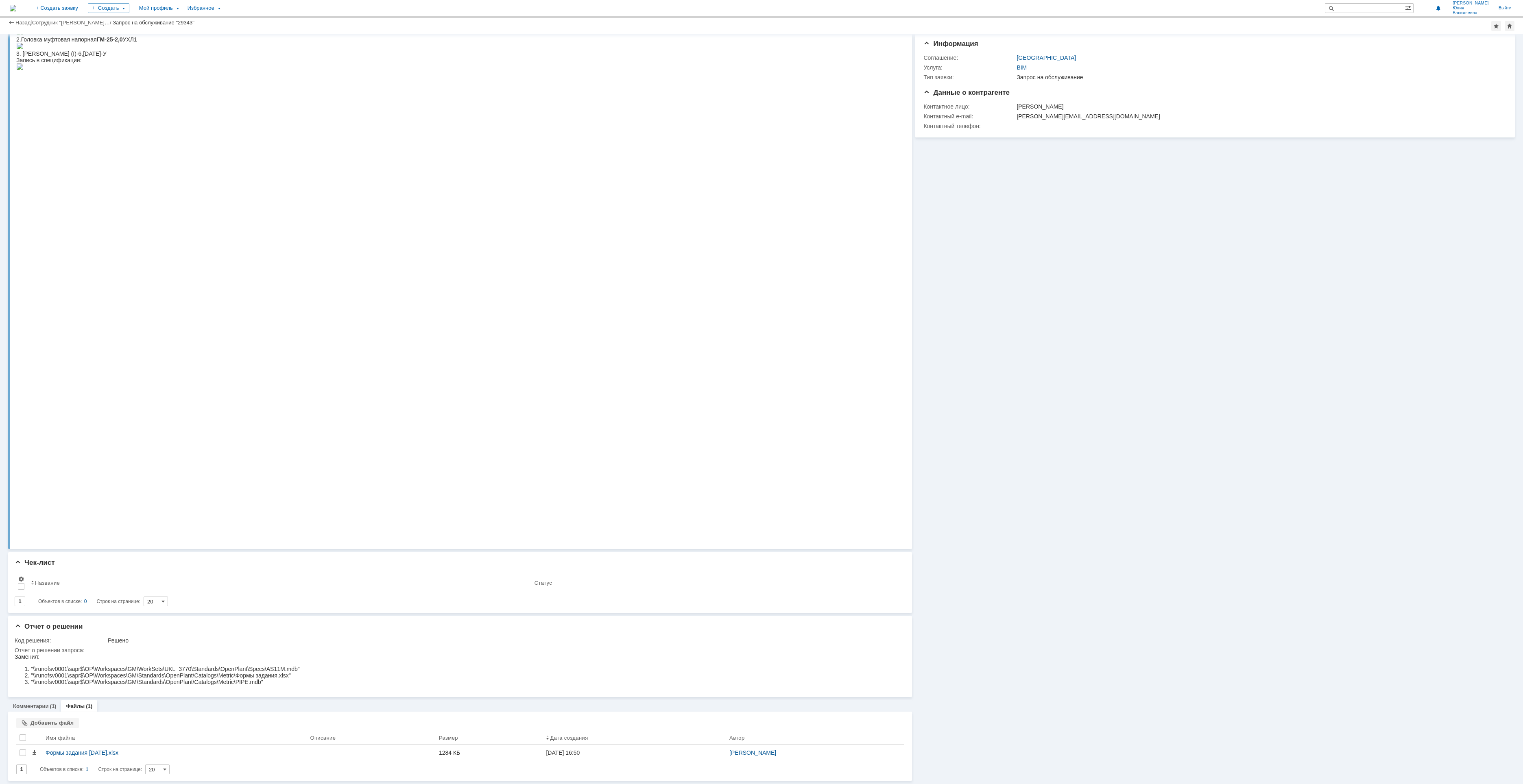
click at [23, 70] on img at bounding box center [20, 67] width 8 height 7
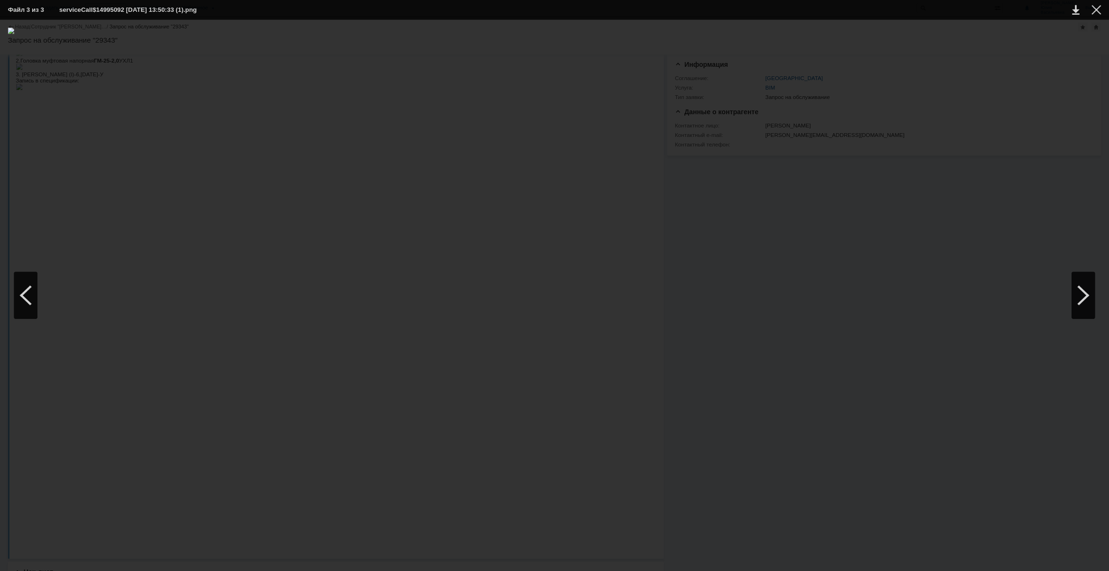
scroll to position [0, 0]
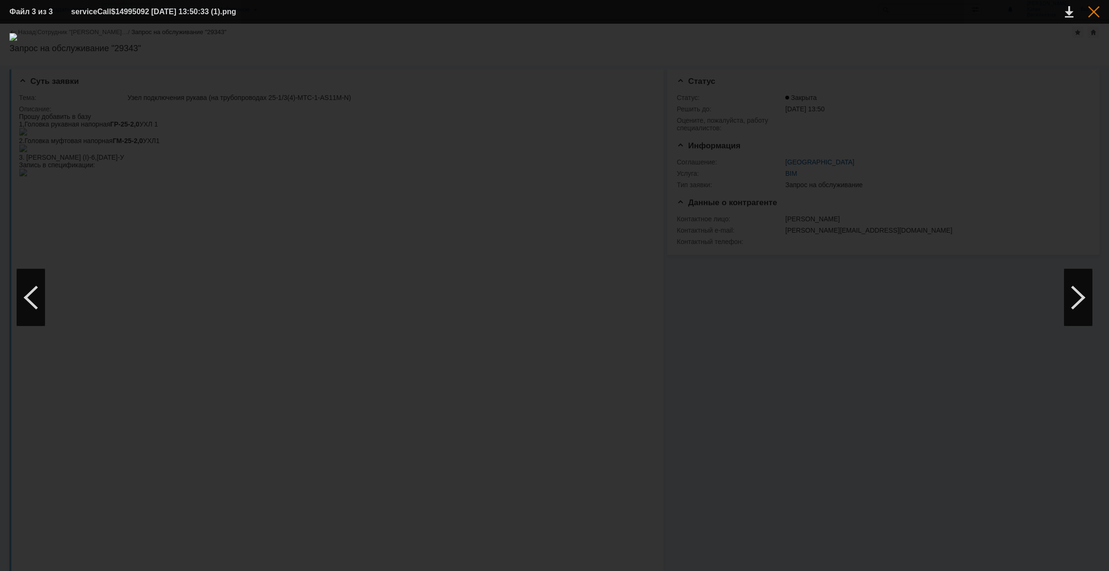
click at [1098, 10] on div at bounding box center [1093, 11] width 11 height 11
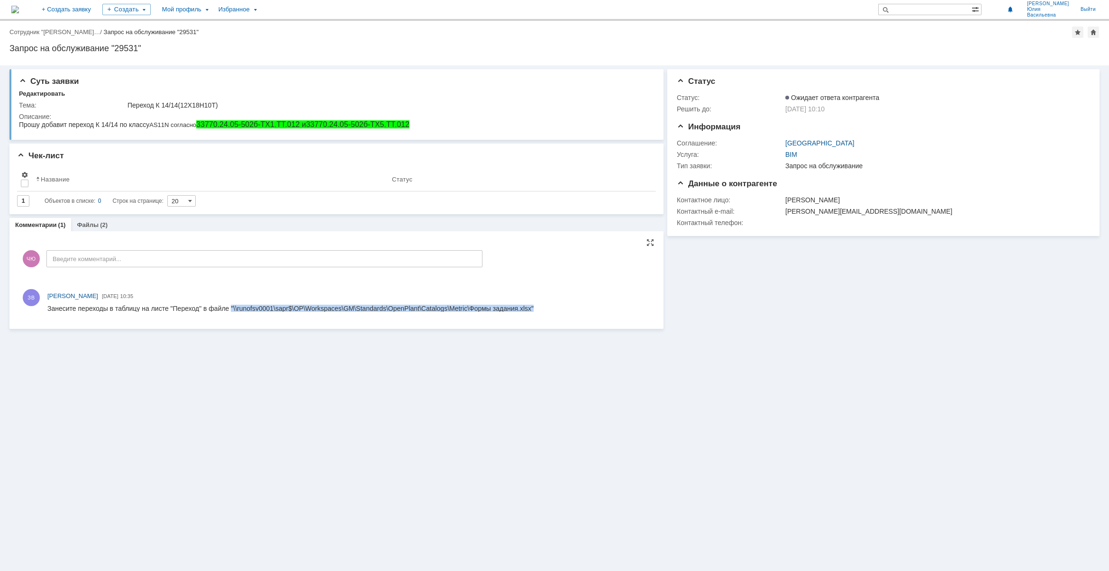
drag, startPoint x: 231, startPoint y: 307, endPoint x: 563, endPoint y: 311, distance: 332.3
click at [563, 311] on html "Занесите переходы в таблицу на листе "Переход" в файле "\\runofsv0001\sapr$\OP\…" at bounding box center [348, 309] width 602 height 9
copy div ""\\runofsv0001\sapr$\OP\Workspaces\GM\Standards\OpenPlant\Catalogs\Metric\Формы…"
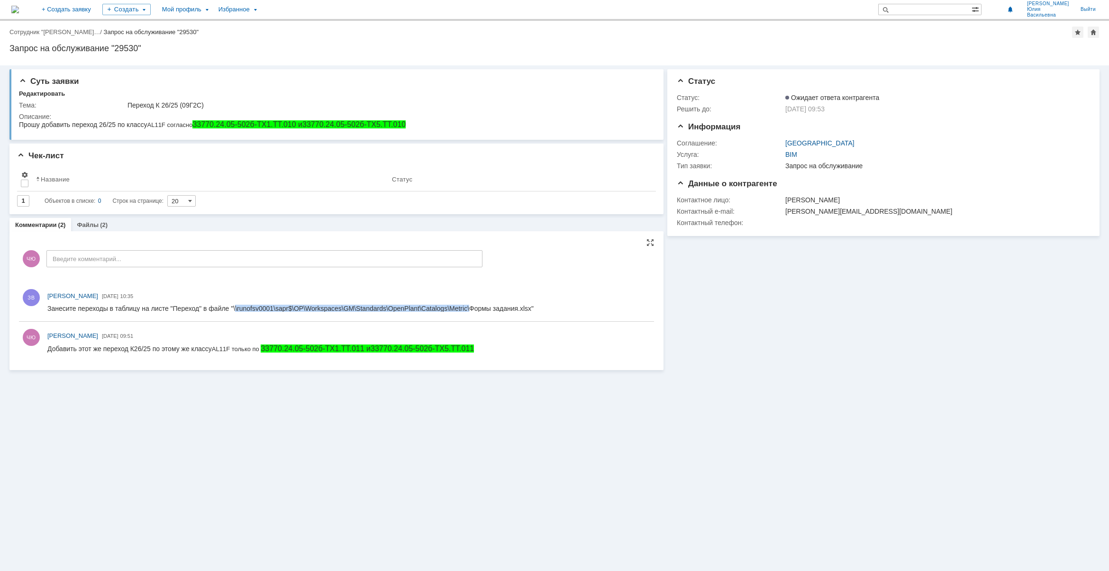
drag, startPoint x: 235, startPoint y: 307, endPoint x: 468, endPoint y: 305, distance: 233.7
click at [468, 305] on div "Занесите переходы в таблицу на листе "Переход" в файле "\\runofsv0001\sapr$\OP\…" at bounding box center [290, 309] width 486 height 8
copy div "\runofsv0001\sapr$\OP\Workspaces\GM\Standards\OpenPlant\Catalogs\Metric\"
click at [654, 522] on div "Суть заявки Редактировать Тема: Переход К 26/25 (09Г2С) Описание: Чек-лист Резу…" at bounding box center [554, 318] width 1109 height 506
click at [275, 322] on div "[PERSON_NAME] [DATE] 09:51" at bounding box center [336, 342] width 635 height 41
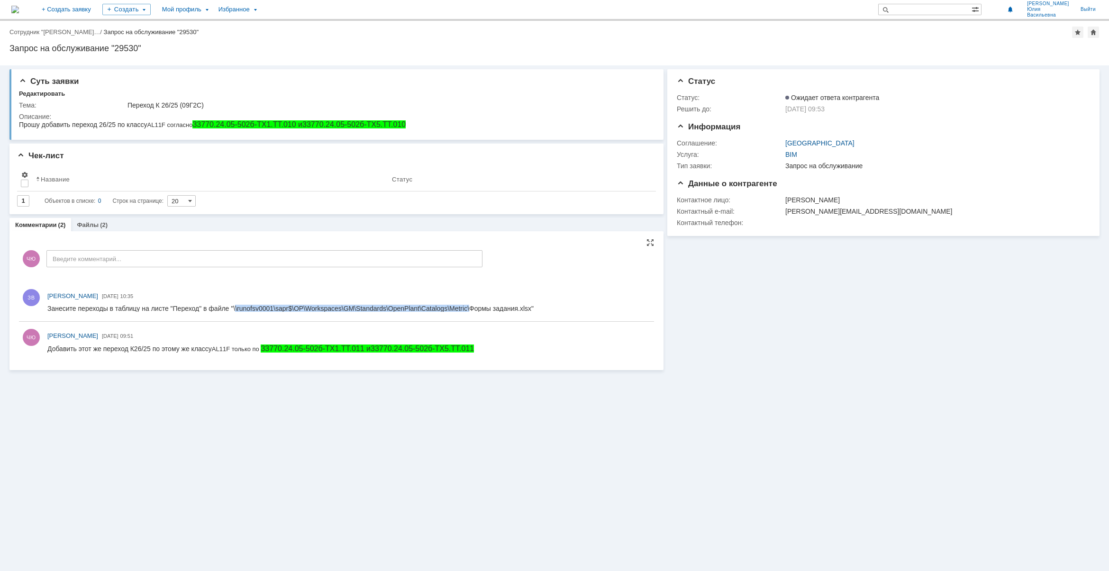
click at [273, 308] on div "Занесите переходы в таблицу на листе "Переход" в файле "\\runofsv0001\sapr$\OP\…" at bounding box center [290, 309] width 486 height 8
drag, startPoint x: 275, startPoint y: 308, endPoint x: 470, endPoint y: 307, distance: 194.3
click at [470, 307] on div "Занесите переходы в таблицу на листе "Переход" в файле "\\runofsv0001\sapr$\OP\…" at bounding box center [290, 309] width 486 height 8
copy div "sapr$\OP\Workspaces\GM\Standards\OpenPlant\Catalogs\Metric\"
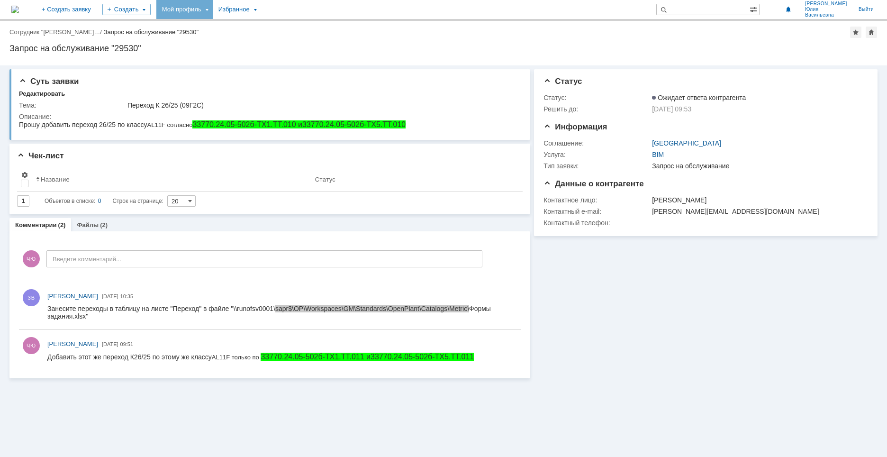
click at [213, 10] on div "Мой профиль" at bounding box center [184, 9] width 56 height 19
click at [306, 49] on link "Мои заявки" at bounding box center [270, 43] width 72 height 11
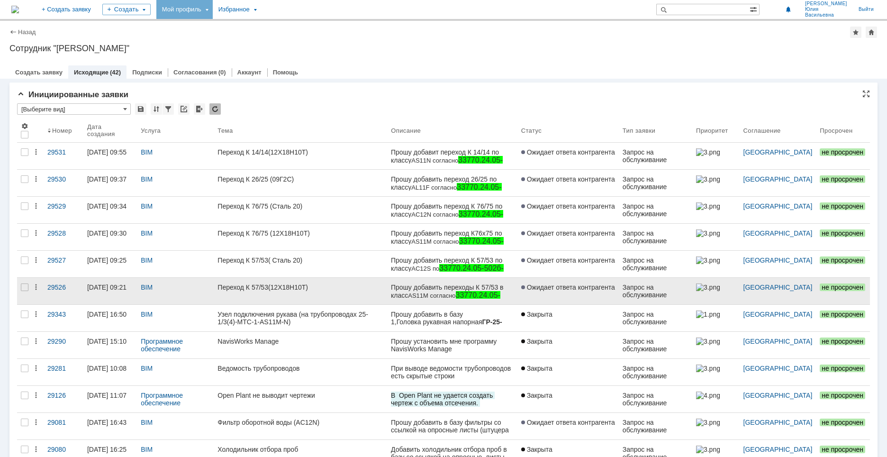
click at [314, 292] on link "Переход К 57/53(12Х18Н10Т)" at bounding box center [300, 291] width 173 height 27
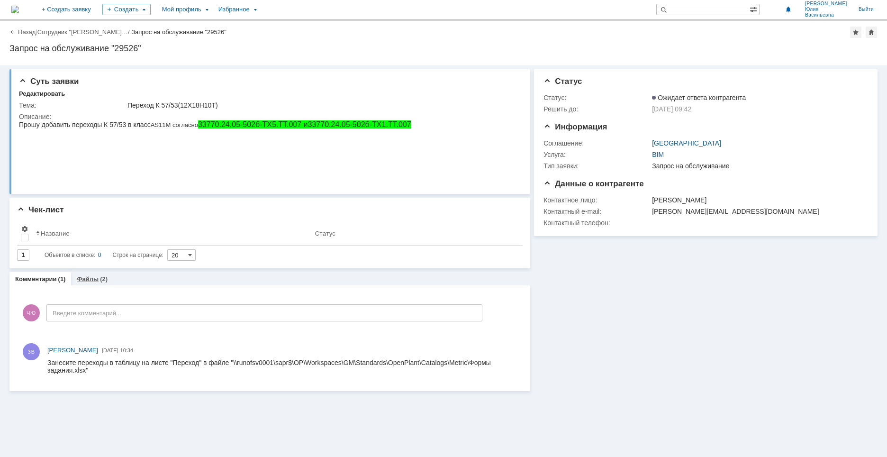
click at [86, 278] on link "Файлы" at bounding box center [88, 278] width 22 height 7
